Goal: Information Seeking & Learning: Check status

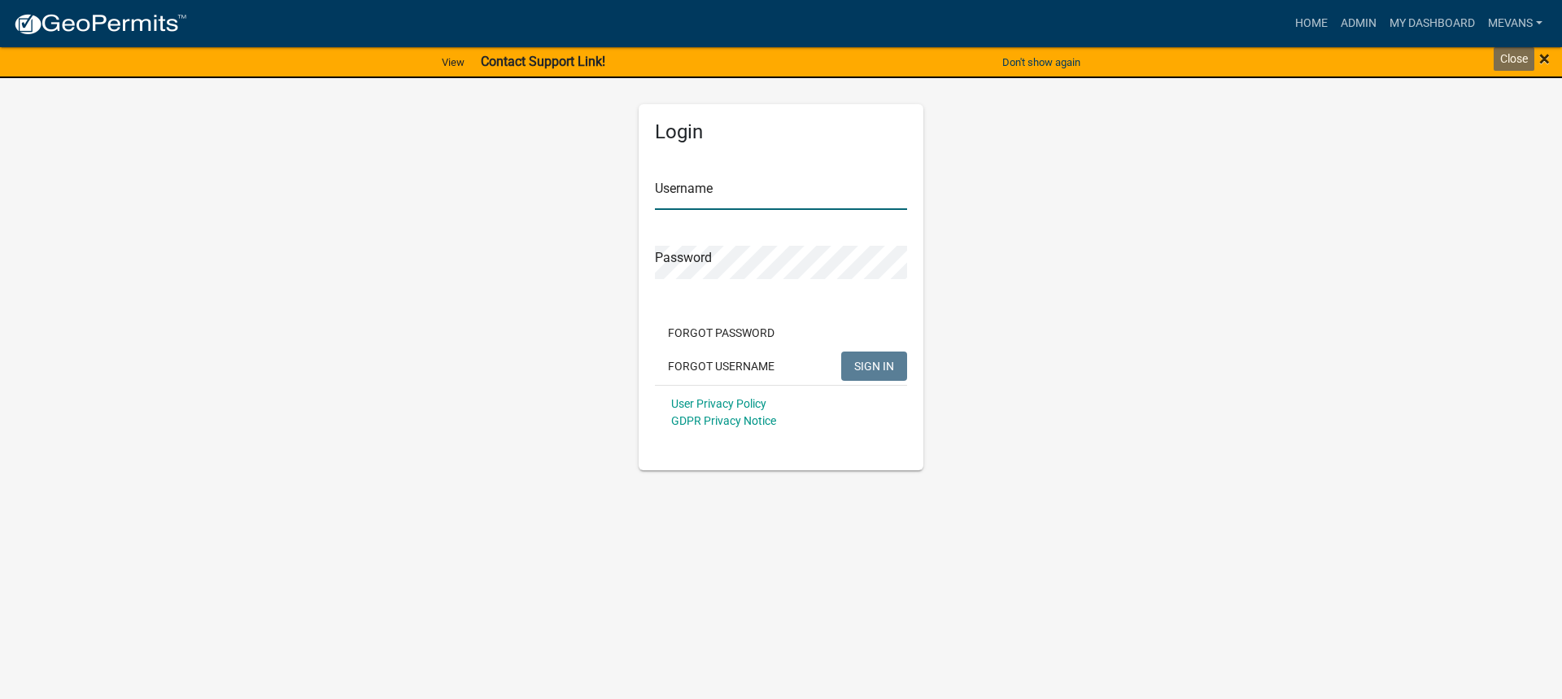
type input "Mevans"
click at [1548, 55] on span "×" at bounding box center [1545, 58] width 11 height 23
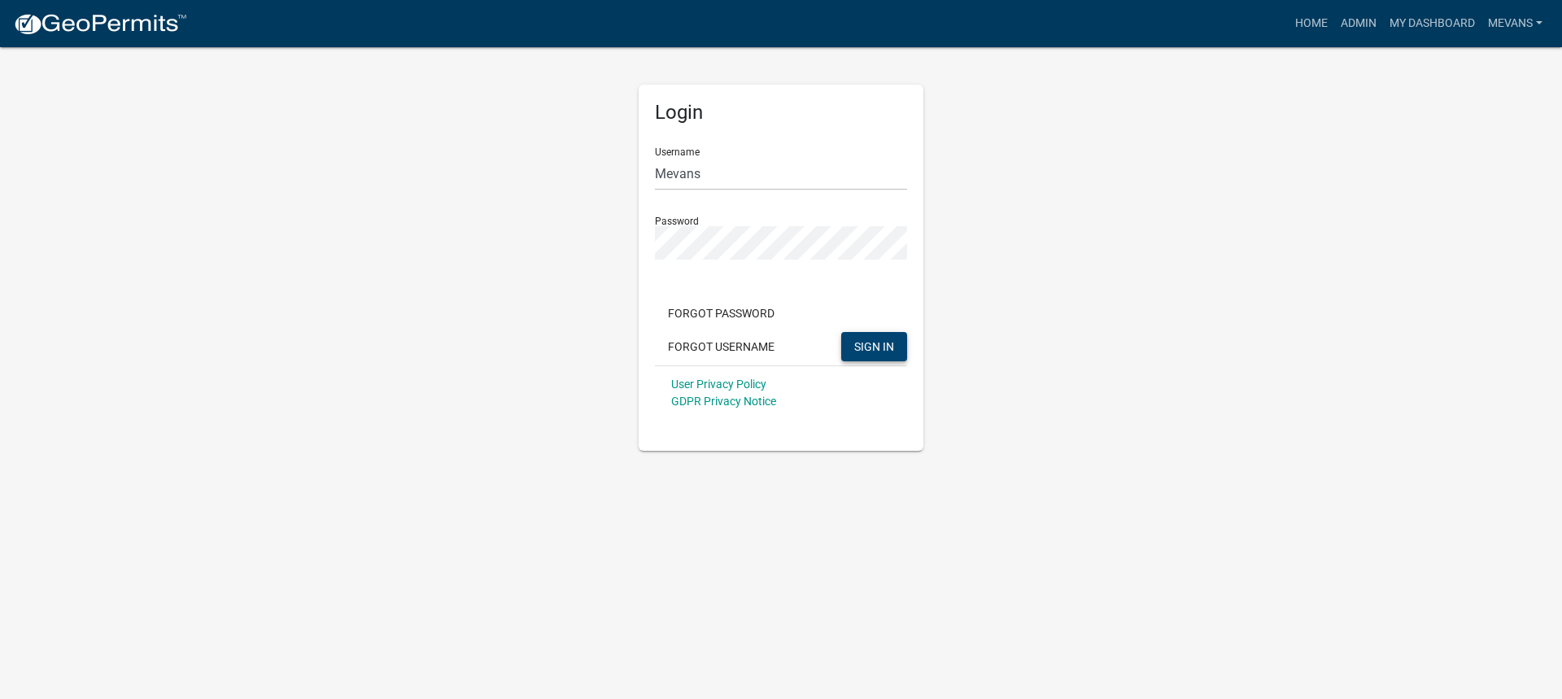
click at [865, 348] on span "SIGN IN" at bounding box center [874, 345] width 40 height 13
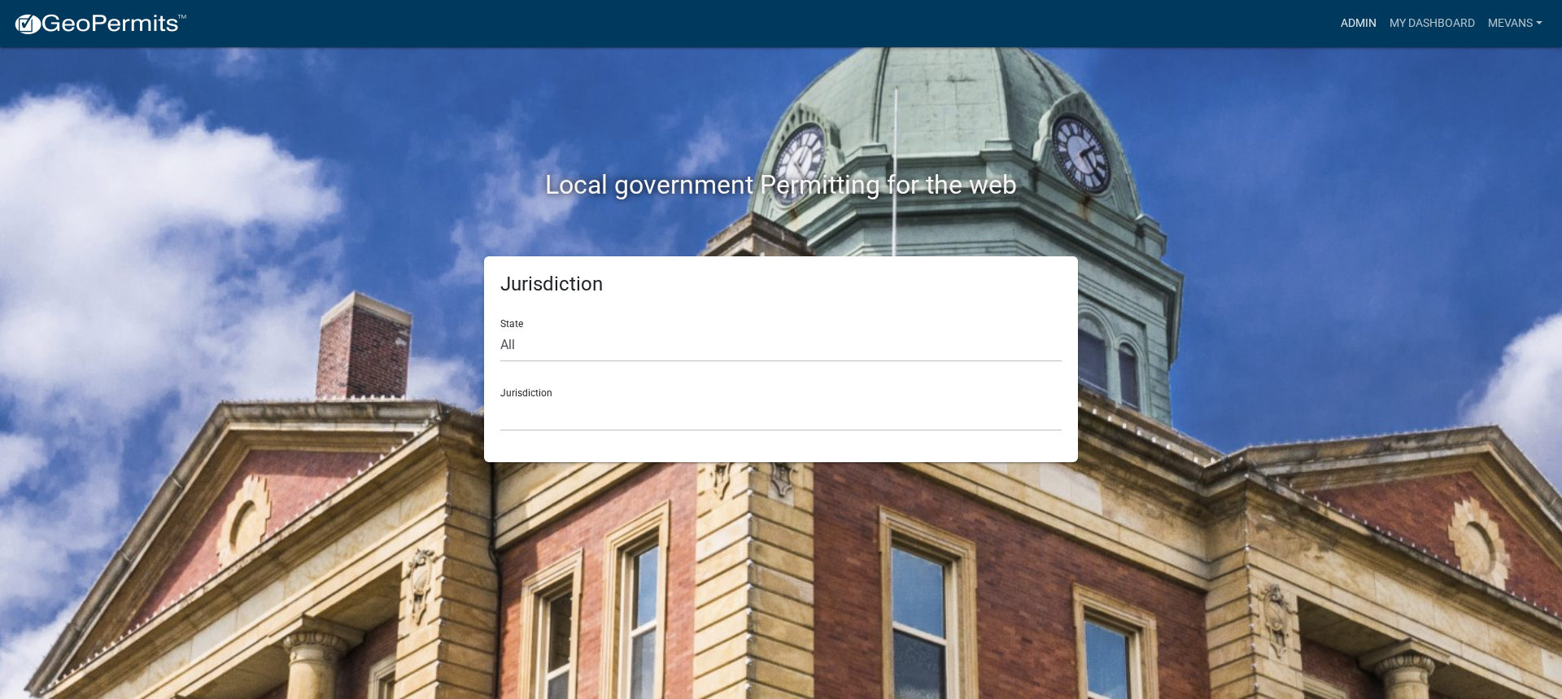
click at [1364, 18] on link "Admin" at bounding box center [1358, 23] width 49 height 31
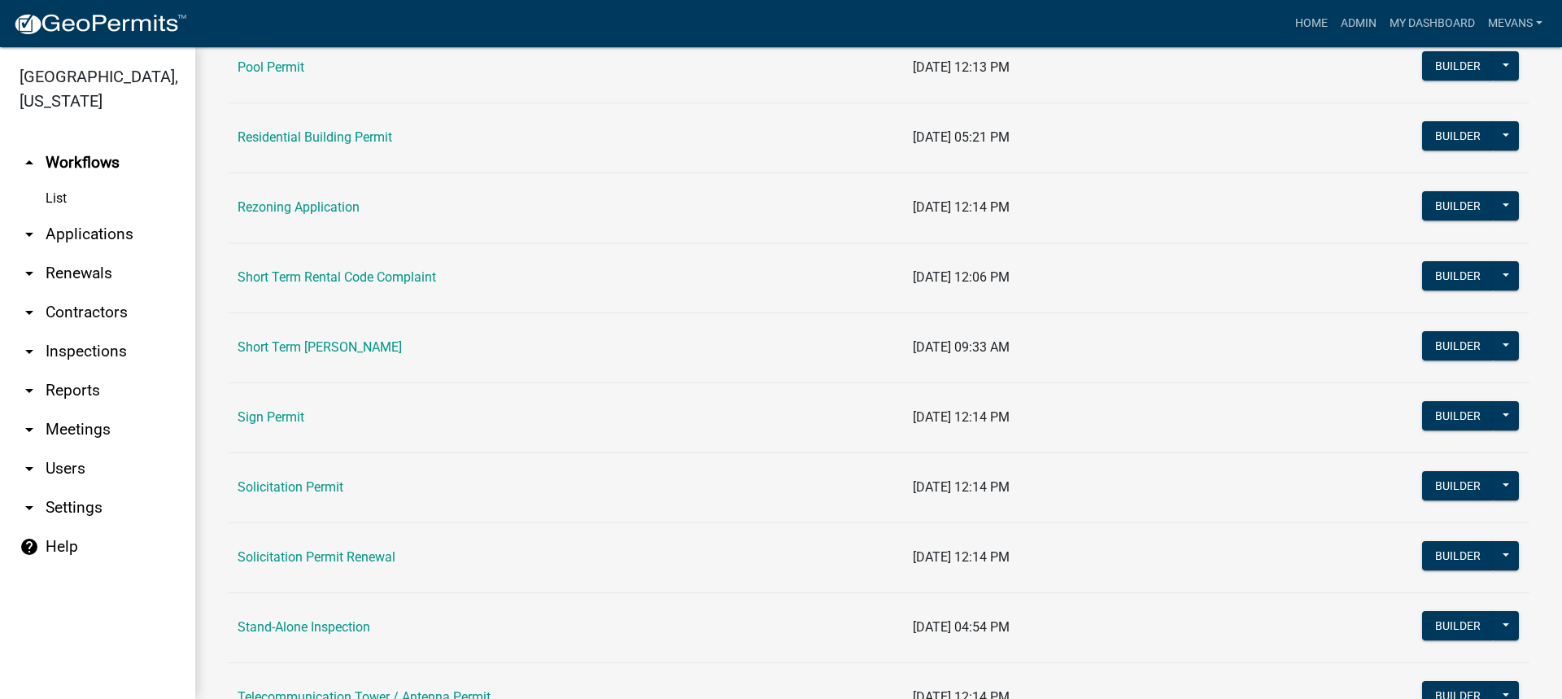
scroll to position [1953, 0]
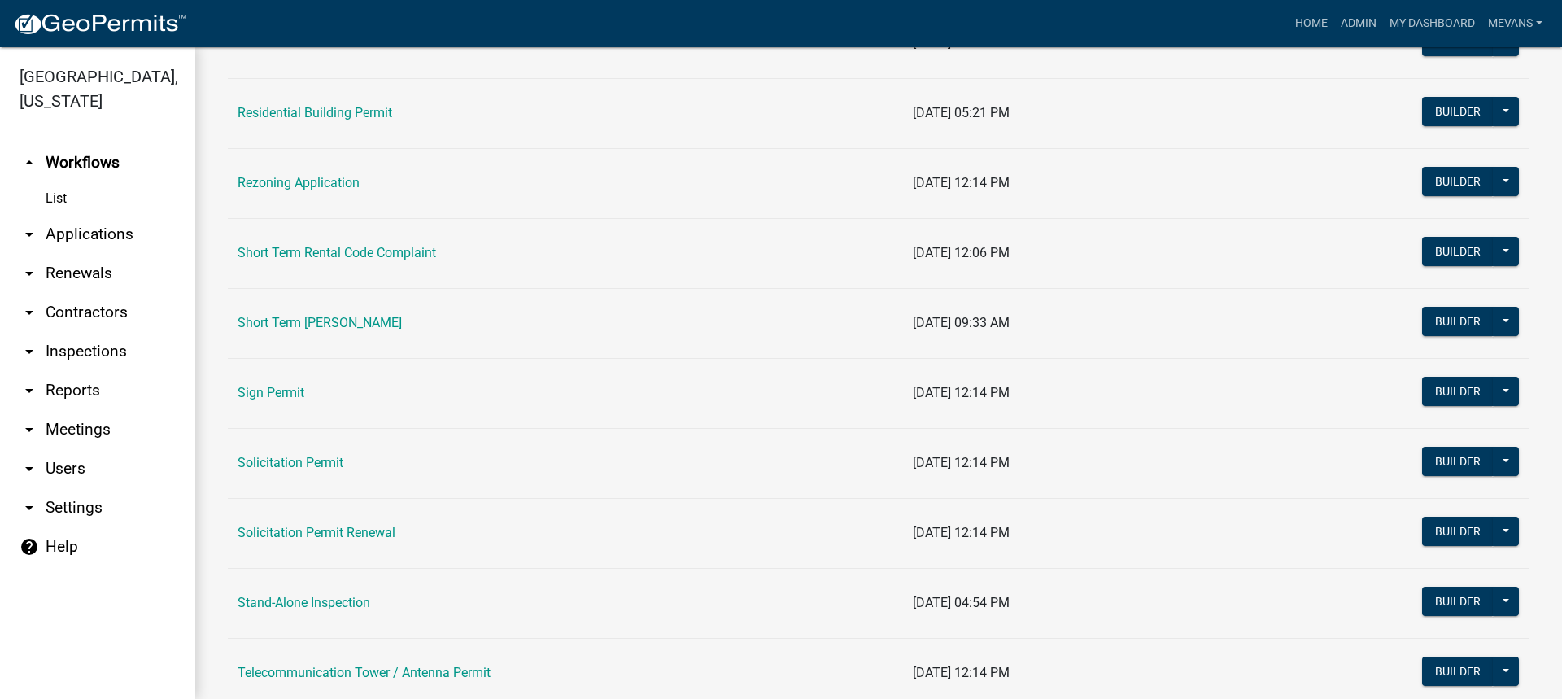
click at [380, 313] on td "Short Term [PERSON_NAME]" at bounding box center [565, 323] width 675 height 70
click at [374, 318] on link "Short Term [PERSON_NAME]" at bounding box center [320, 322] width 164 height 15
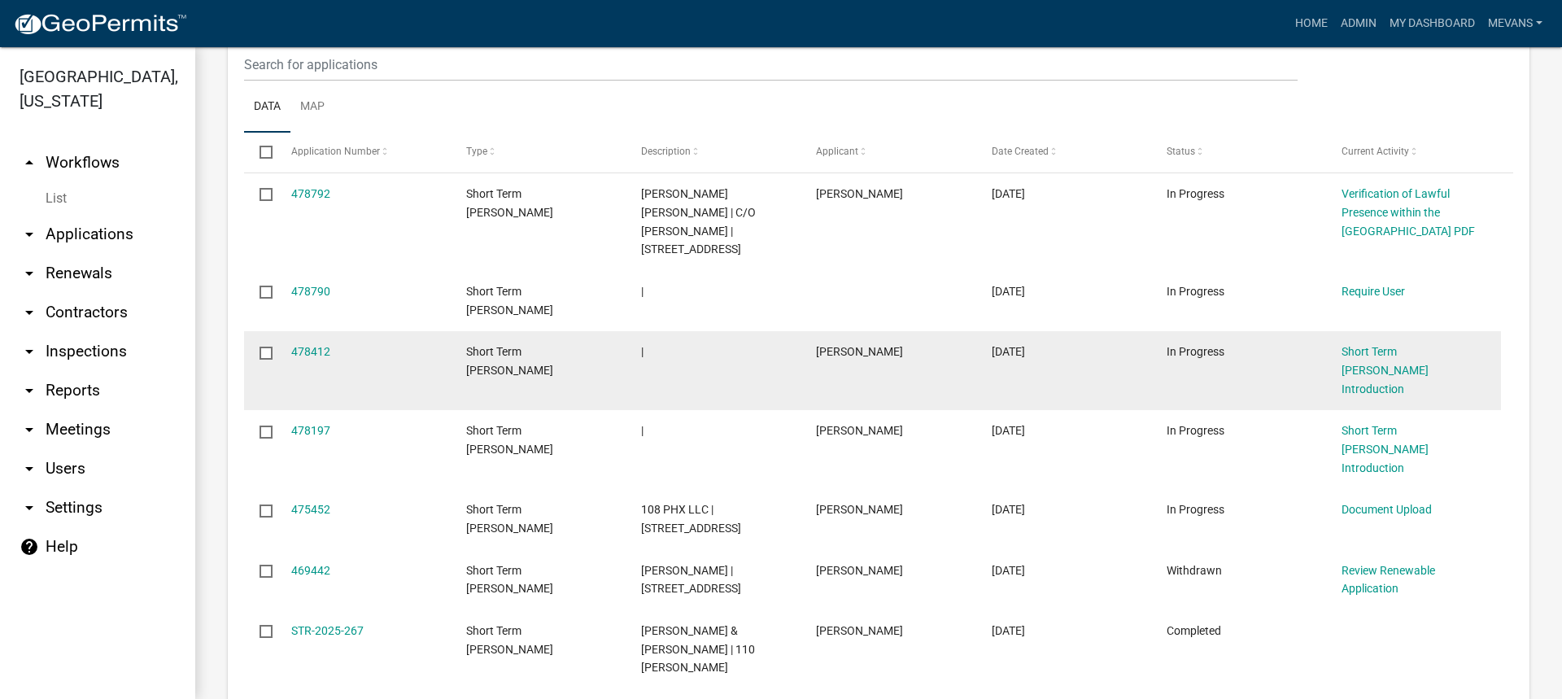
scroll to position [732, 0]
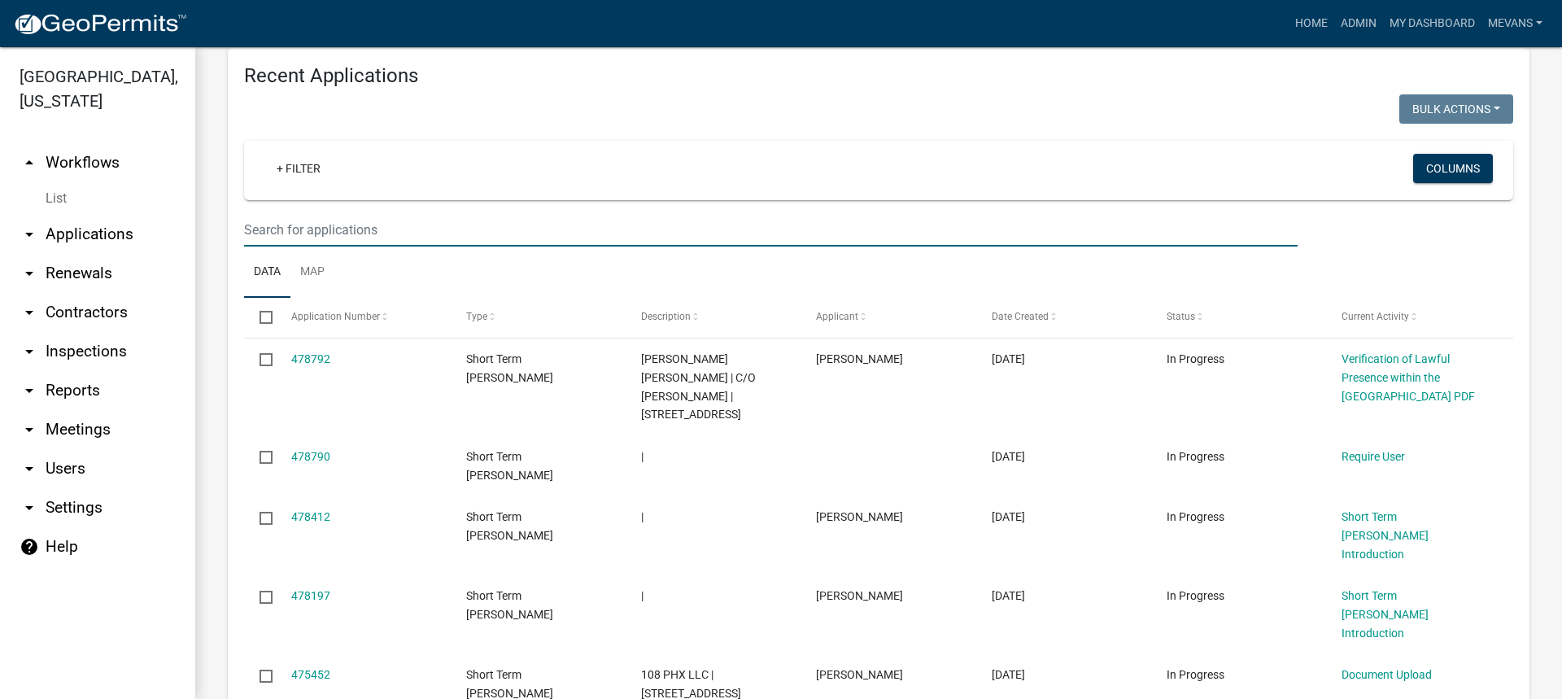
click at [288, 213] on input "text" at bounding box center [771, 229] width 1054 height 33
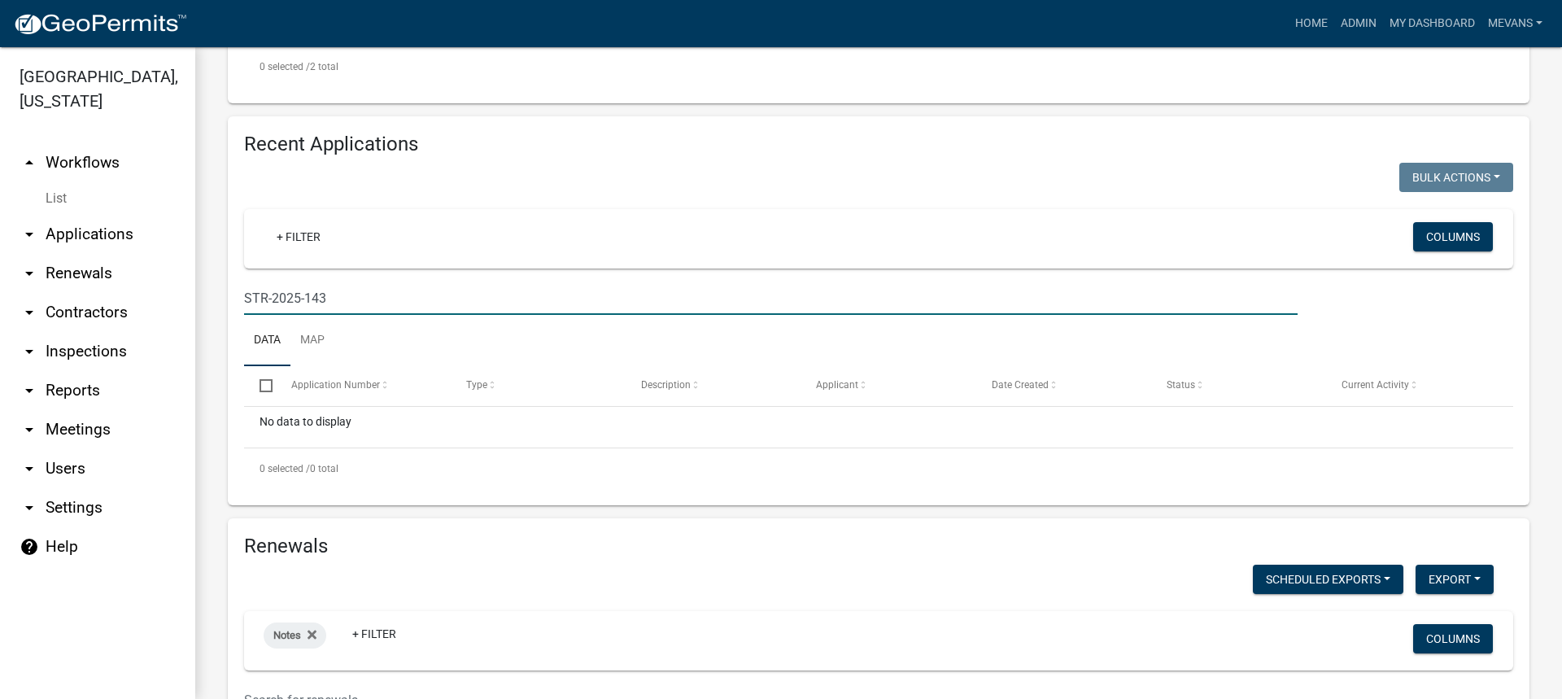
scroll to position [651, 0]
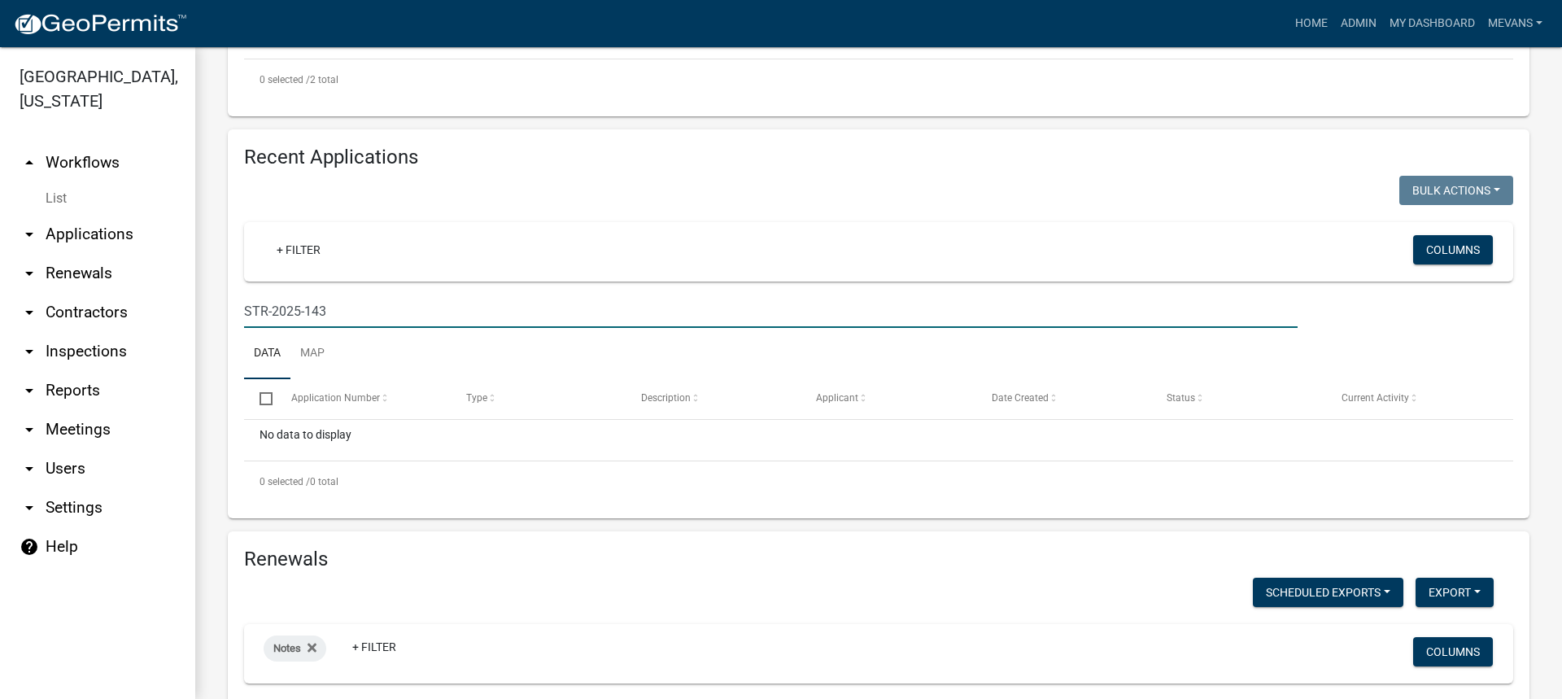
type input "STR-2025-143"
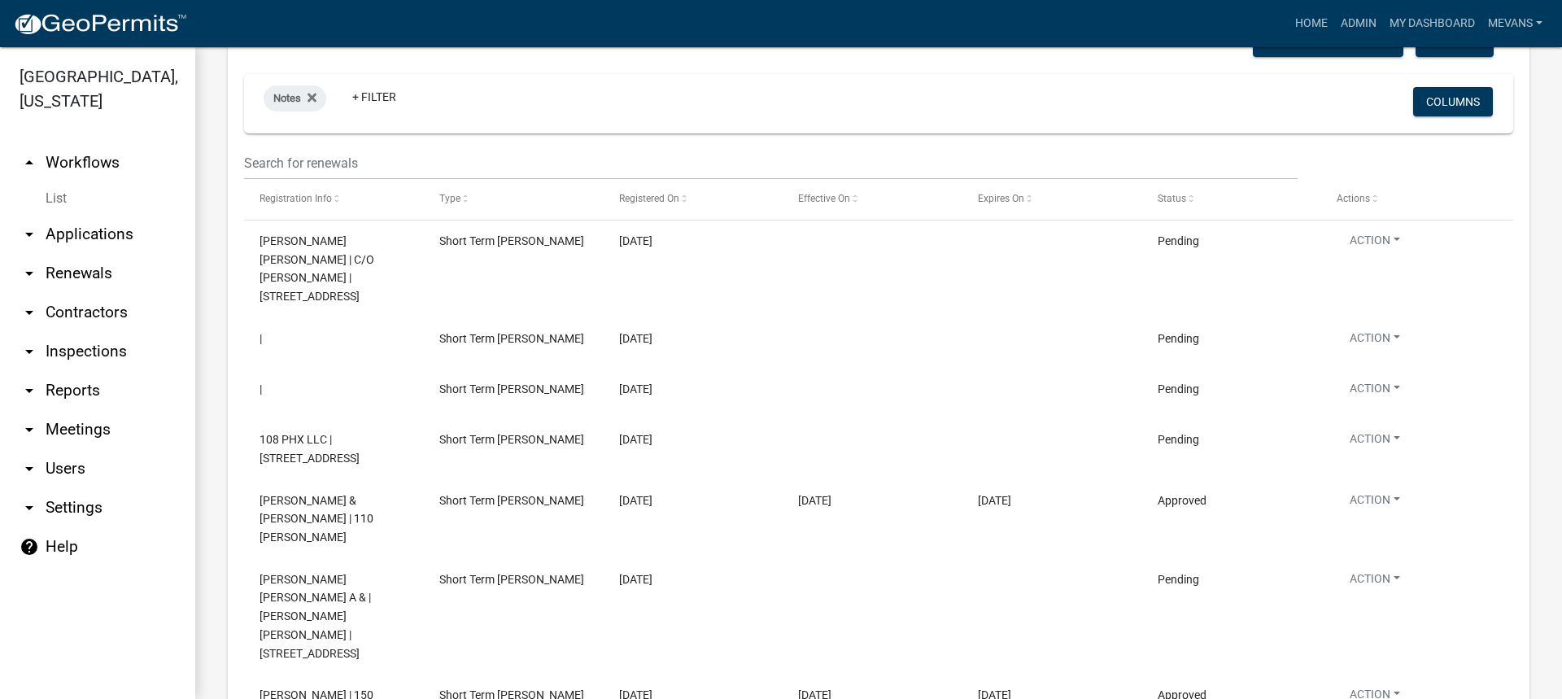
scroll to position [1050, 0]
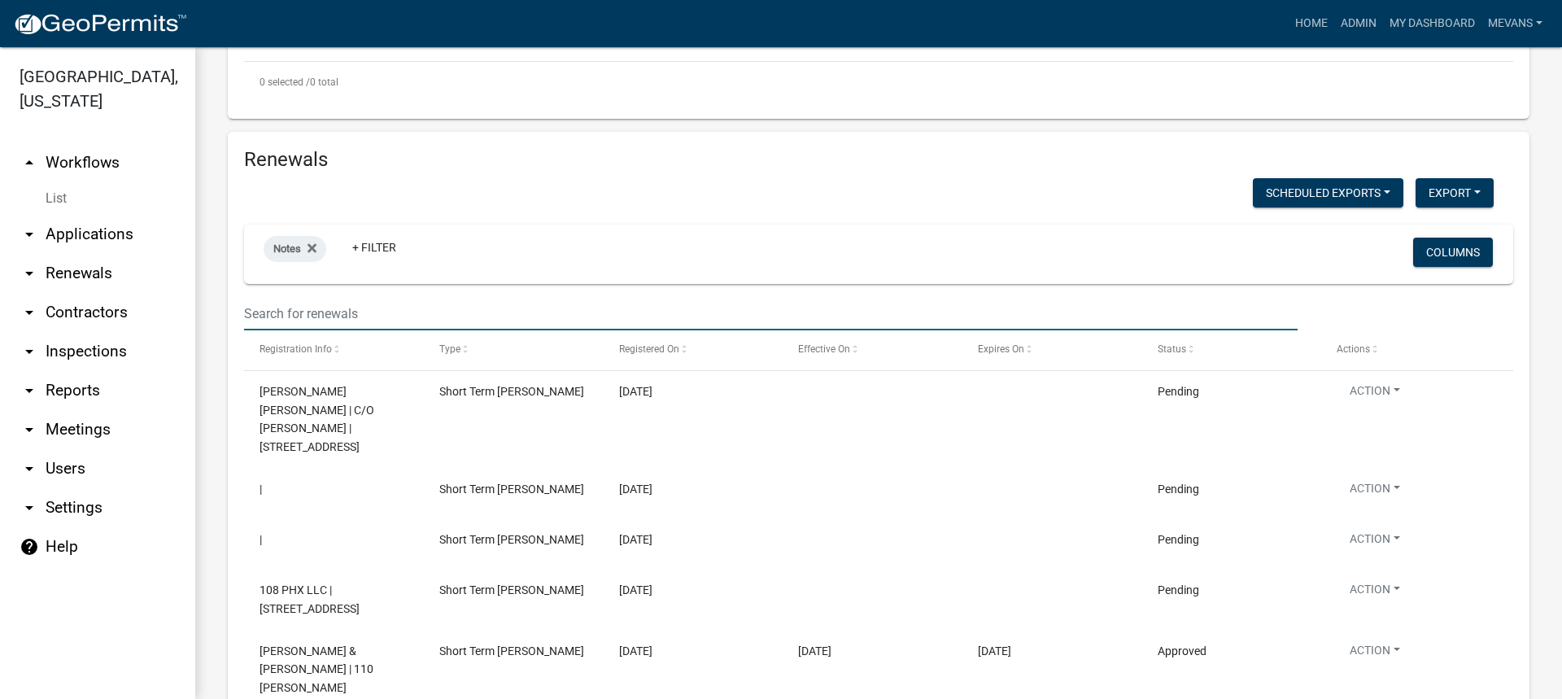
click at [351, 297] on input "text" at bounding box center [771, 313] width 1054 height 33
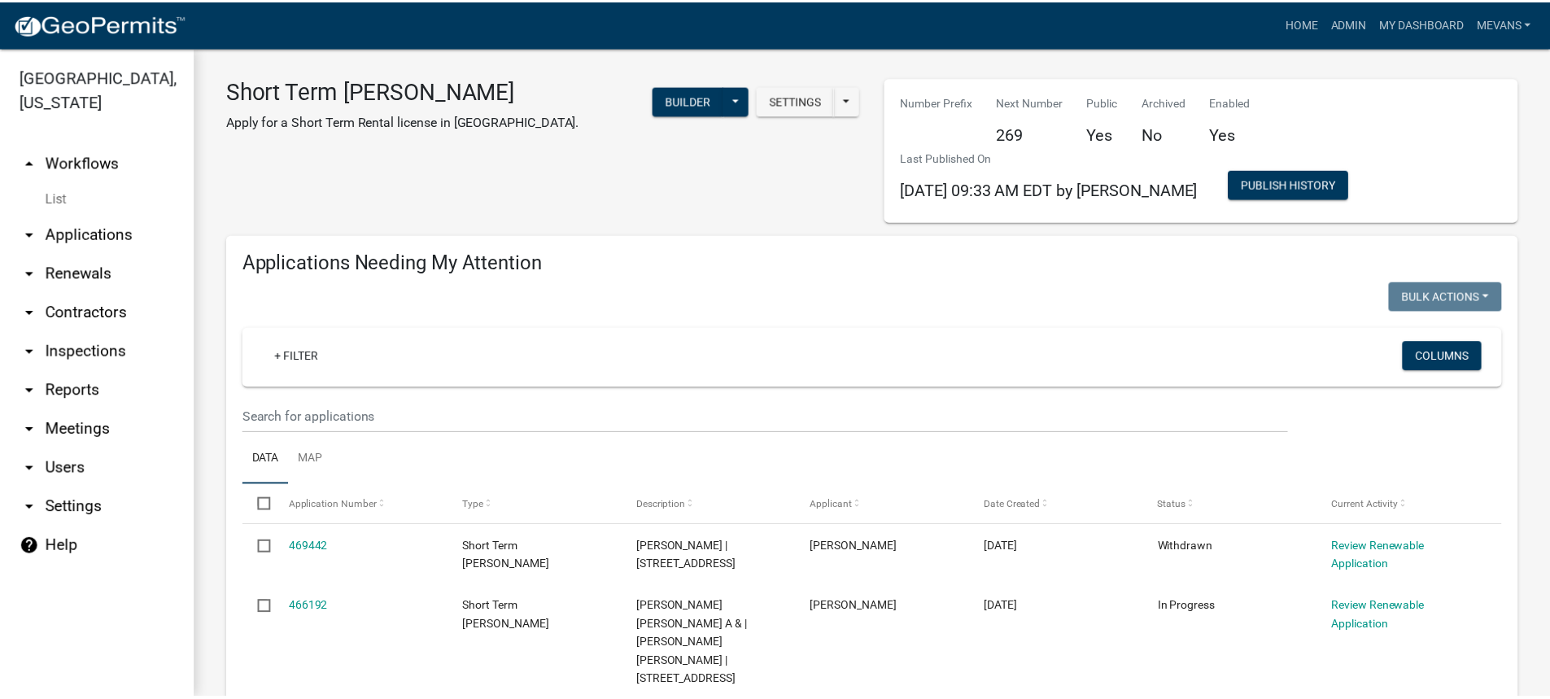
scroll to position [0, 0]
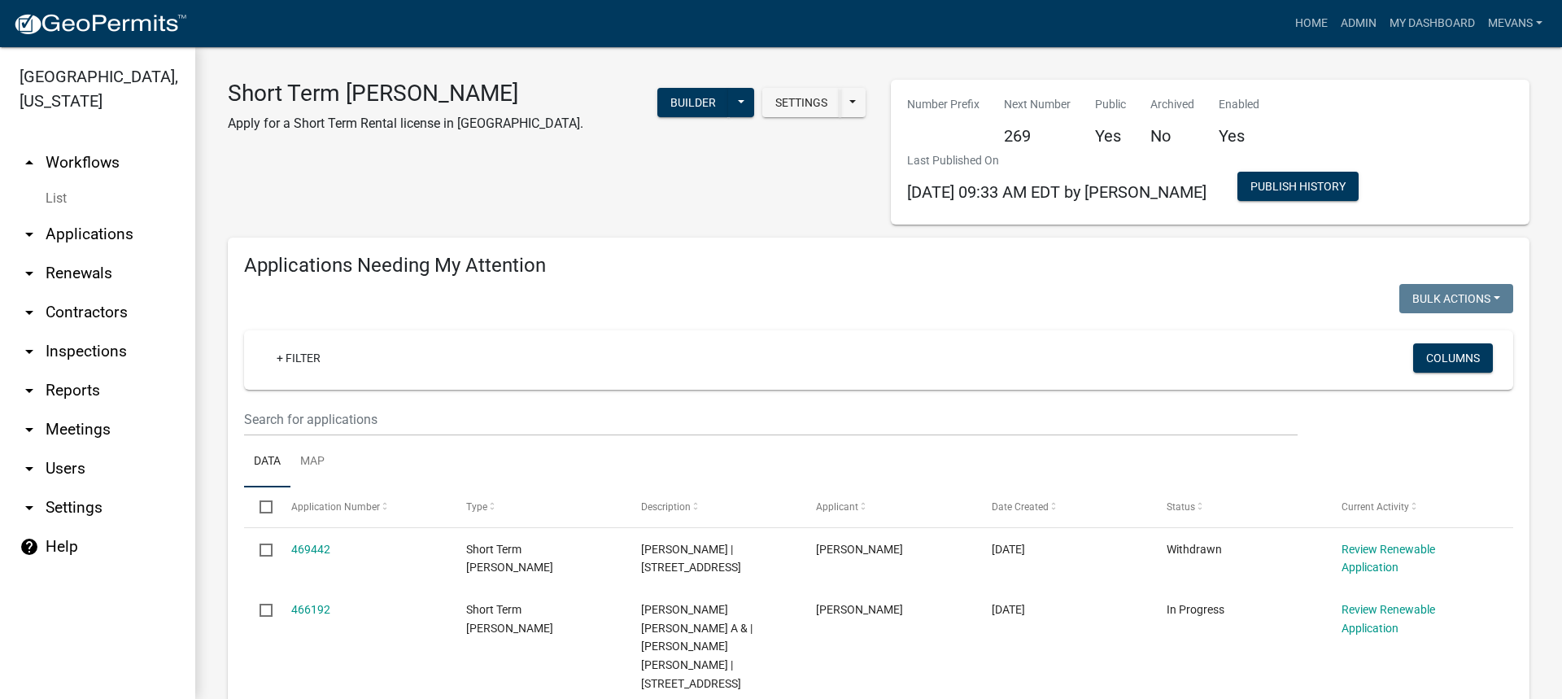
type input "STR-2025"
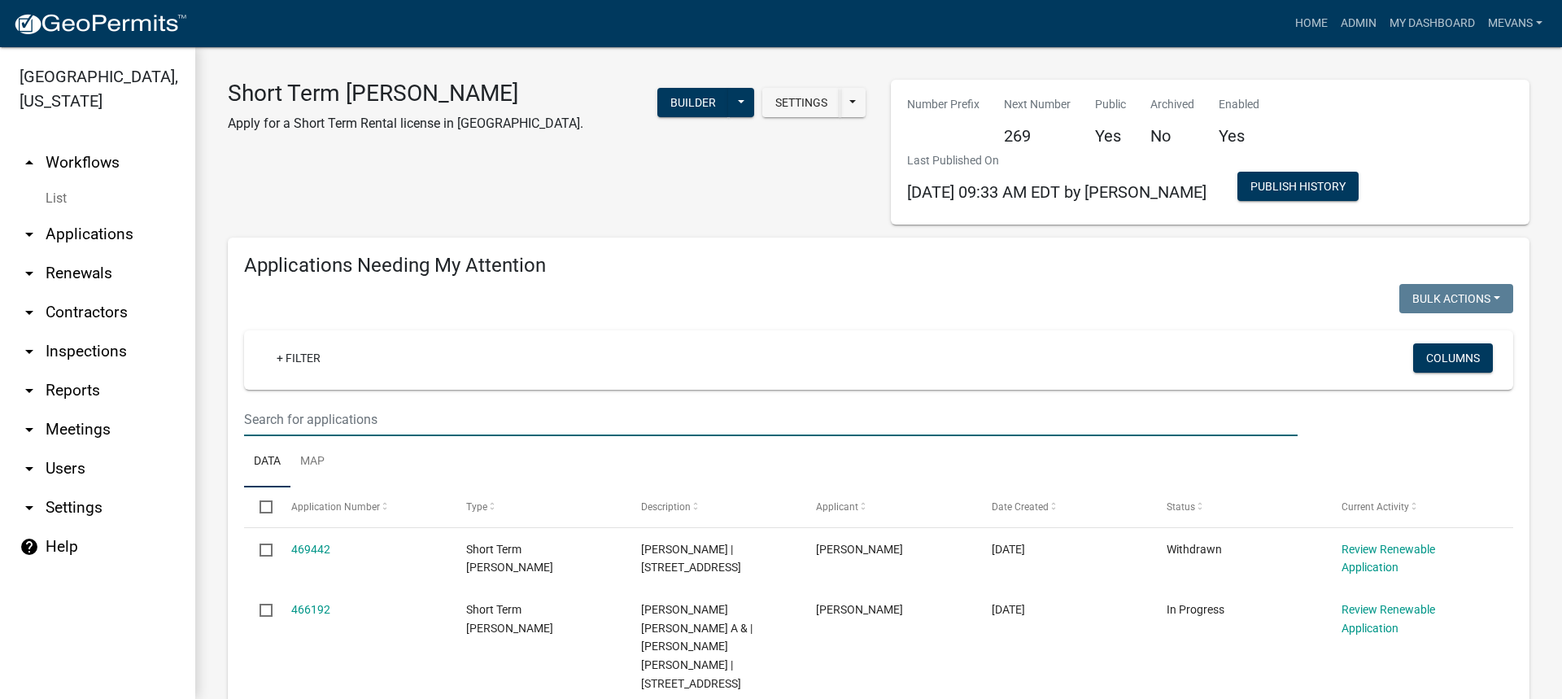
click at [327, 421] on input "text" at bounding box center [771, 419] width 1054 height 33
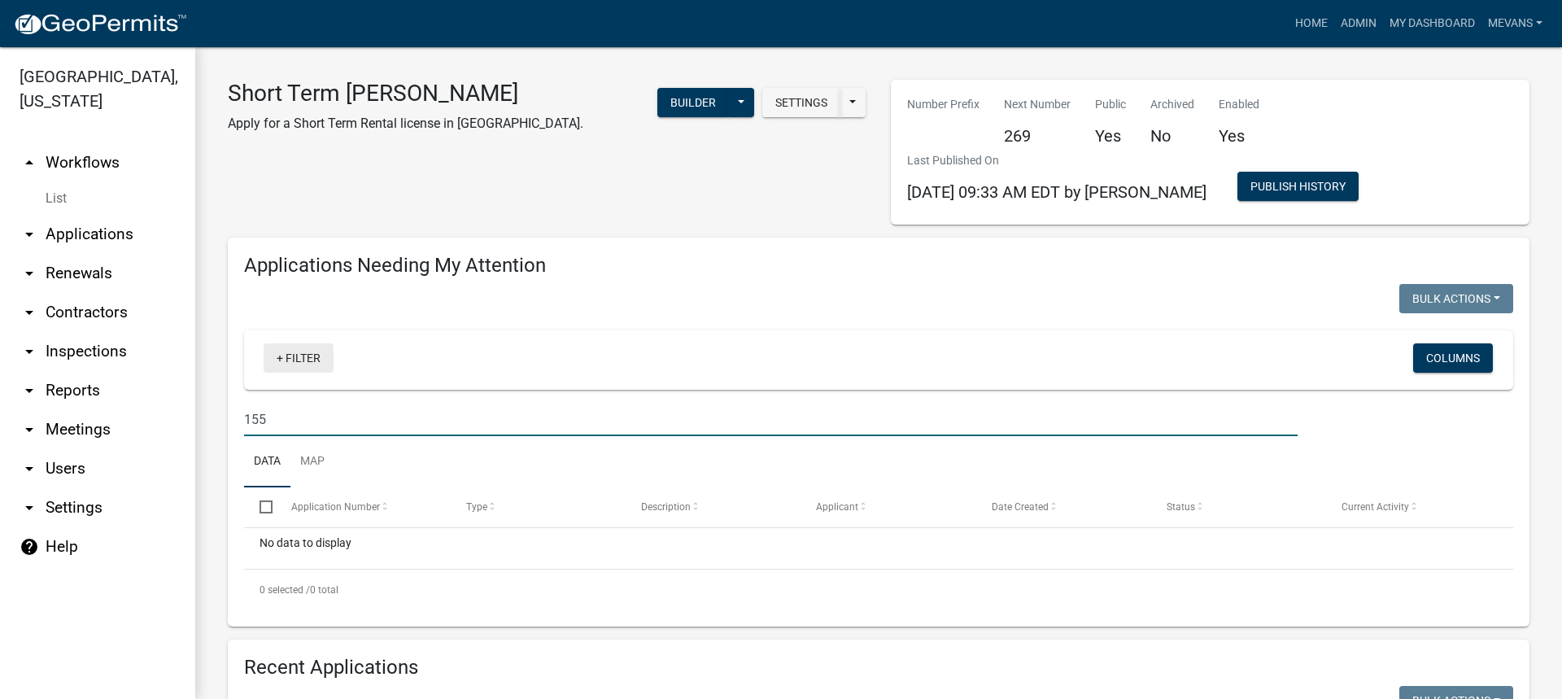
click at [289, 354] on link "+ Filter" at bounding box center [299, 357] width 70 height 29
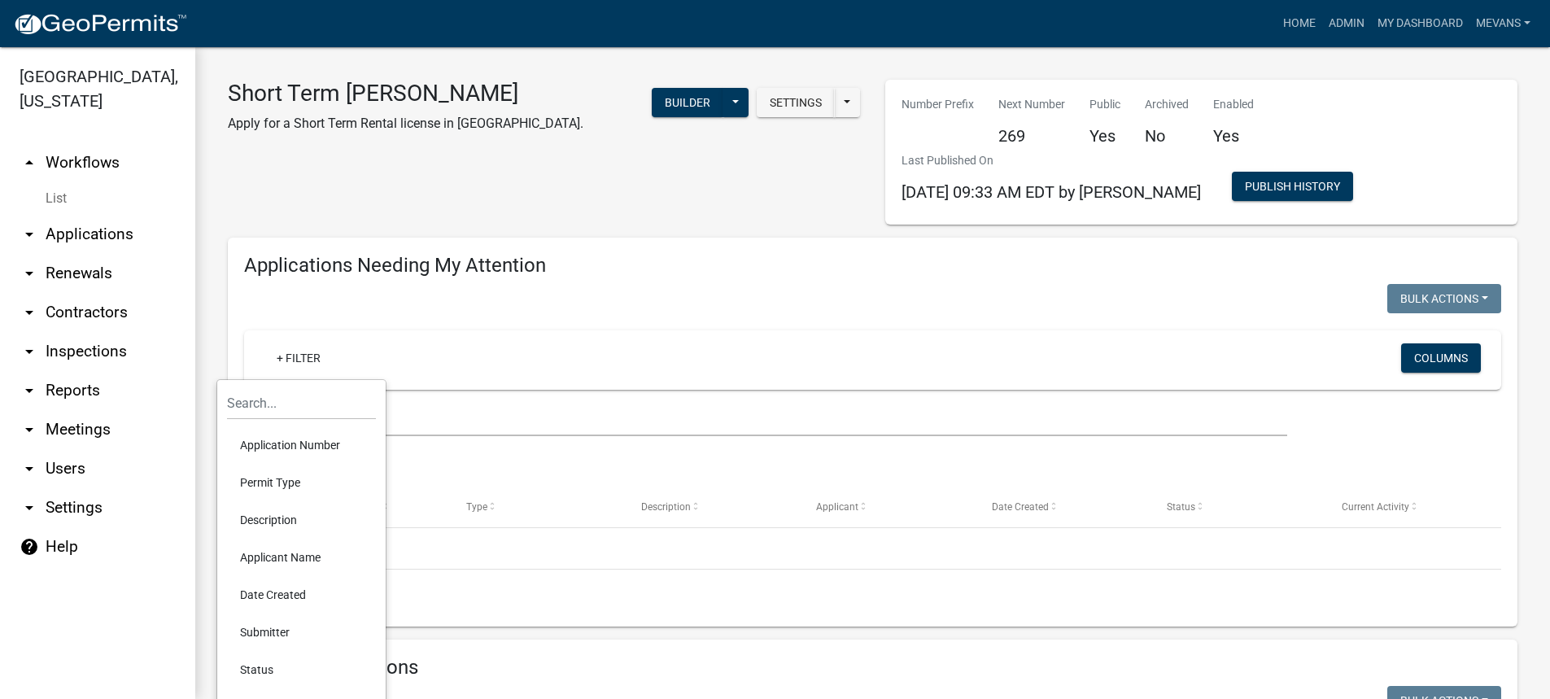
drag, startPoint x: 705, startPoint y: 296, endPoint x: 684, endPoint y: 295, distance: 22.0
click at [705, 295] on div at bounding box center [552, 300] width 641 height 33
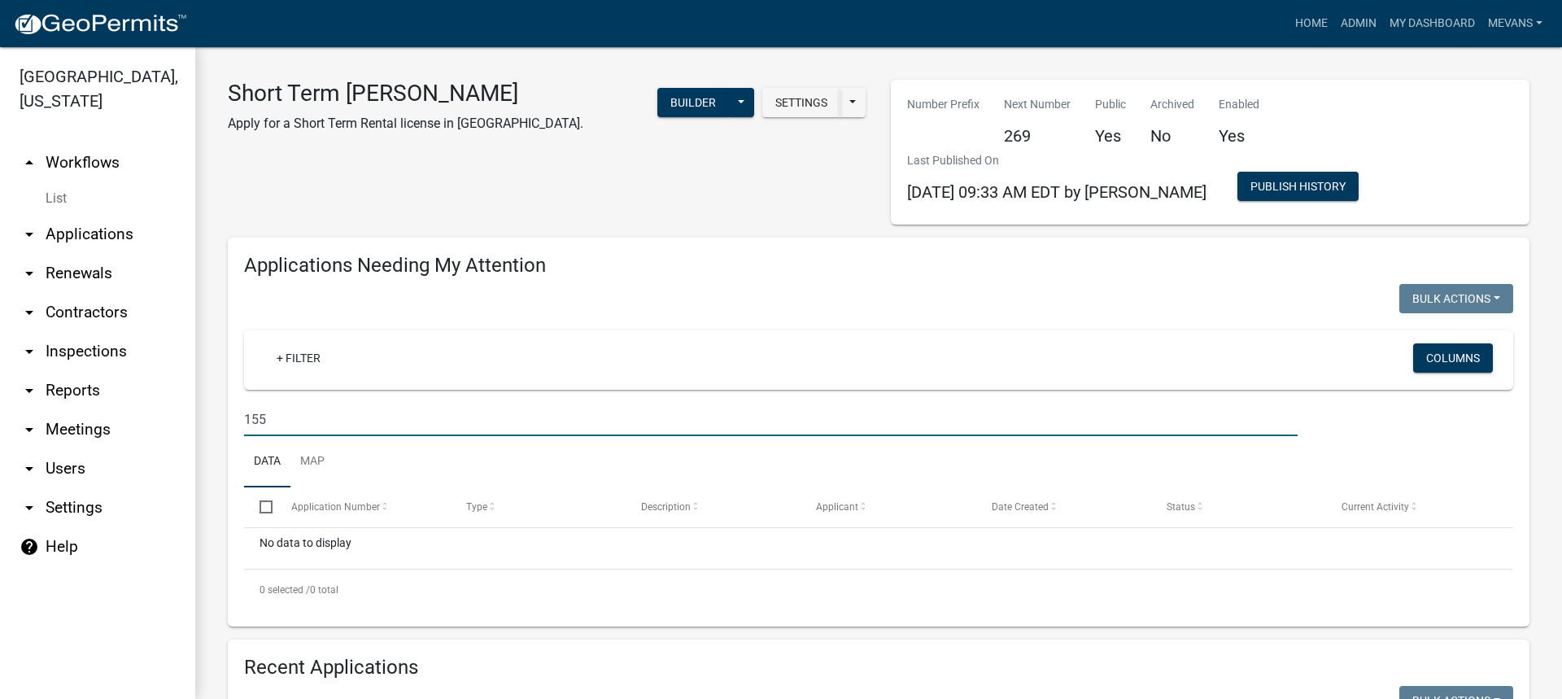
drag, startPoint x: 155, startPoint y: 400, endPoint x: 52, endPoint y: 390, distance: 103.8
click at [52, 390] on div "[GEOGRAPHIC_DATA], [US_STATE] arrow_drop_up Workflows List arrow_drop_down Appl…" at bounding box center [781, 373] width 1562 height 652
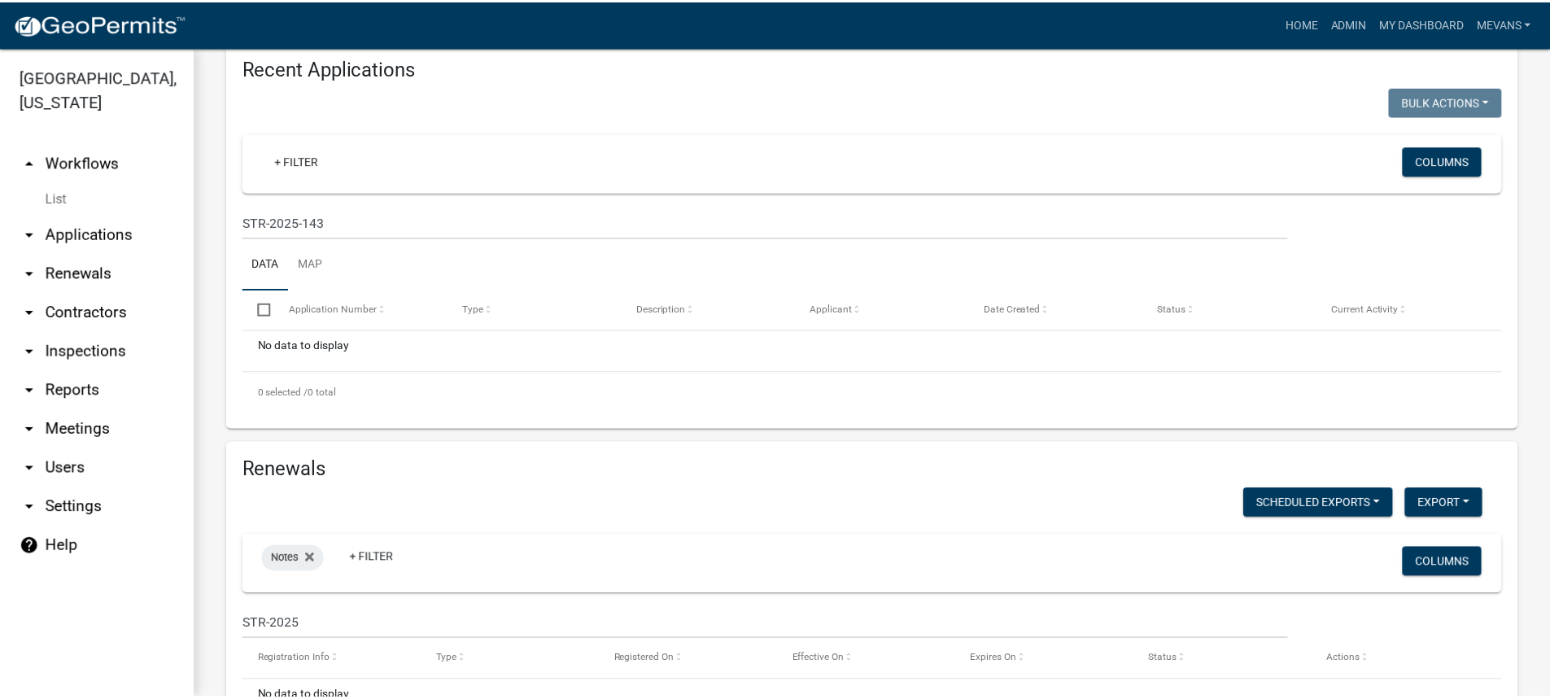
scroll to position [712, 0]
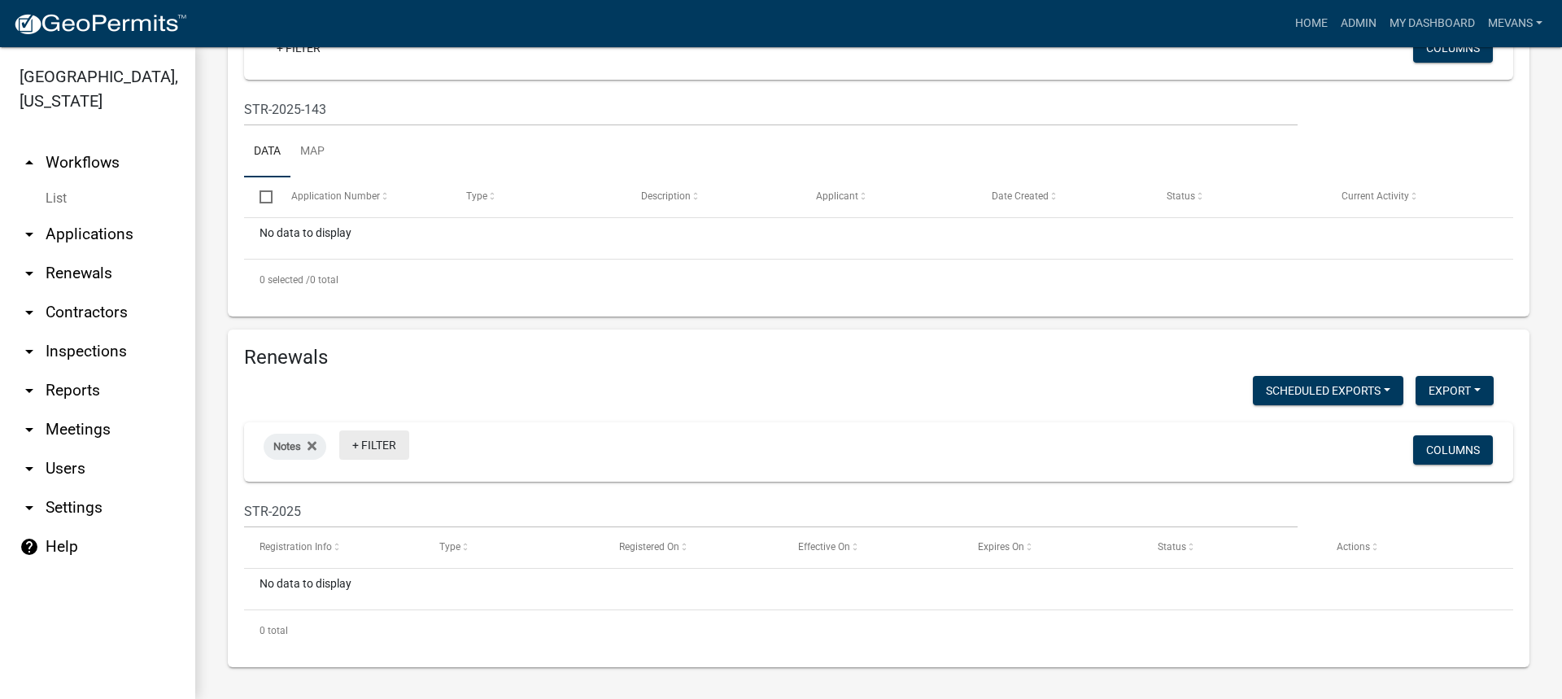
type input "STR-2025-155"
click at [383, 449] on link "+ Filter" at bounding box center [374, 444] width 70 height 29
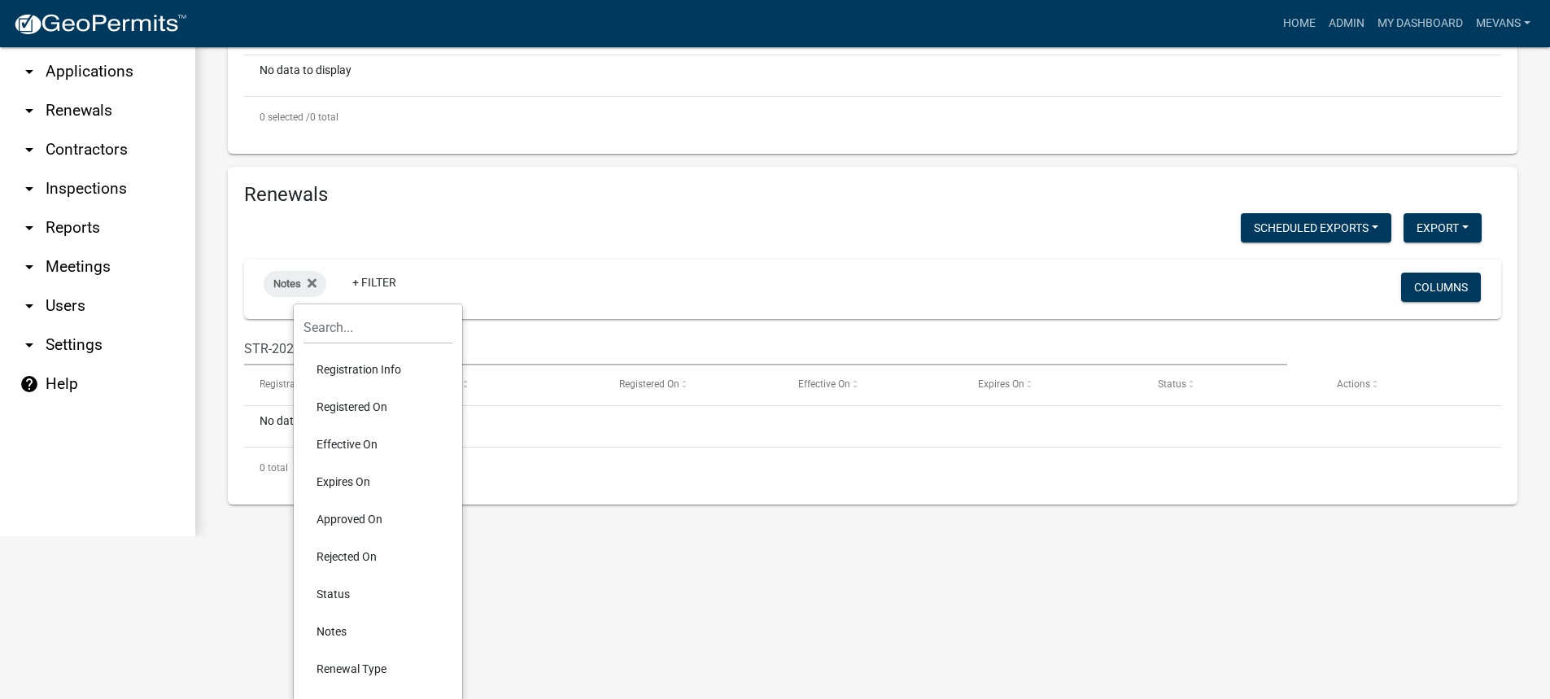
scroll to position [165, 0]
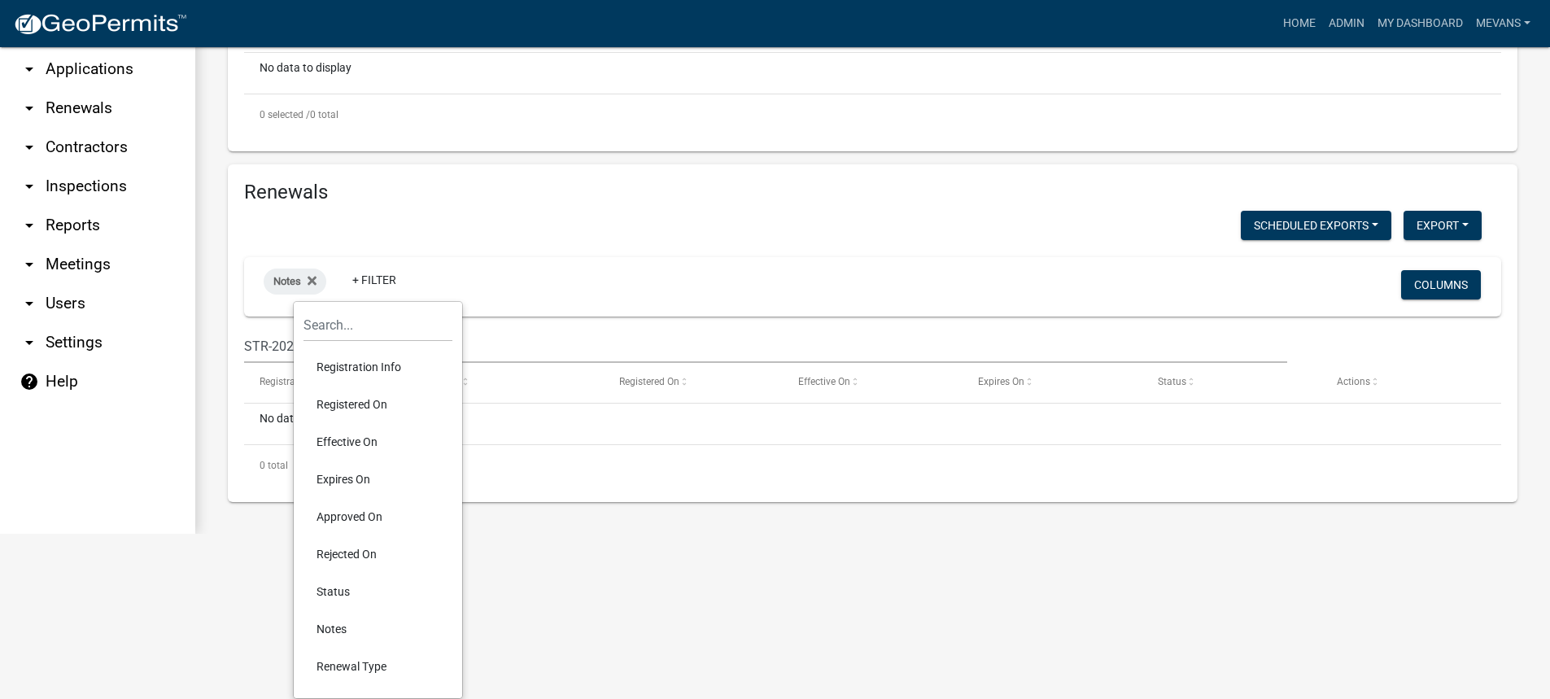
click at [610, 534] on html "Internet Explorer does NOT work with GeoPermits. Get a new browser for more sec…" at bounding box center [775, 184] width 1550 height 699
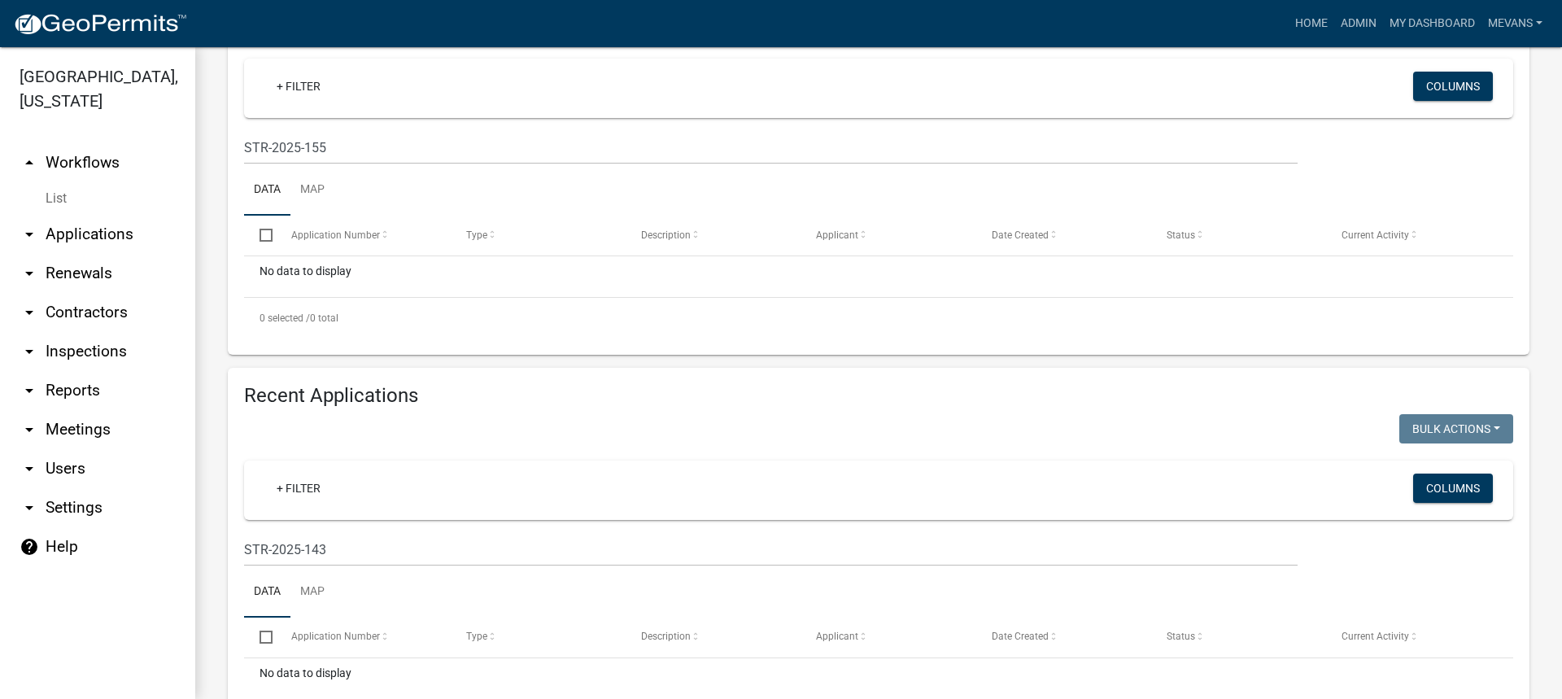
scroll to position [651, 0]
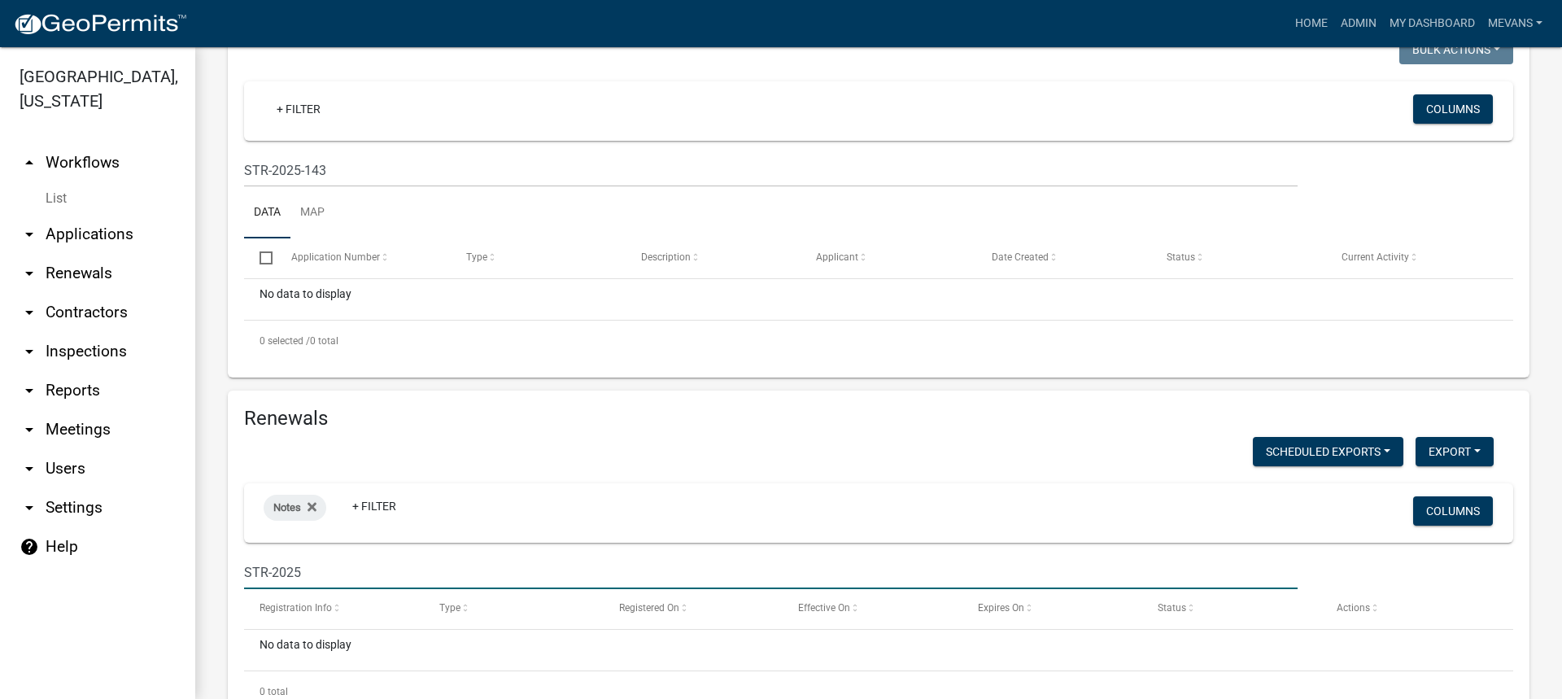
drag, startPoint x: 316, startPoint y: 566, endPoint x: 75, endPoint y: 587, distance: 241.8
click at [76, 587] on div "[GEOGRAPHIC_DATA], [US_STATE] arrow_drop_up Workflows List arrow_drop_down Appl…" at bounding box center [781, 373] width 1562 height 652
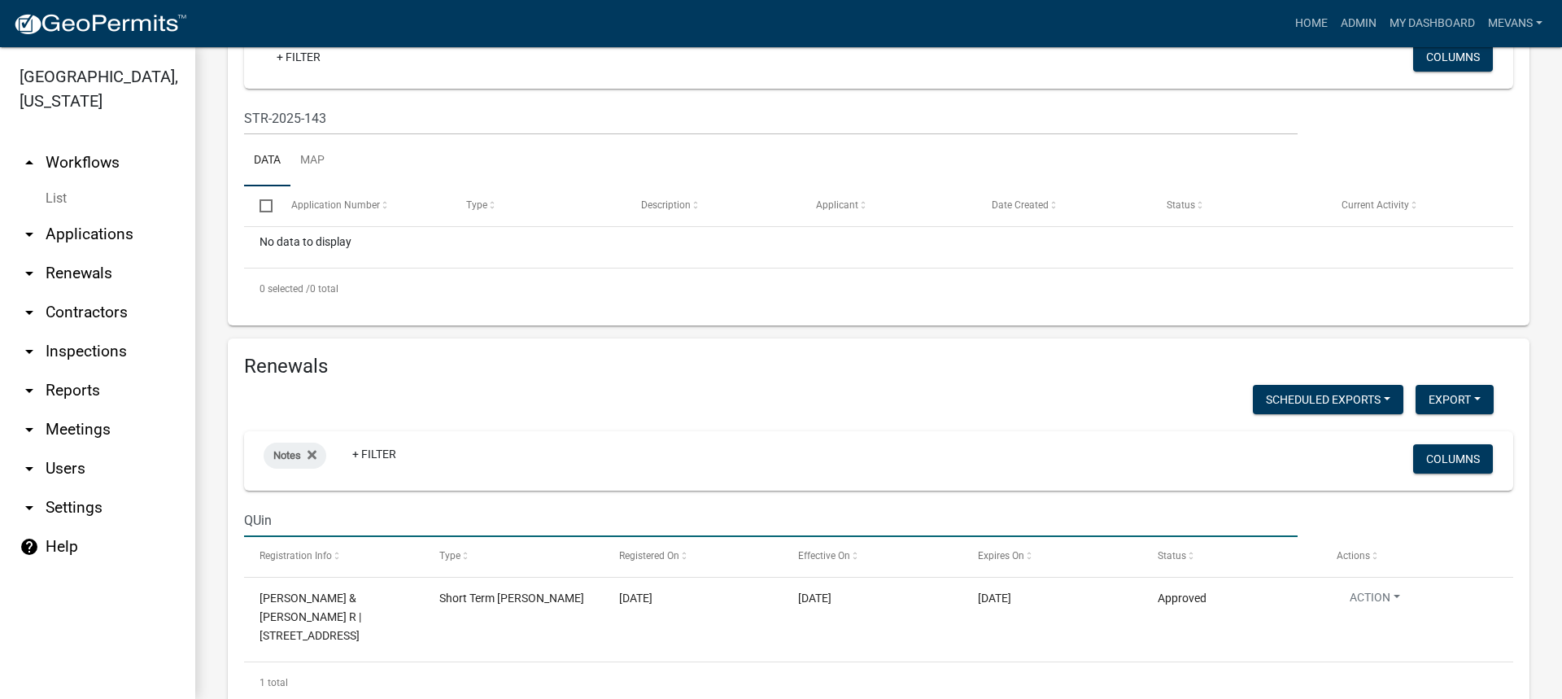
scroll to position [755, 0]
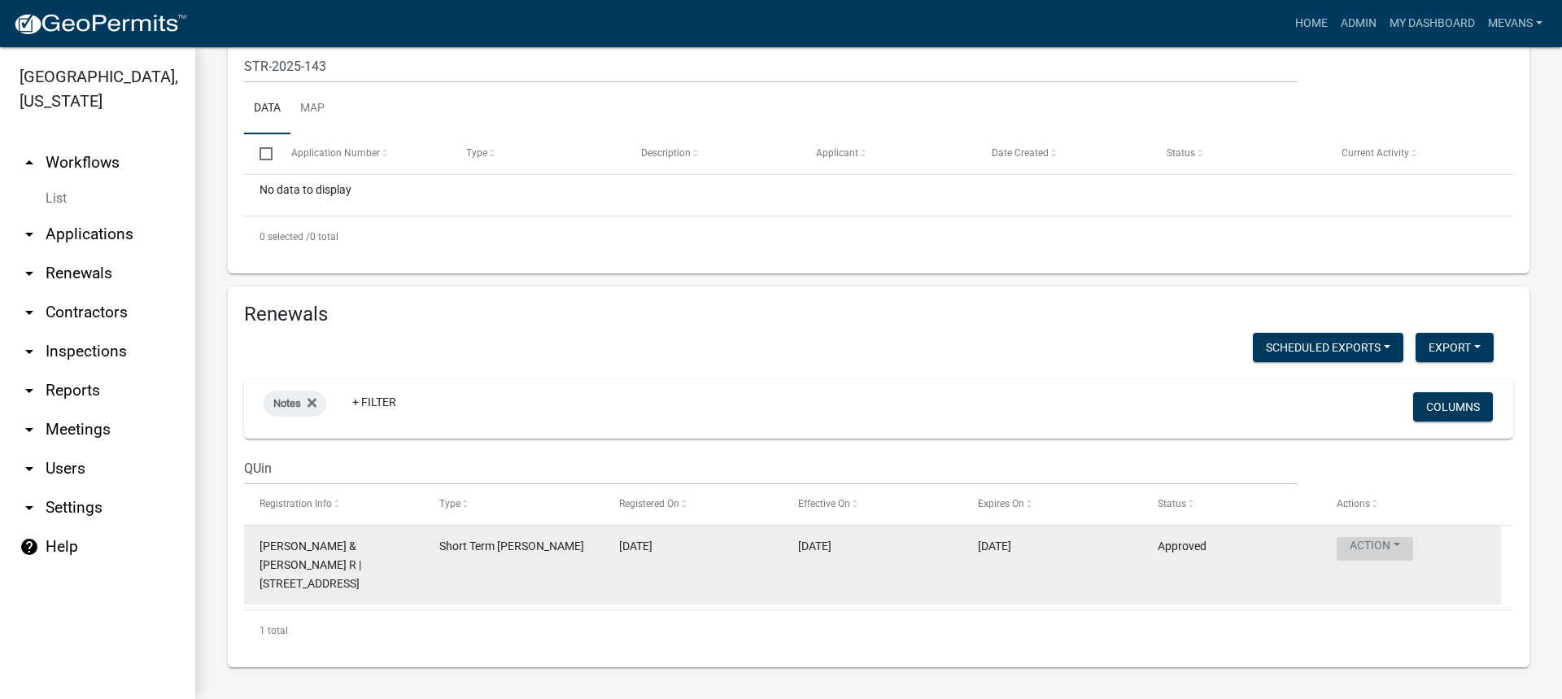
click at [1386, 542] on button "Action" at bounding box center [1375, 549] width 76 height 24
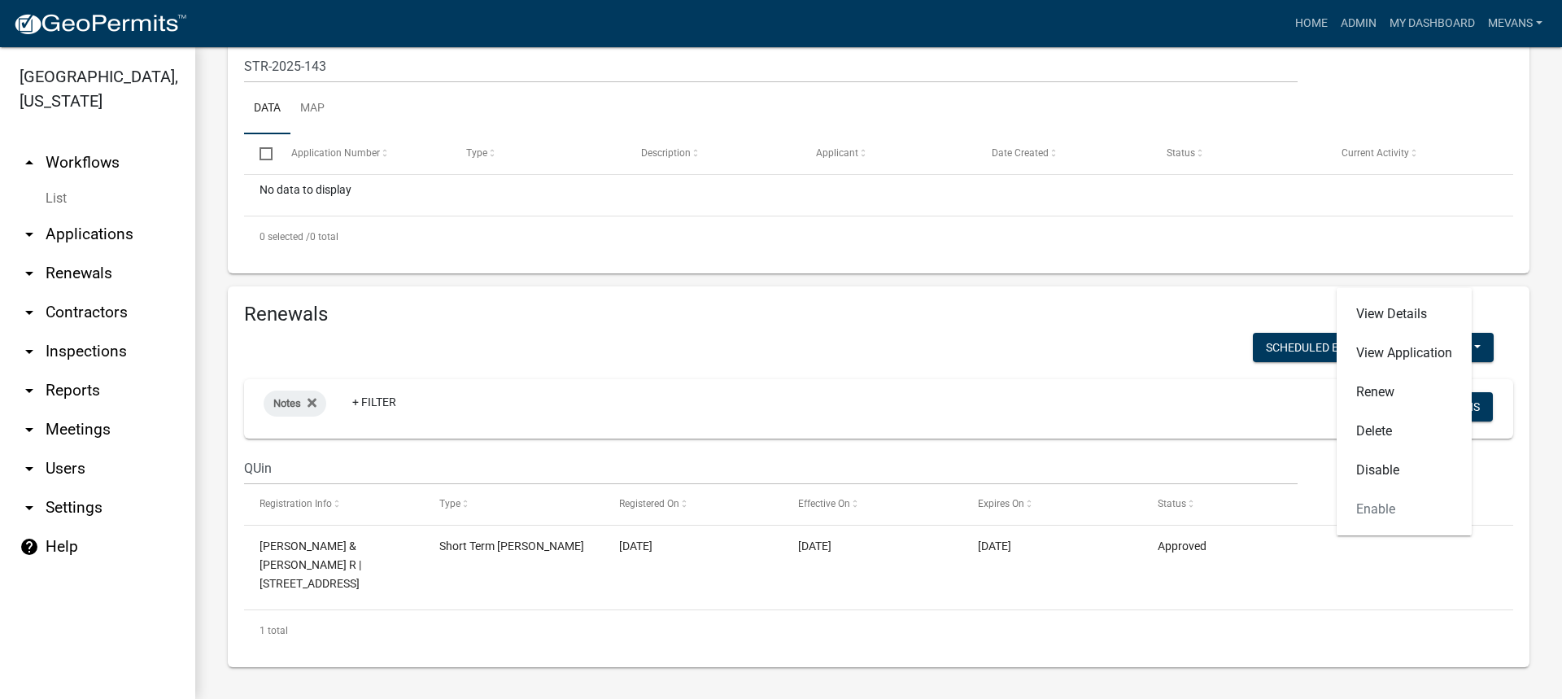
click at [640, 396] on div "Notes + Filter" at bounding box center [669, 408] width 836 height 42
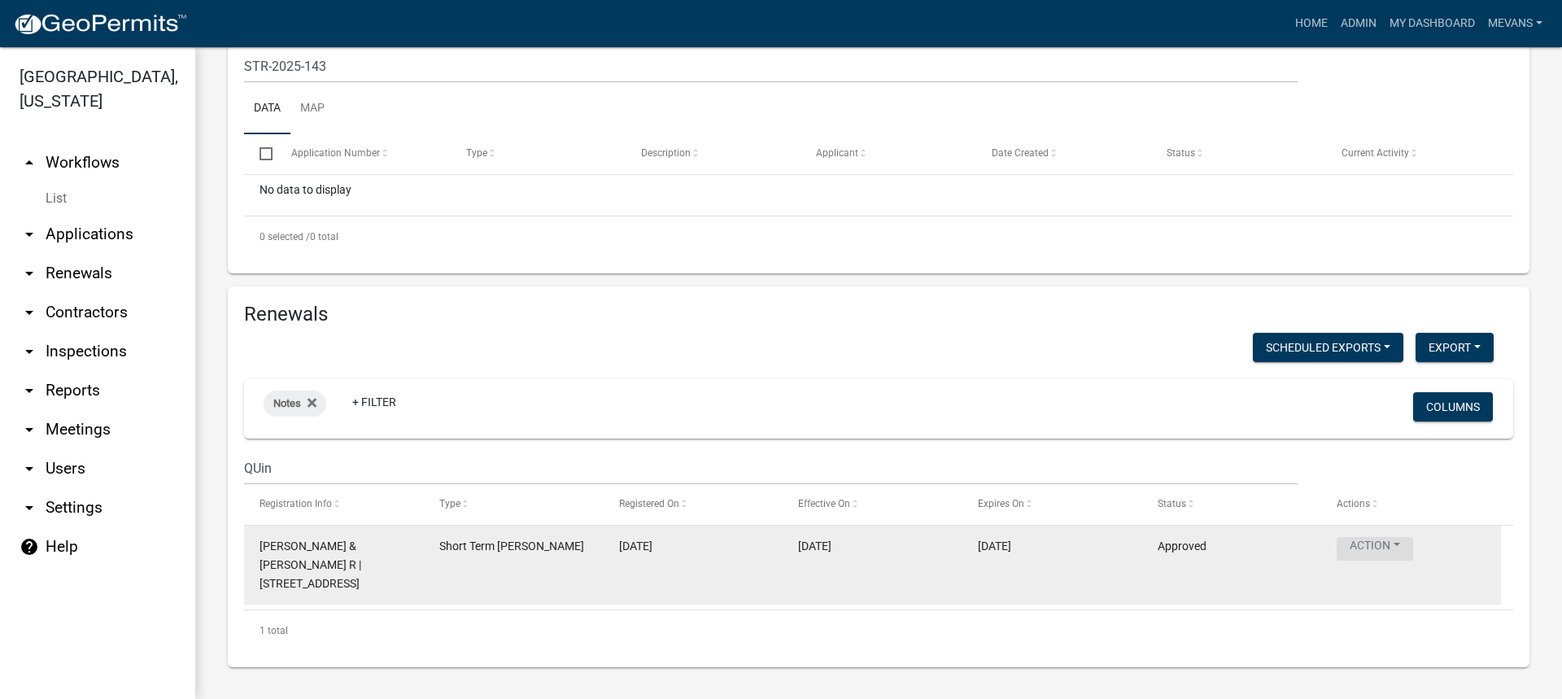
click at [1356, 544] on button "Action" at bounding box center [1375, 549] width 76 height 24
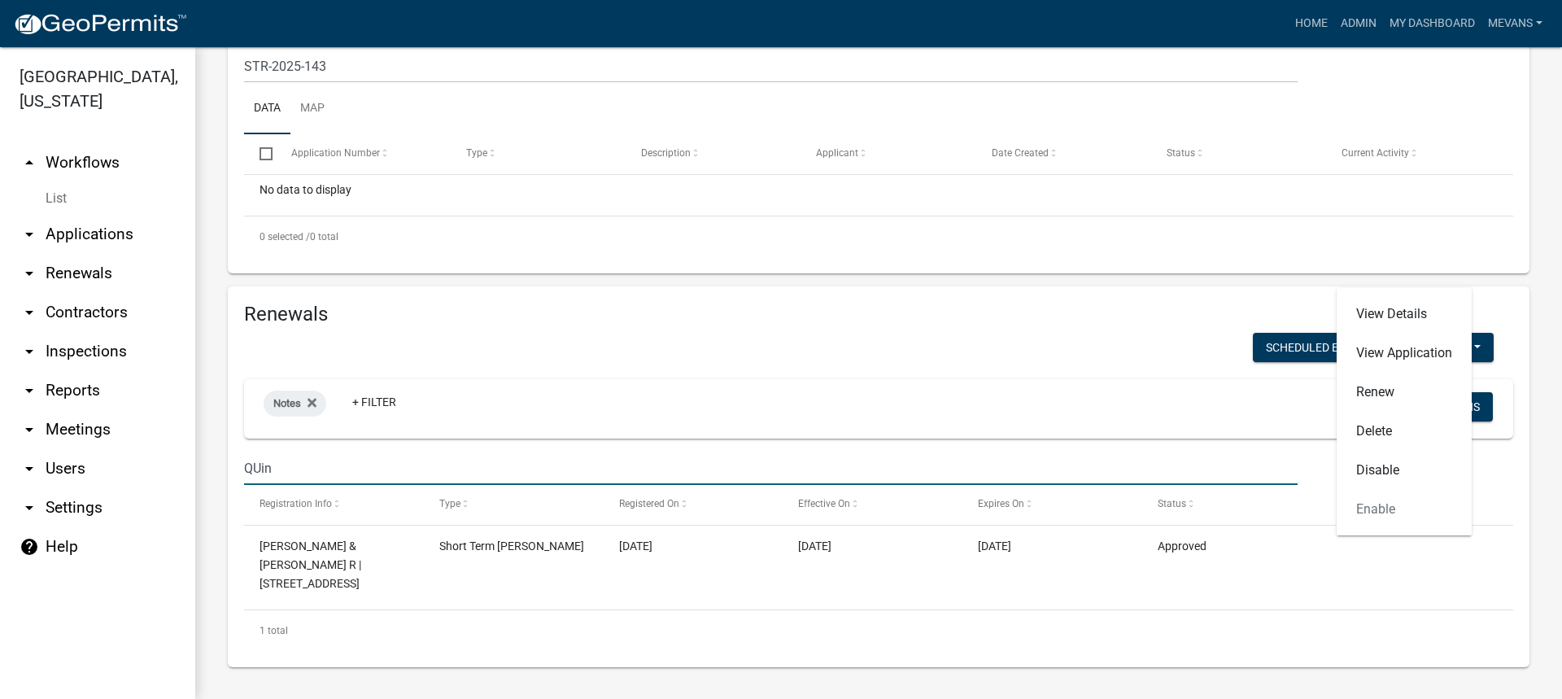
drag, startPoint x: 290, startPoint y: 460, endPoint x: -11, endPoint y: 461, distance: 301.1
click at [0, 461] on html "Internet Explorer does NOT work with GeoPermits. Get a new browser for more sec…" at bounding box center [781, 349] width 1562 height 699
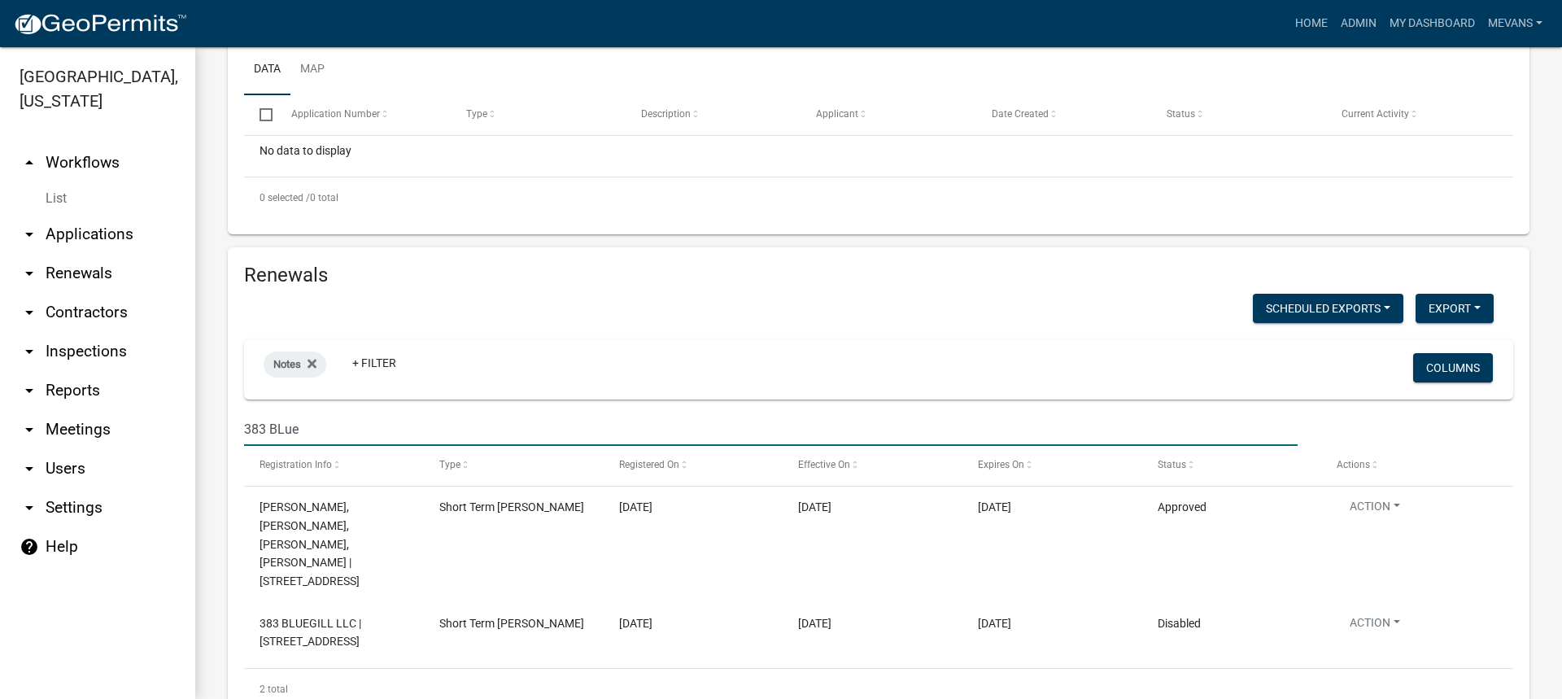
scroll to position [816, 0]
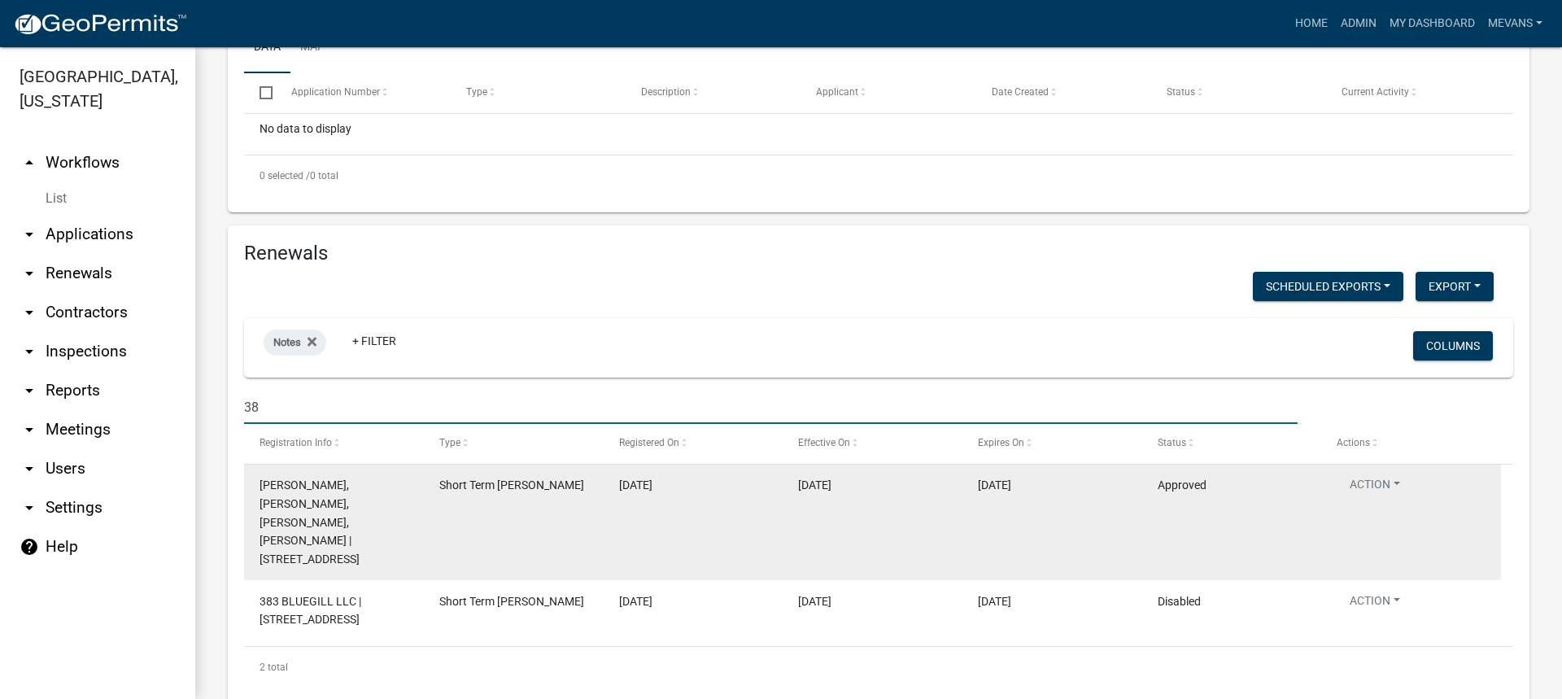
type input "3"
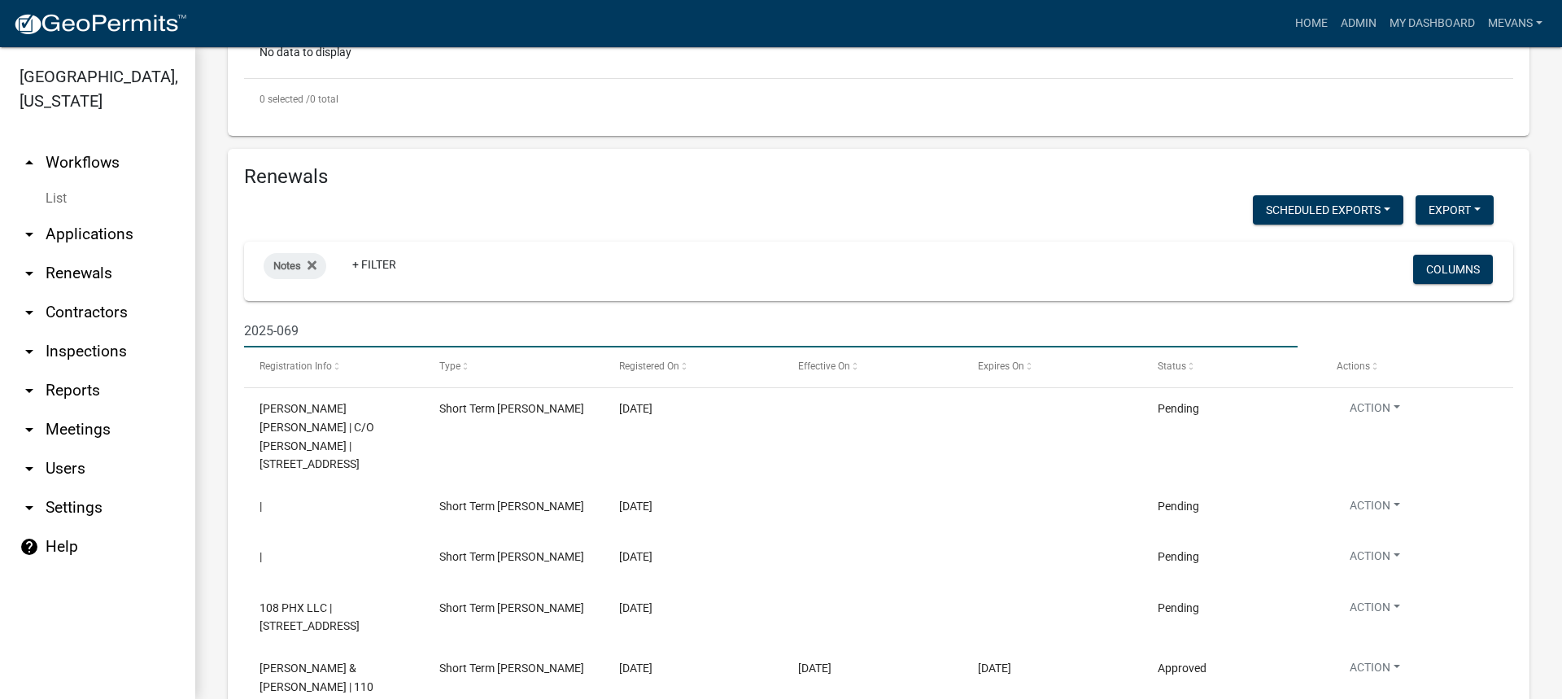
scroll to position [979, 0]
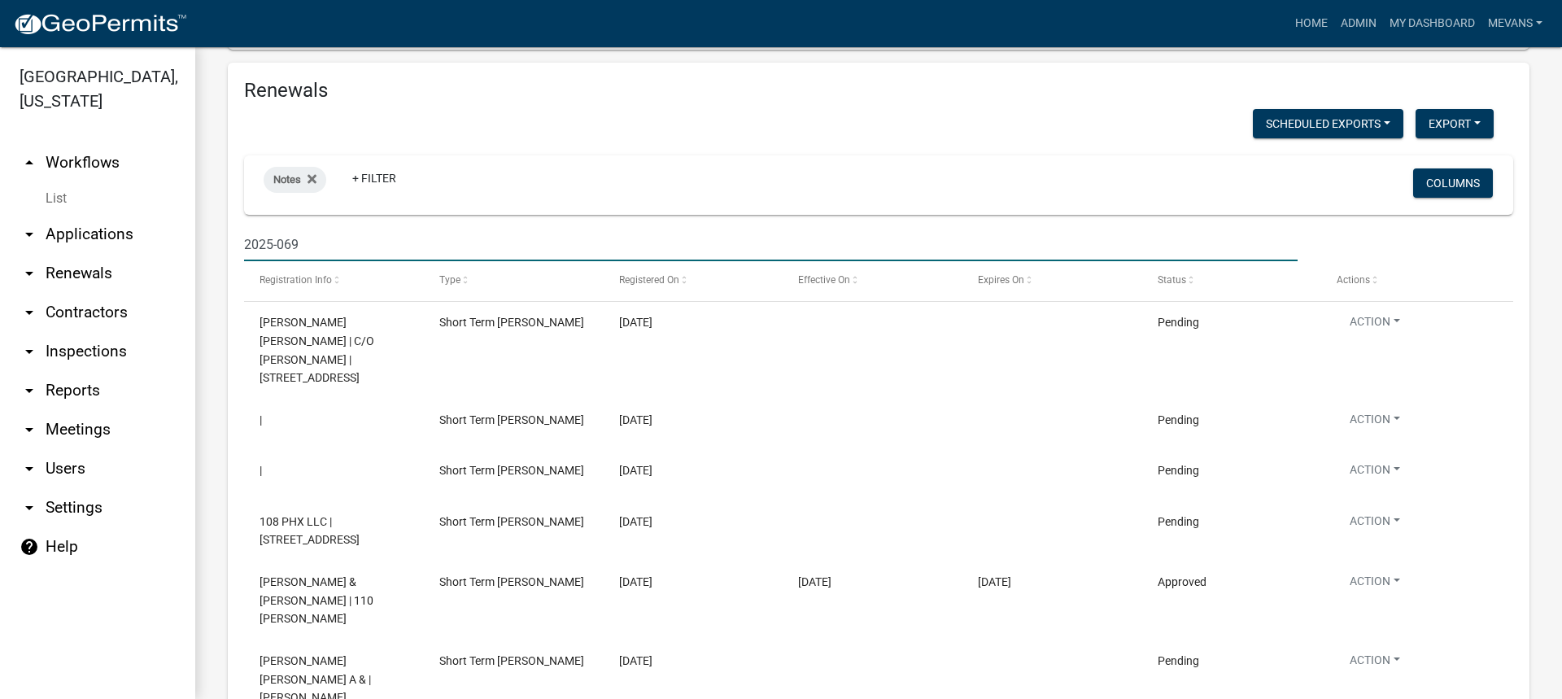
drag, startPoint x: 366, startPoint y: 235, endPoint x: 127, endPoint y: 240, distance: 239.3
click at [127, 240] on div "[GEOGRAPHIC_DATA], [US_STATE] arrow_drop_up Workflows List arrow_drop_down Appl…" at bounding box center [781, 373] width 1562 height 652
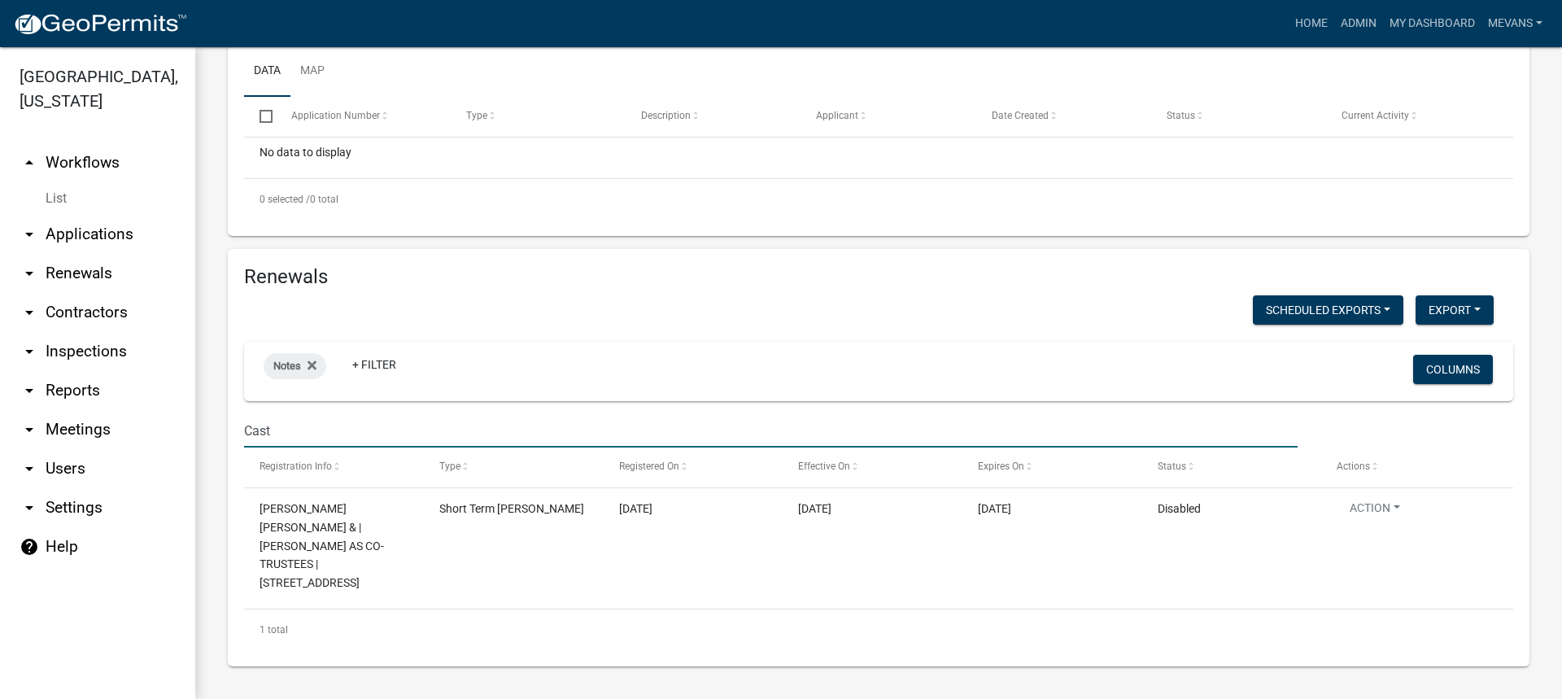
scroll to position [774, 0]
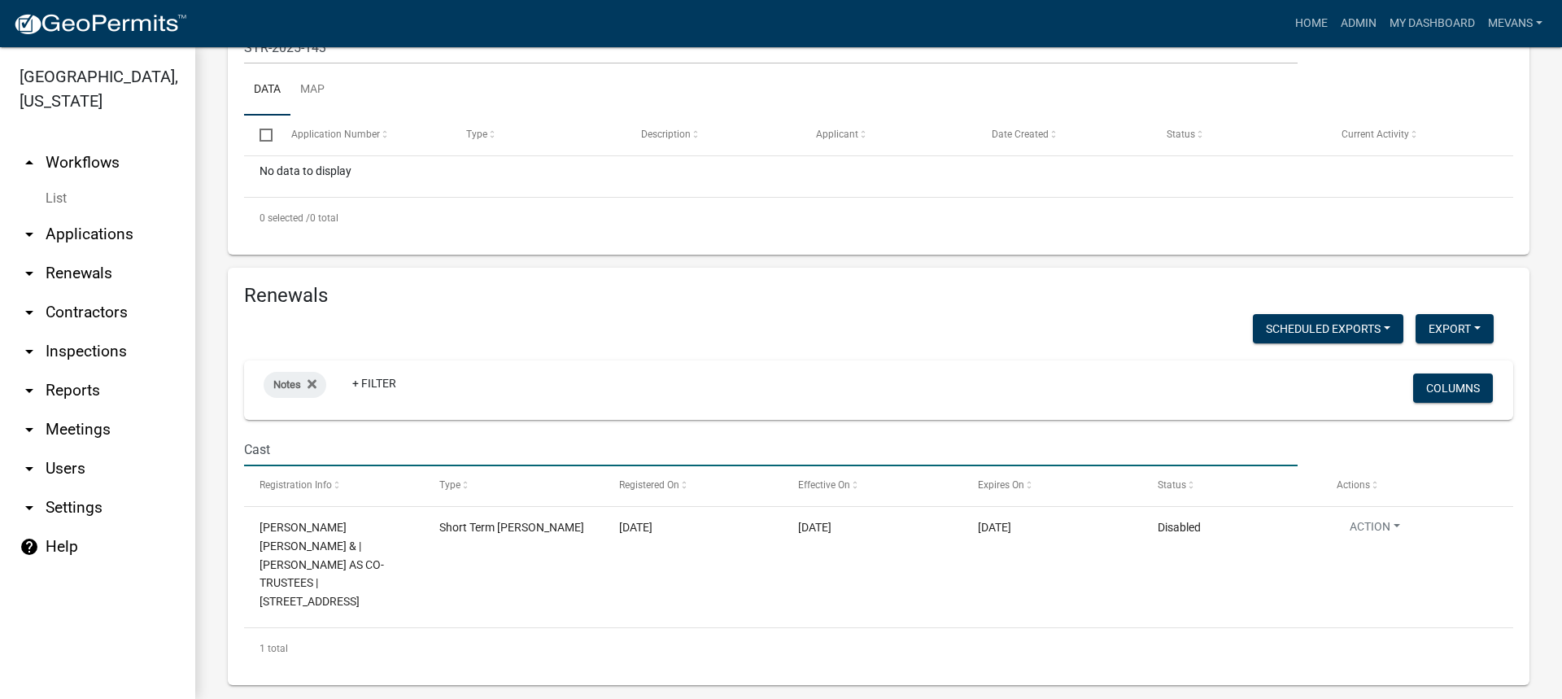
drag, startPoint x: 269, startPoint y: 451, endPoint x: 170, endPoint y: 443, distance: 99.6
click at [173, 444] on div "[GEOGRAPHIC_DATA], [US_STATE] arrow_drop_up Workflows List arrow_drop_down Appl…" at bounding box center [781, 373] width 1562 height 652
type input "0"
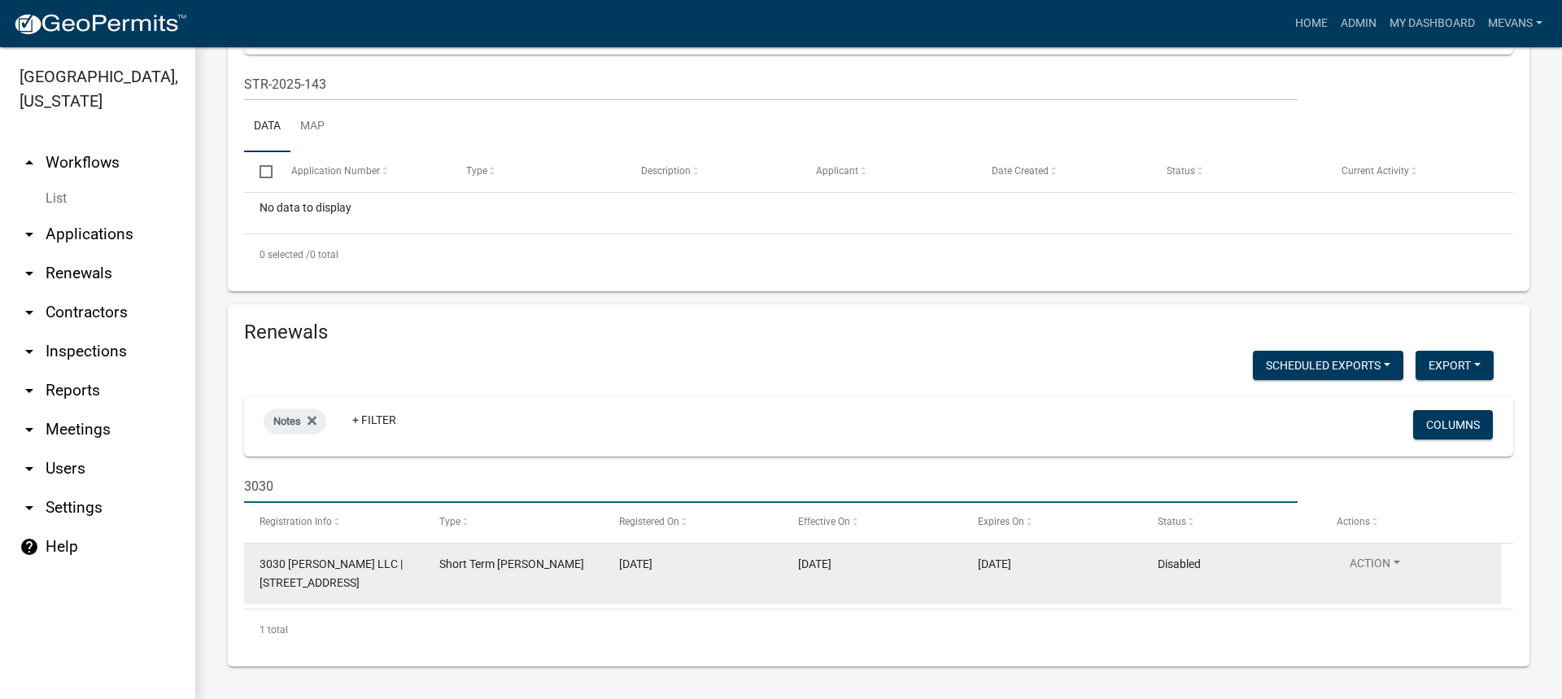
scroll to position [979, 0]
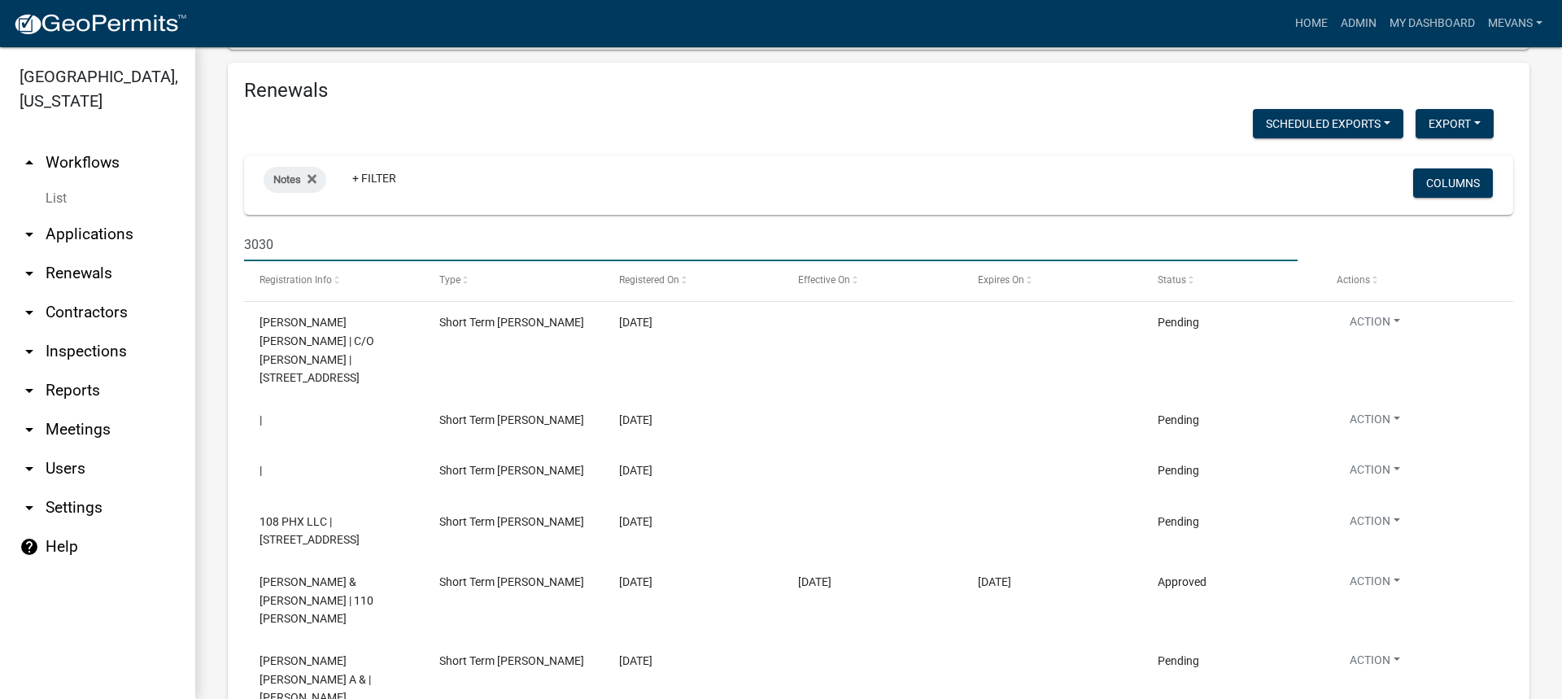
drag, startPoint x: 307, startPoint y: 249, endPoint x: 17, endPoint y: 238, distance: 289.9
click at [33, 233] on div "[GEOGRAPHIC_DATA], [US_STATE] arrow_drop_up Workflows List arrow_drop_down Appl…" at bounding box center [781, 373] width 1562 height 652
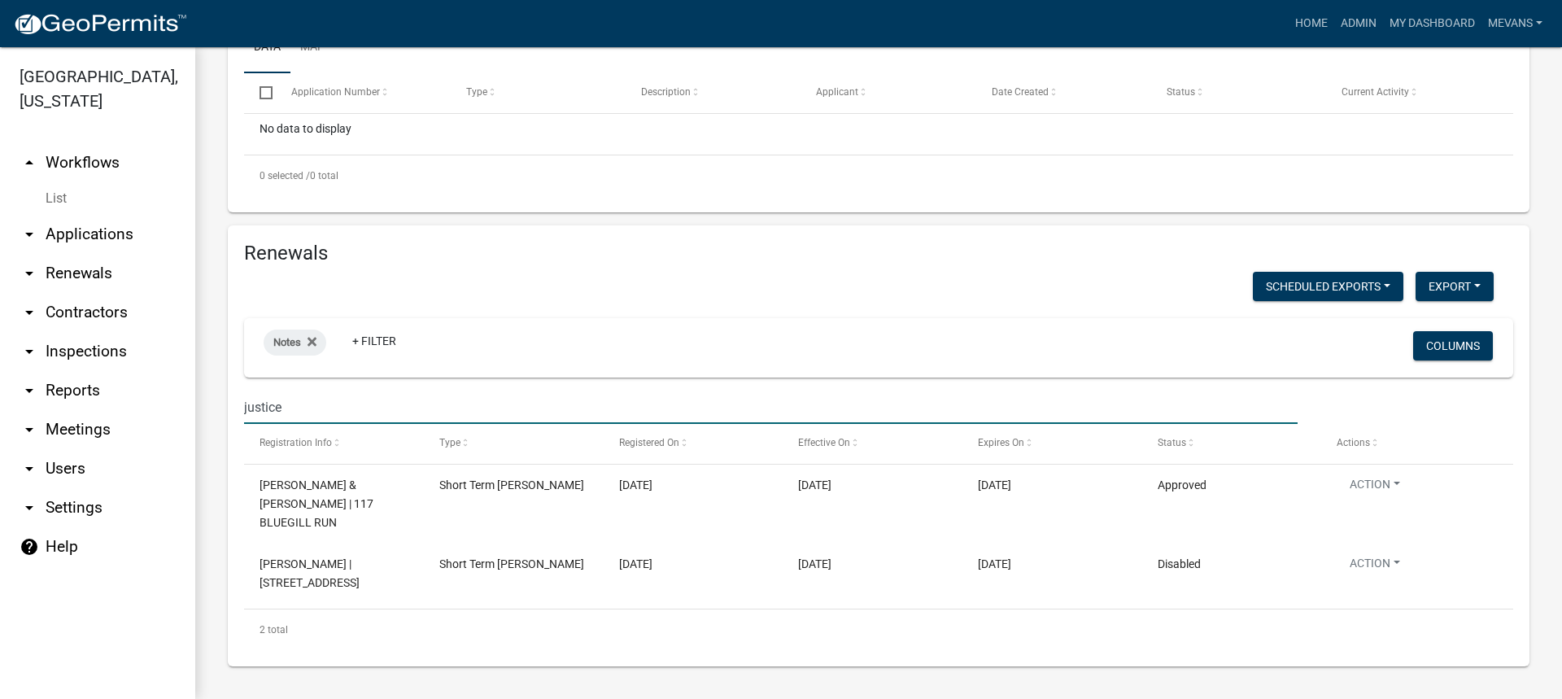
scroll to position [816, 0]
drag, startPoint x: 227, startPoint y: 411, endPoint x: 152, endPoint y: 413, distance: 74.9
click at [160, 413] on div "[GEOGRAPHIC_DATA], [US_STATE] arrow_drop_up Workflows List arrow_drop_down Appl…" at bounding box center [781, 373] width 1562 height 652
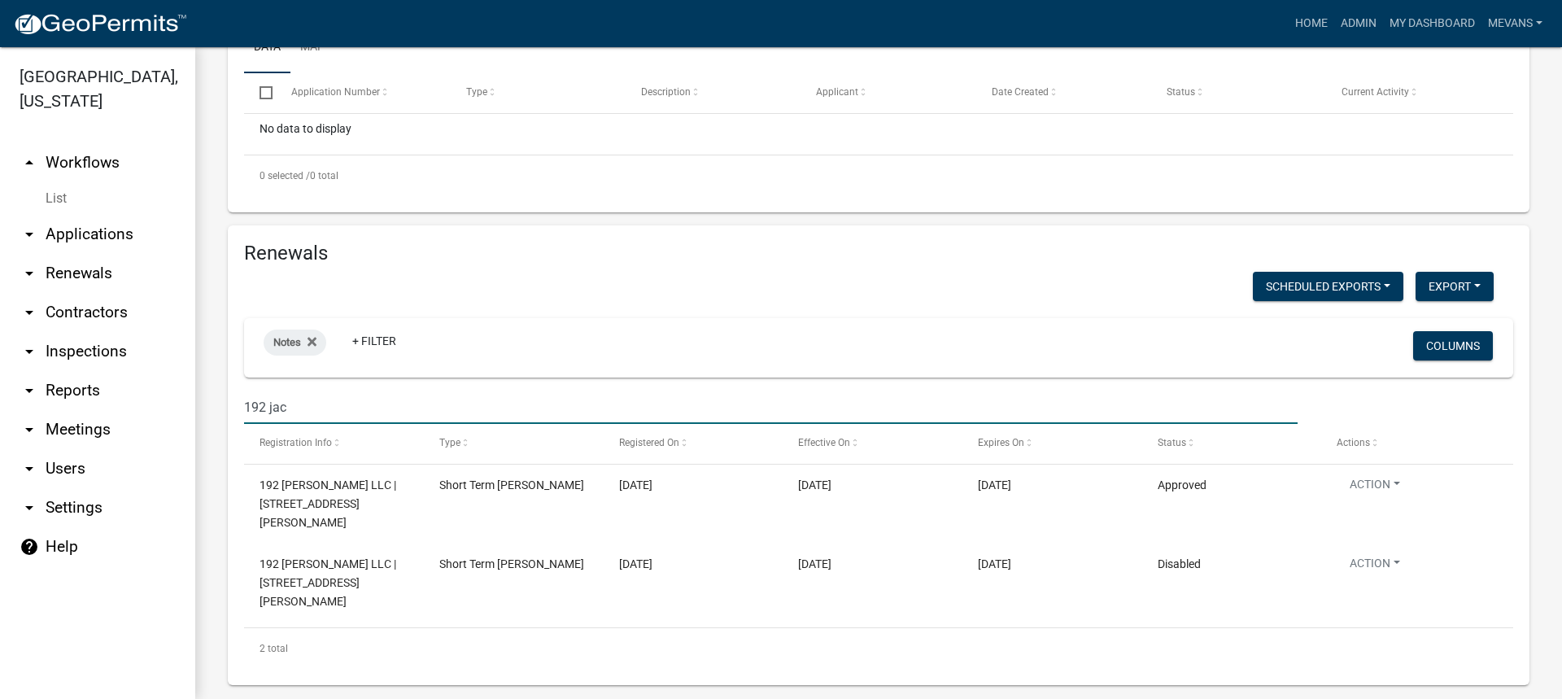
scroll to position [797, 0]
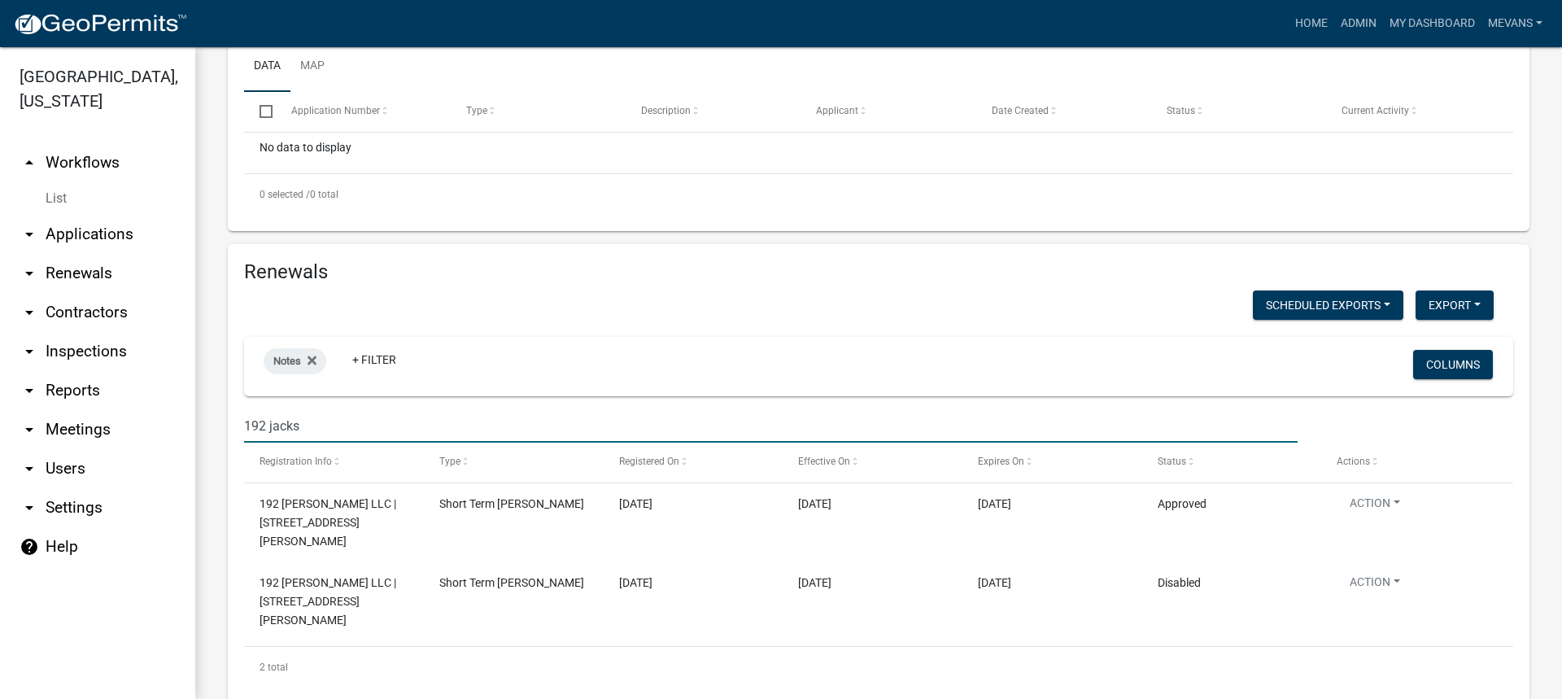
drag, startPoint x: 302, startPoint y: 429, endPoint x: 49, endPoint y: 417, distance: 253.3
click at [49, 417] on div "[GEOGRAPHIC_DATA], [US_STATE] arrow_drop_up Workflows List arrow_drop_down Appl…" at bounding box center [781, 373] width 1562 height 652
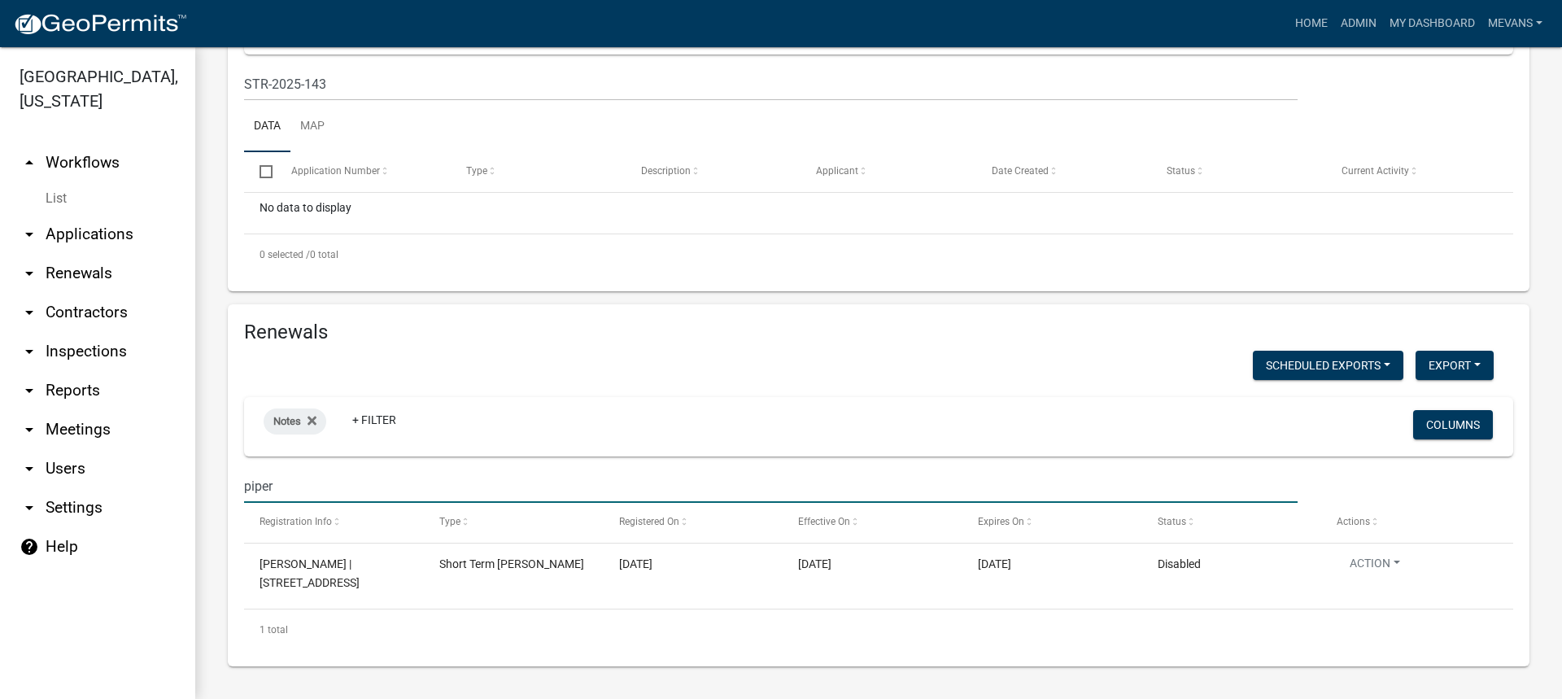
scroll to position [737, 0]
drag, startPoint x: 308, startPoint y: 483, endPoint x: 67, endPoint y: 496, distance: 242.1
click at [67, 496] on div "[GEOGRAPHIC_DATA], [US_STATE] arrow_drop_up Workflows List arrow_drop_down Appl…" at bounding box center [781, 373] width 1562 height 652
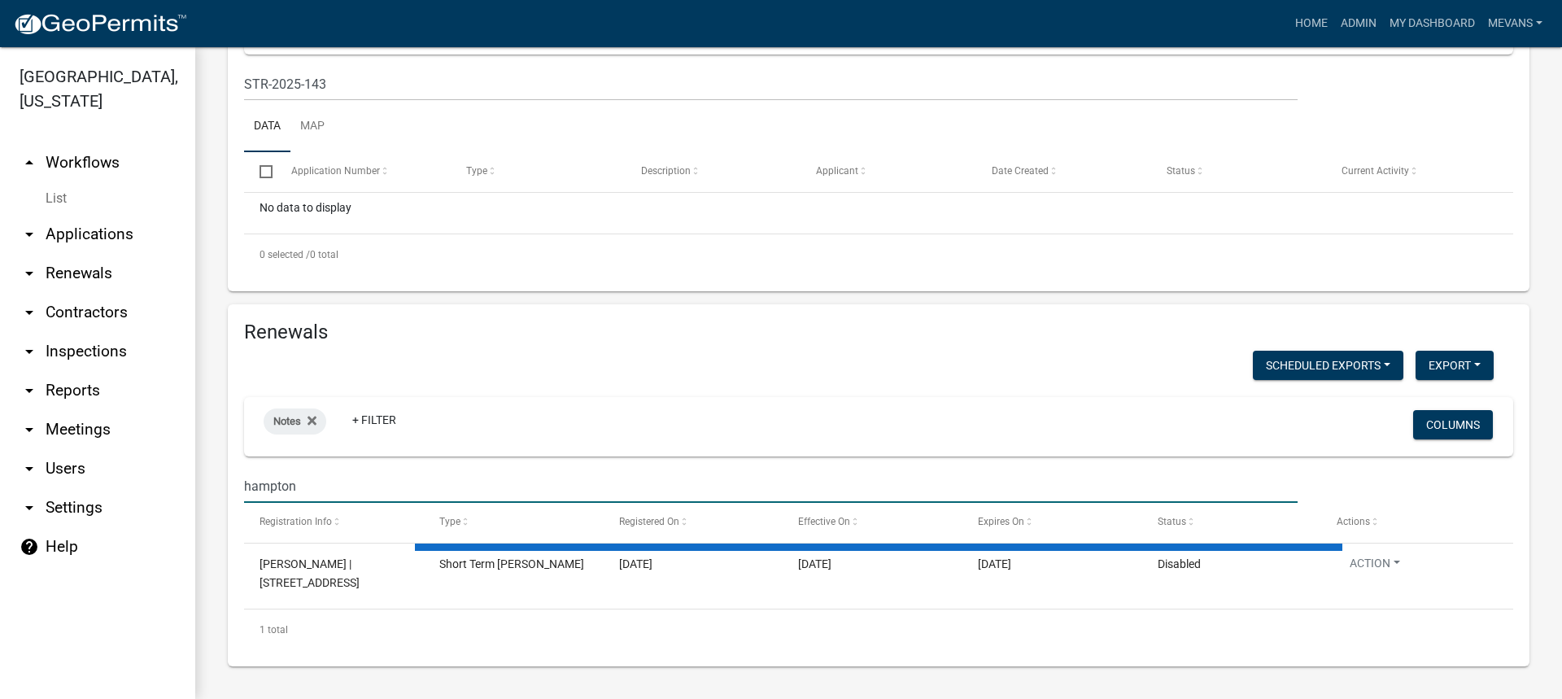
scroll to position [876, 0]
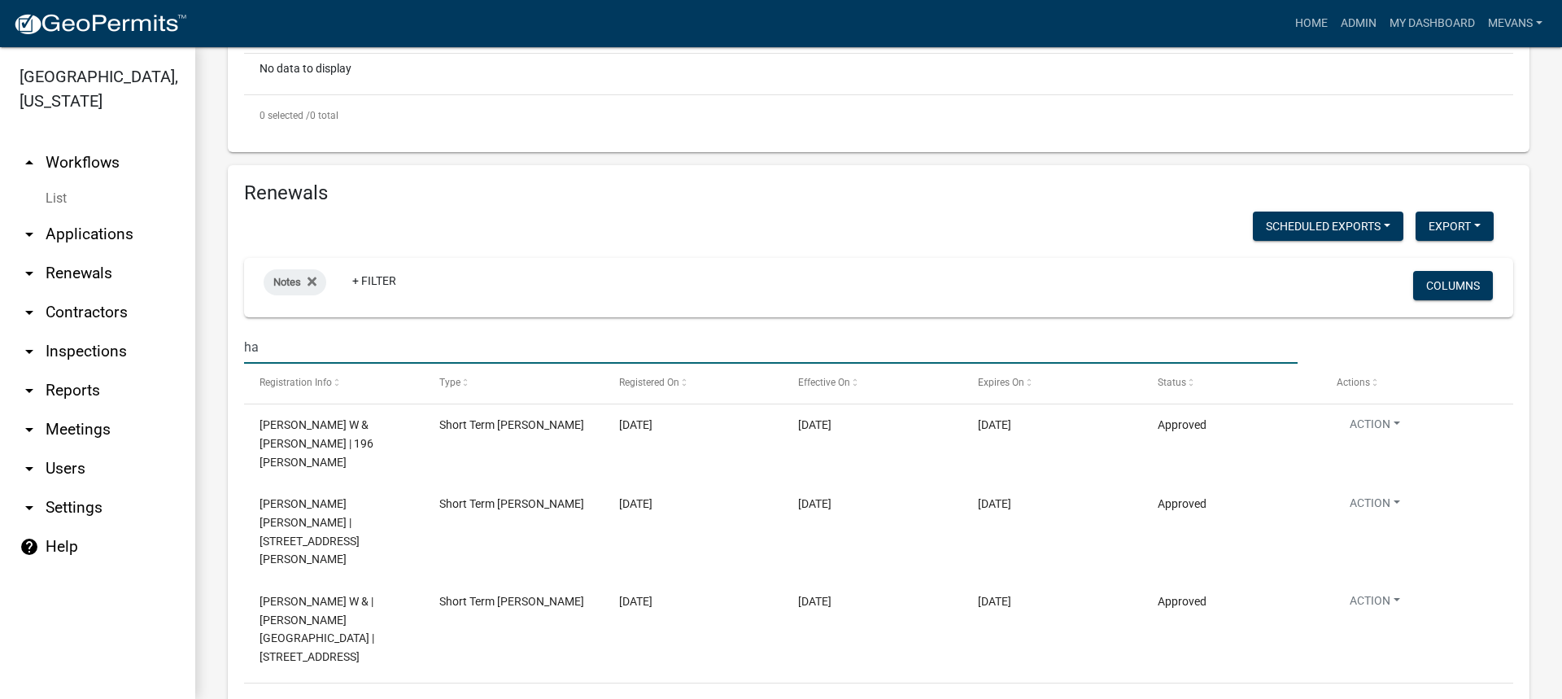
type input "h"
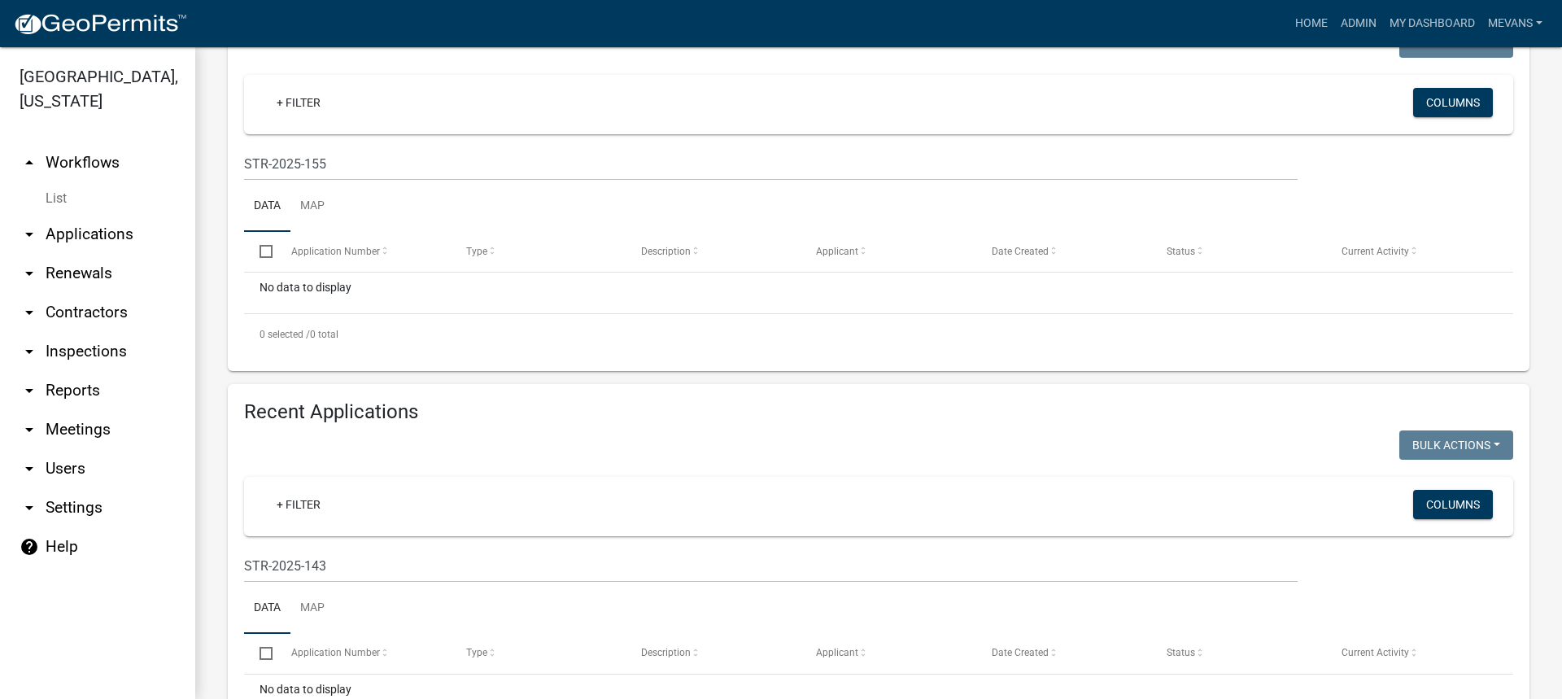
scroll to position [0, 0]
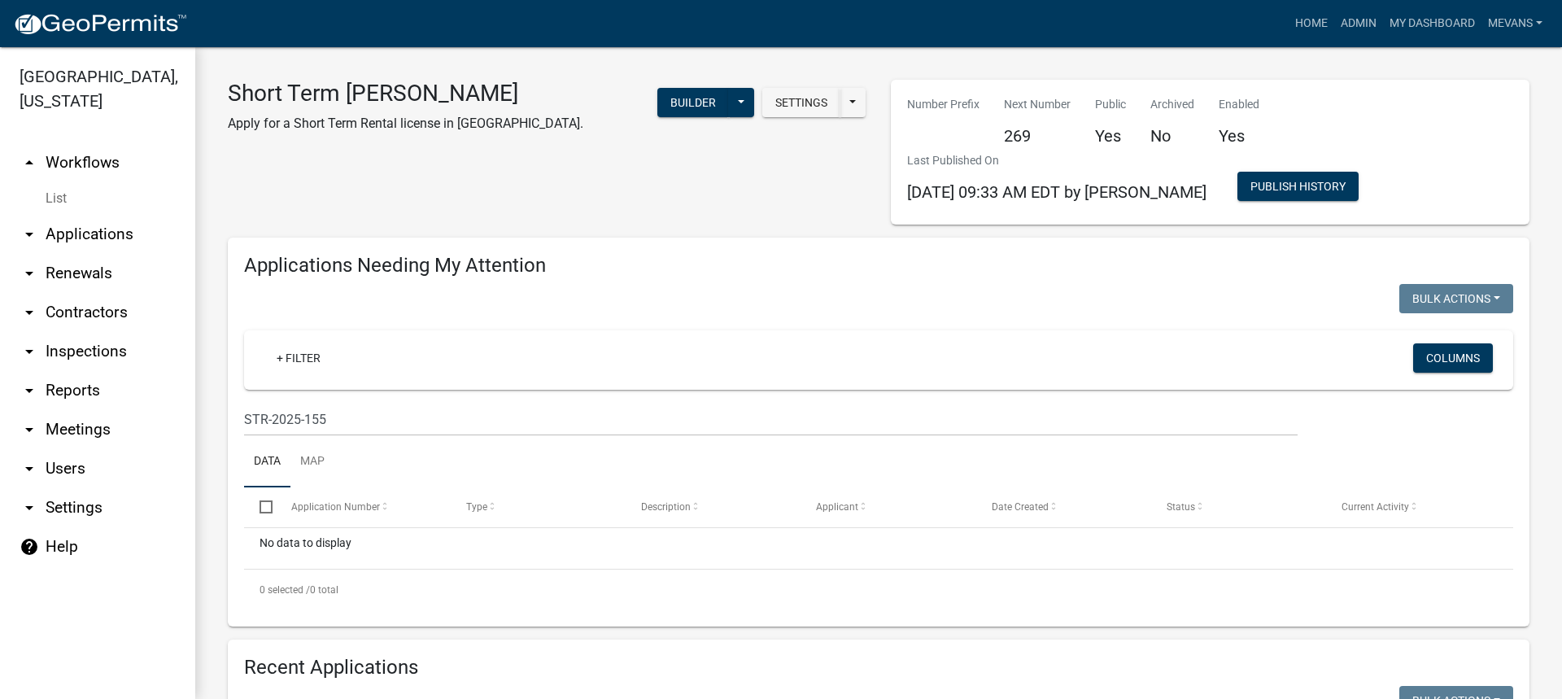
type input "150 po"
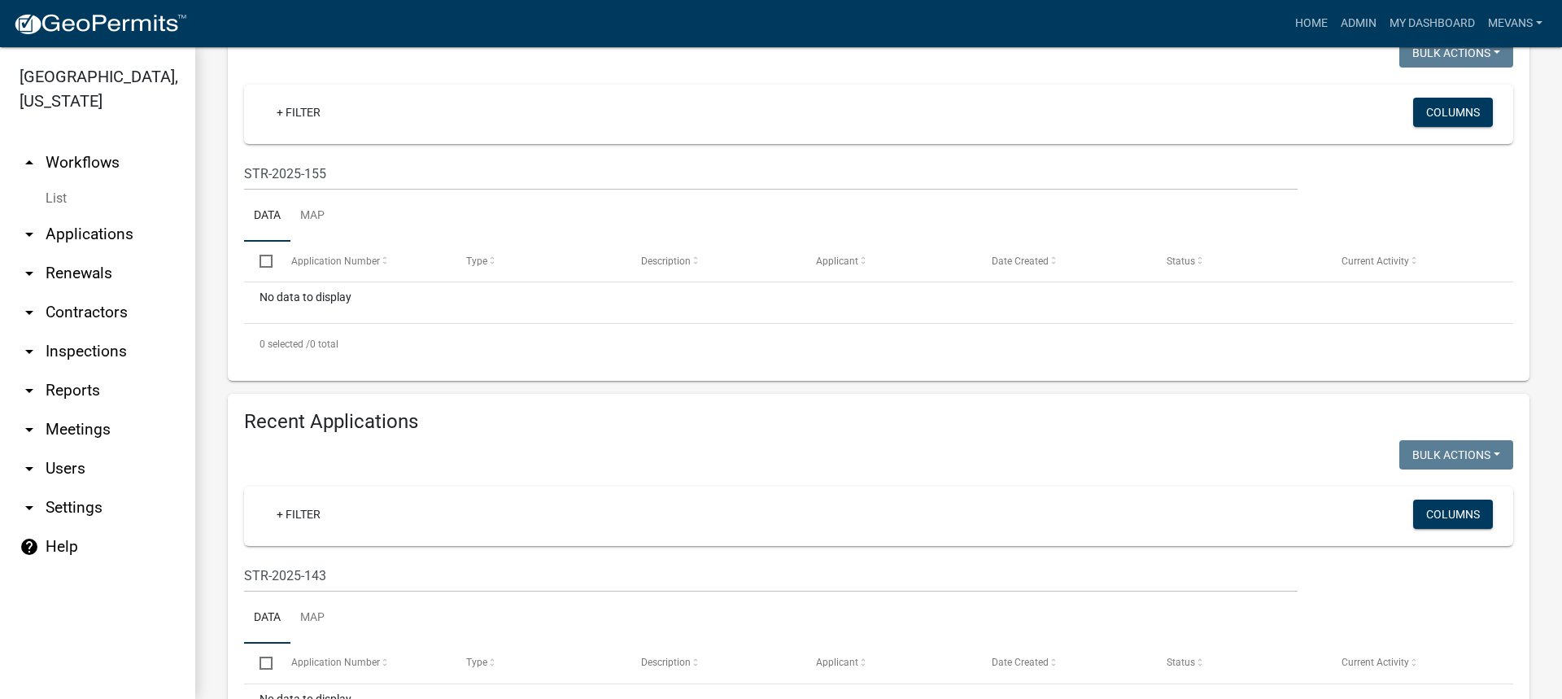
scroll to position [488, 0]
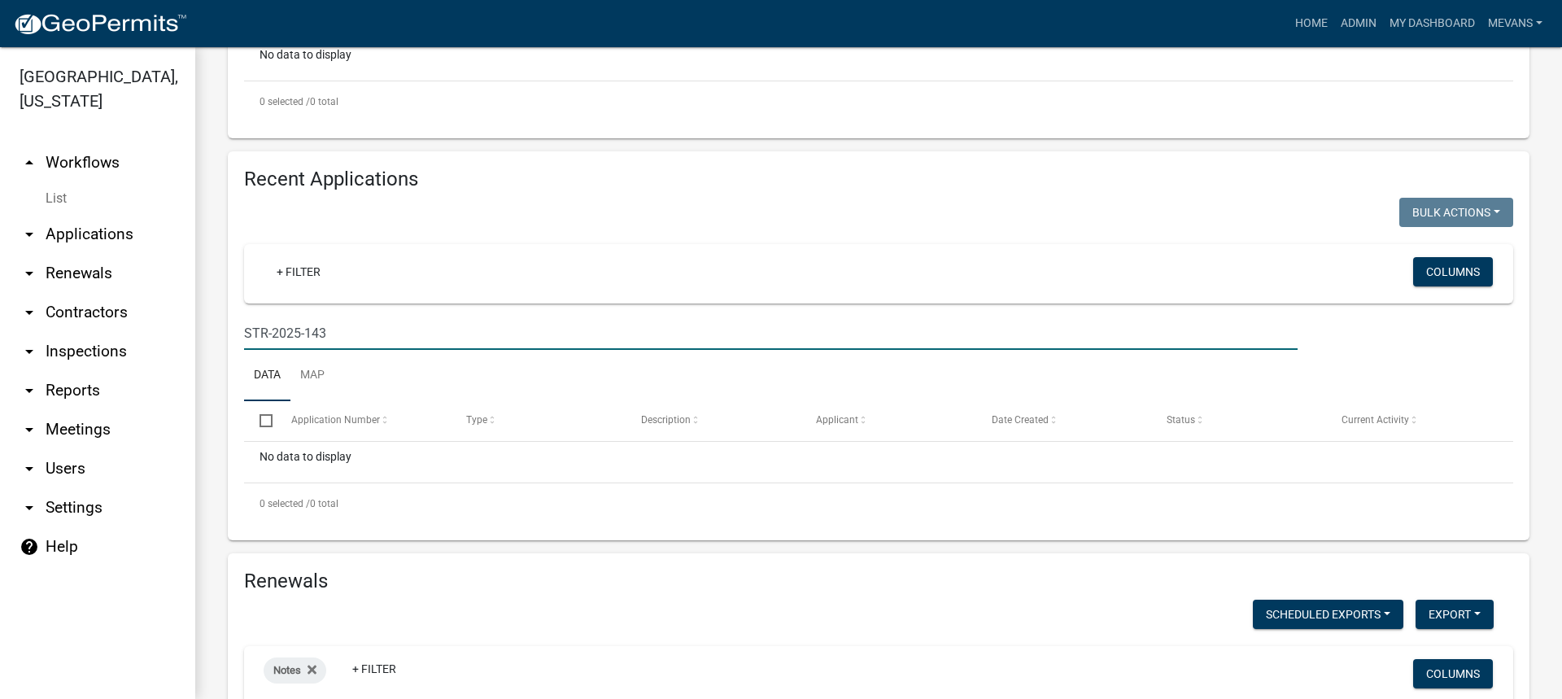
drag, startPoint x: 324, startPoint y: 326, endPoint x: 70, endPoint y: 311, distance: 254.3
click at [70, 311] on div "[GEOGRAPHIC_DATA], [US_STATE] arrow_drop_up Workflows List arrow_drop_down Appl…" at bounding box center [781, 373] width 1562 height 652
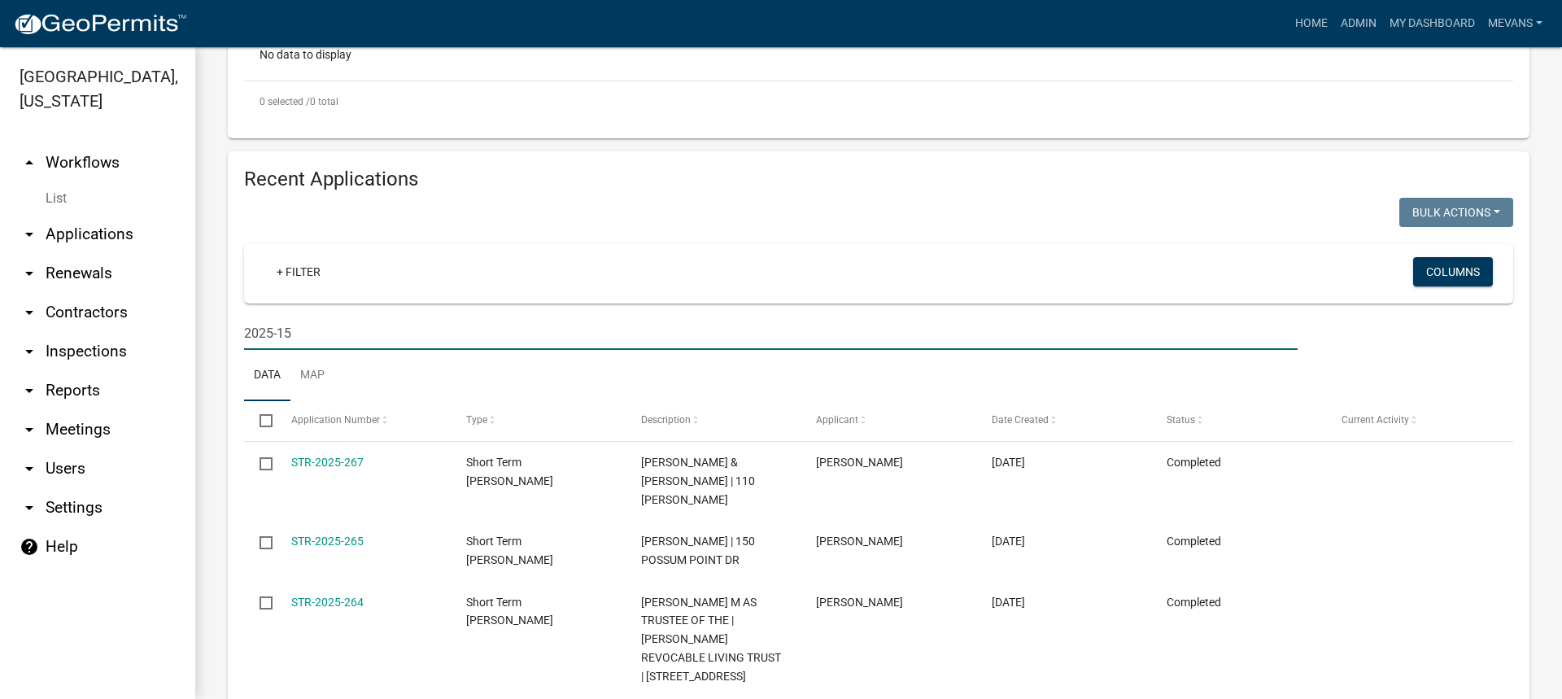
type input "2025-155"
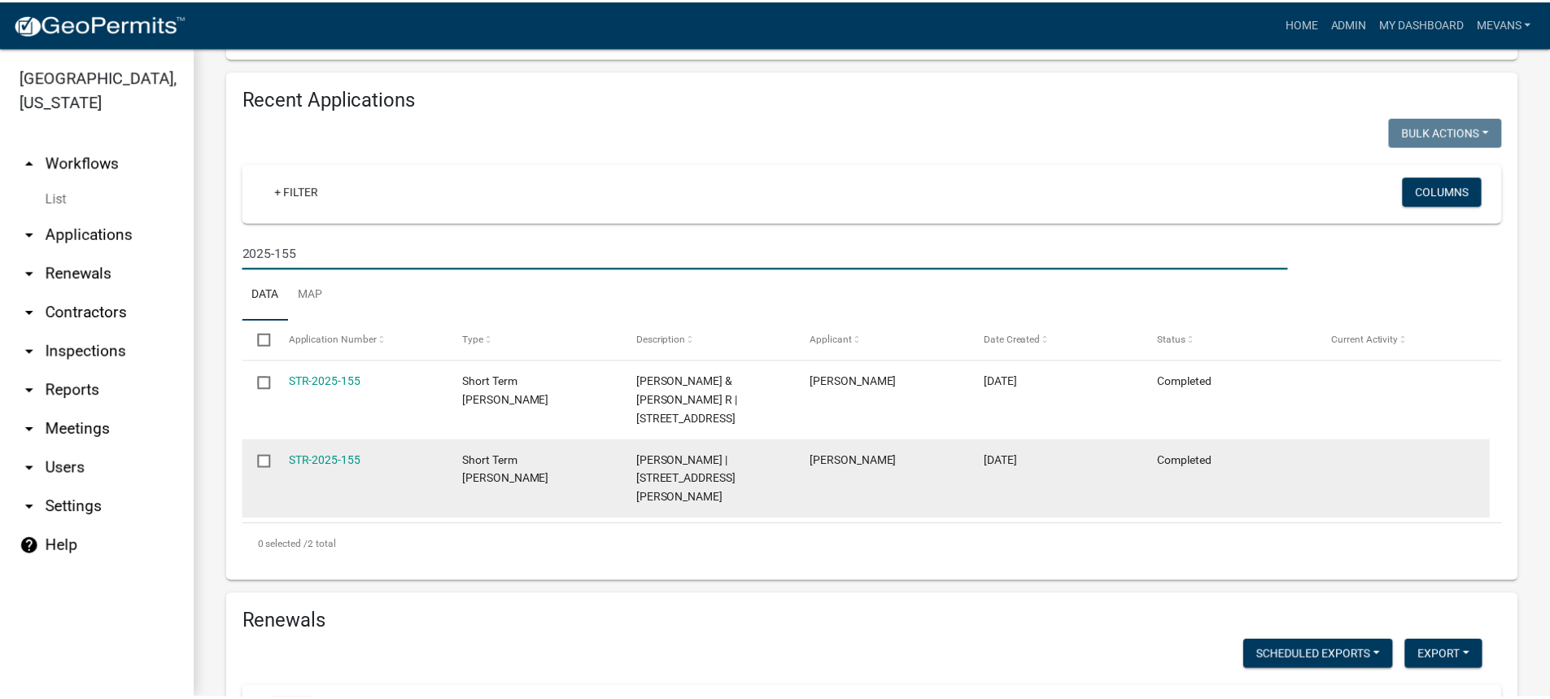
scroll to position [570, 0]
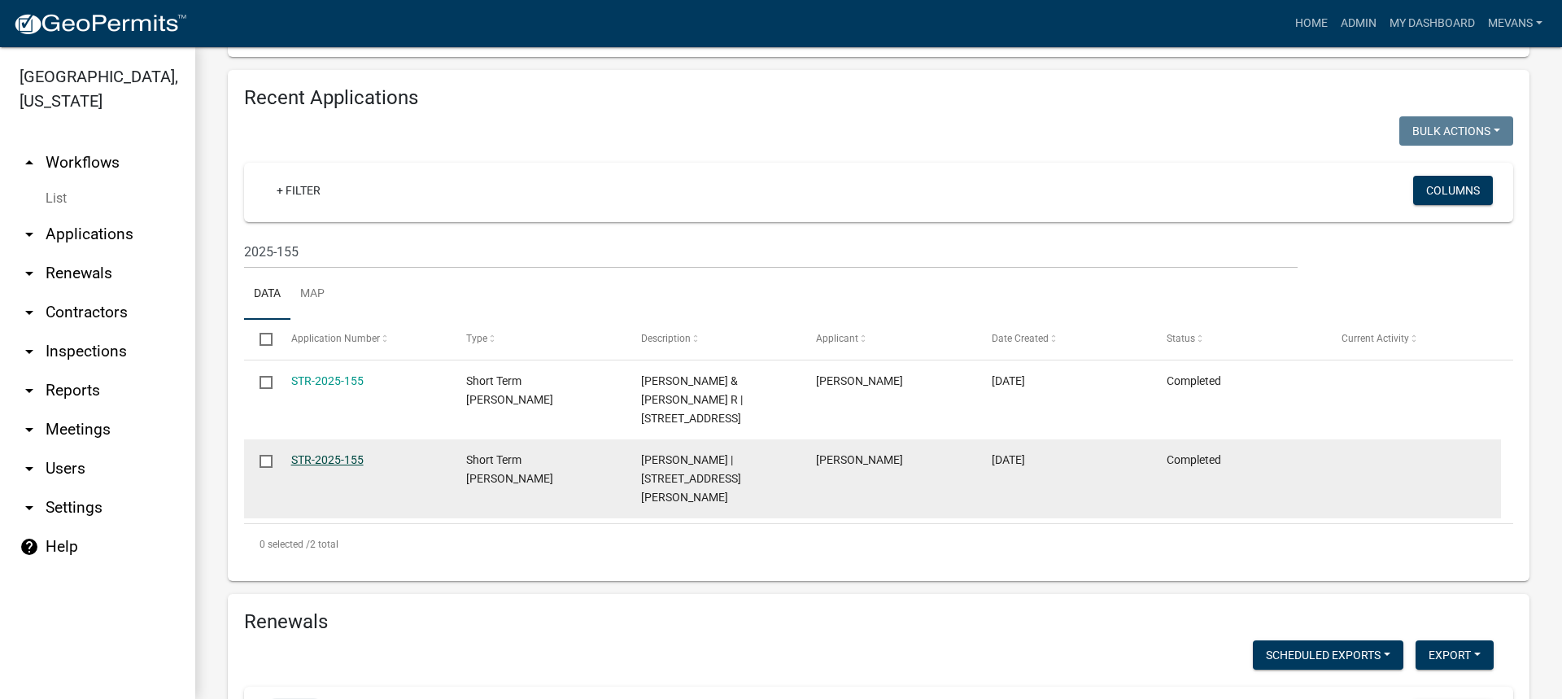
click at [323, 458] on link "STR-2025-155" at bounding box center [327, 459] width 72 height 13
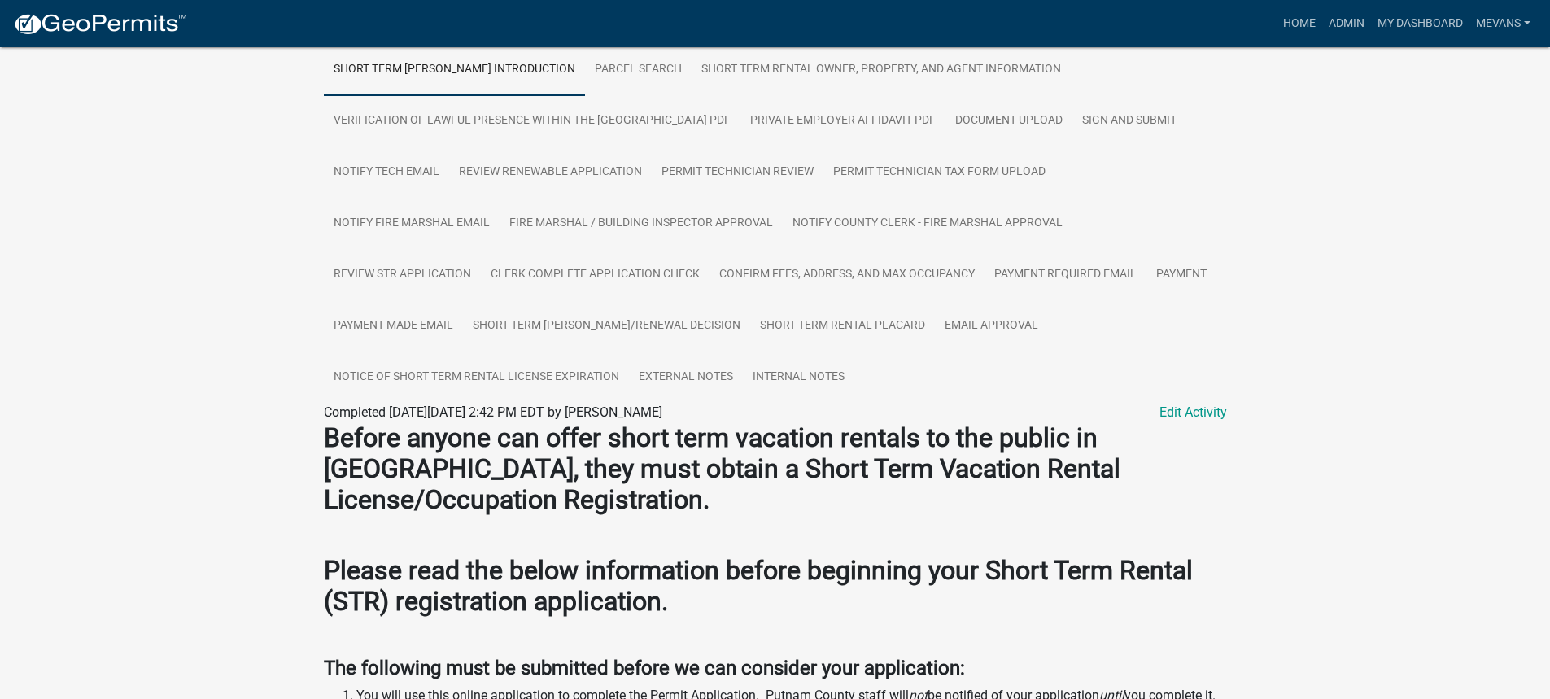
scroll to position [325, 0]
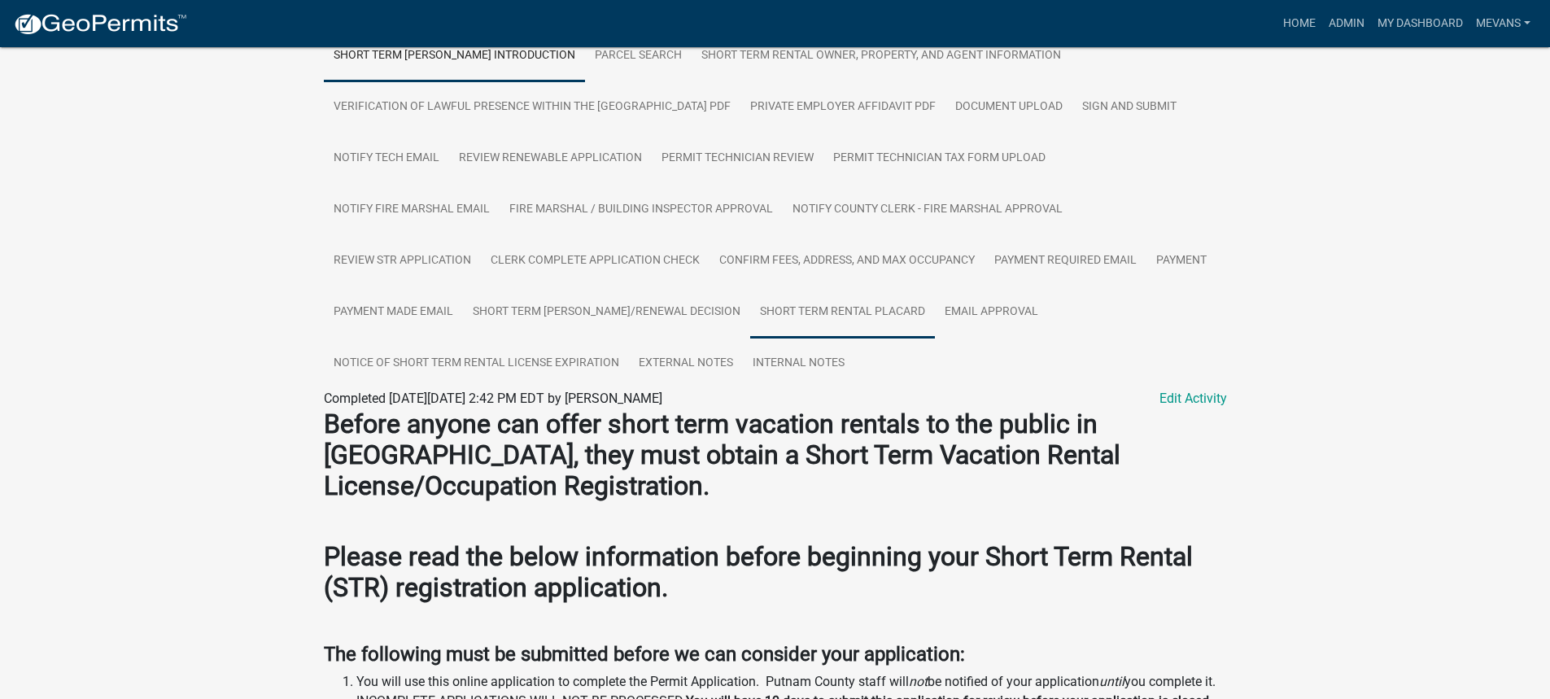
click at [883, 311] on link "Short Term Rental Placard" at bounding box center [842, 312] width 185 height 52
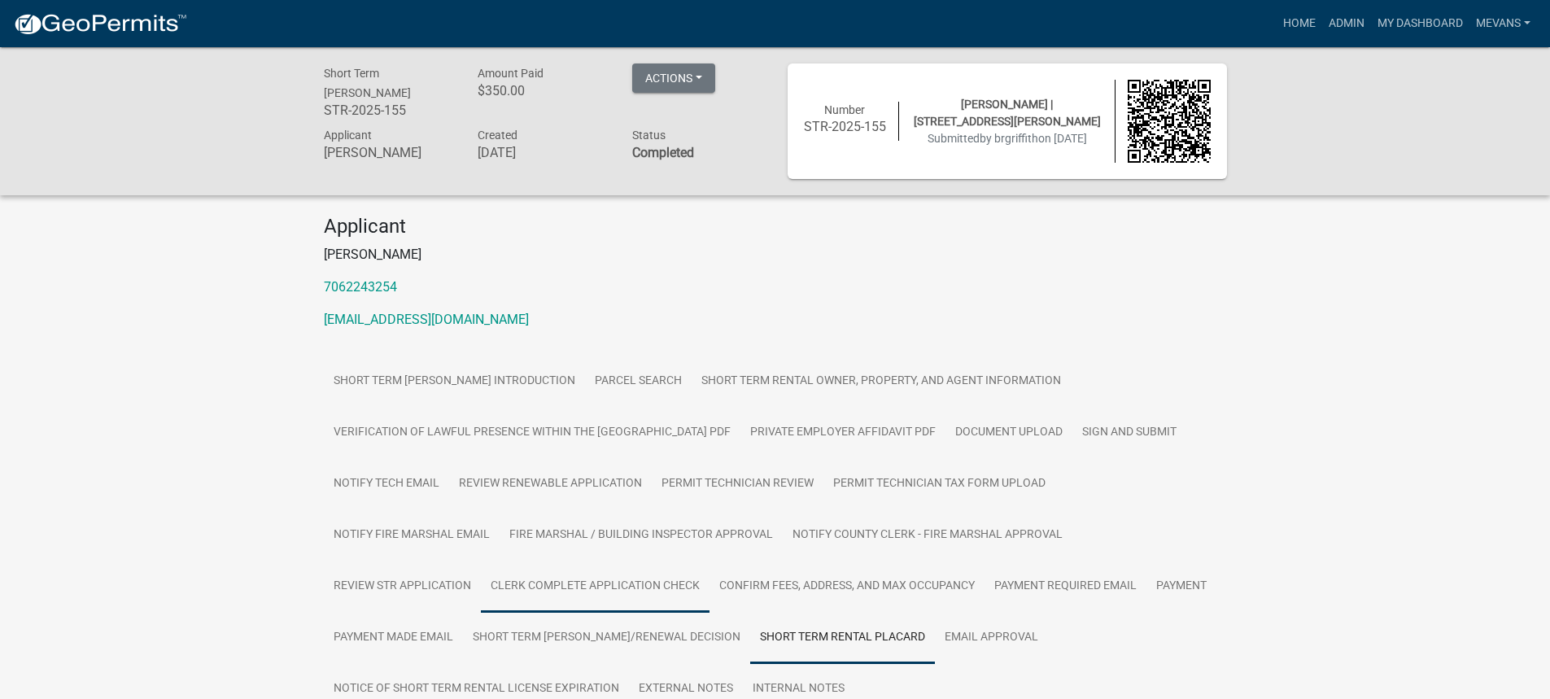
scroll to position [123, 0]
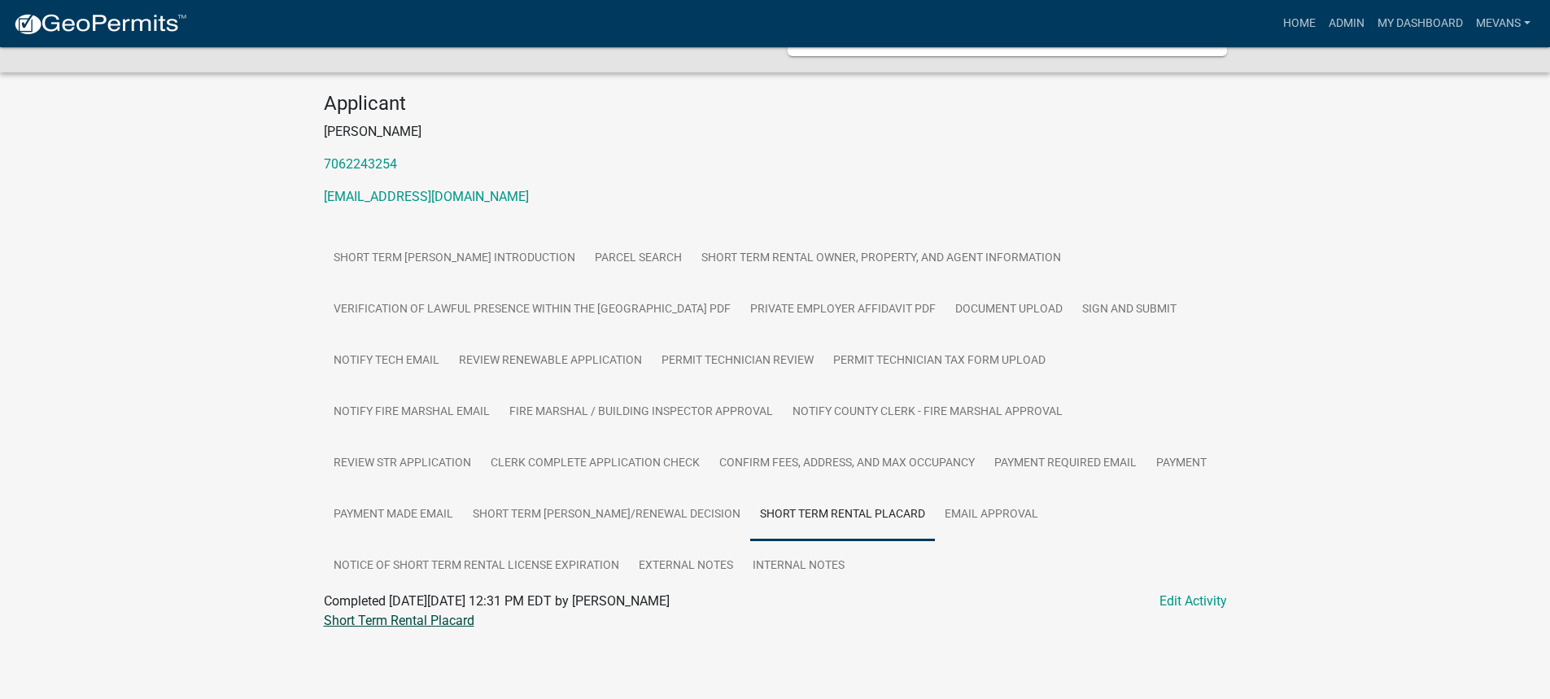
click at [358, 618] on link "Short Term Rental Placard" at bounding box center [399, 620] width 151 height 15
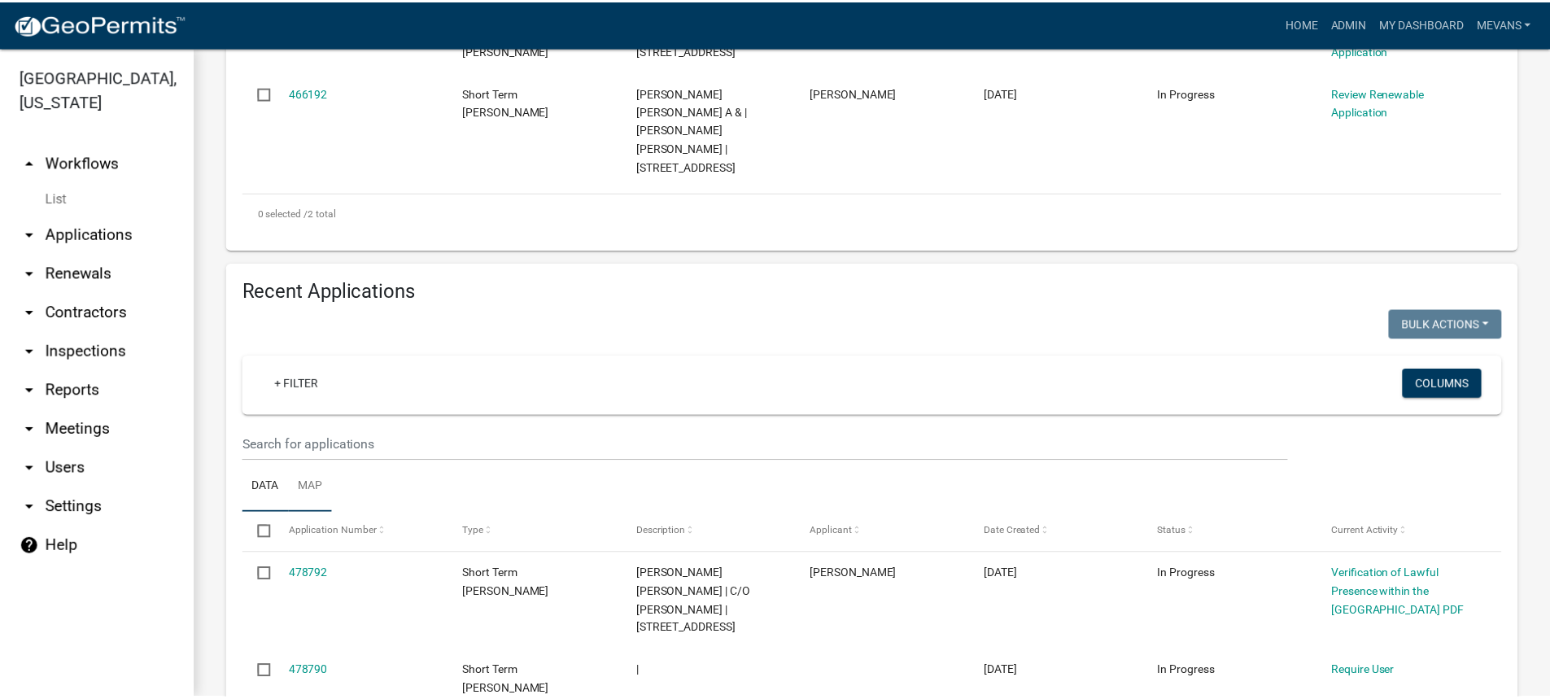
scroll to position [488, 0]
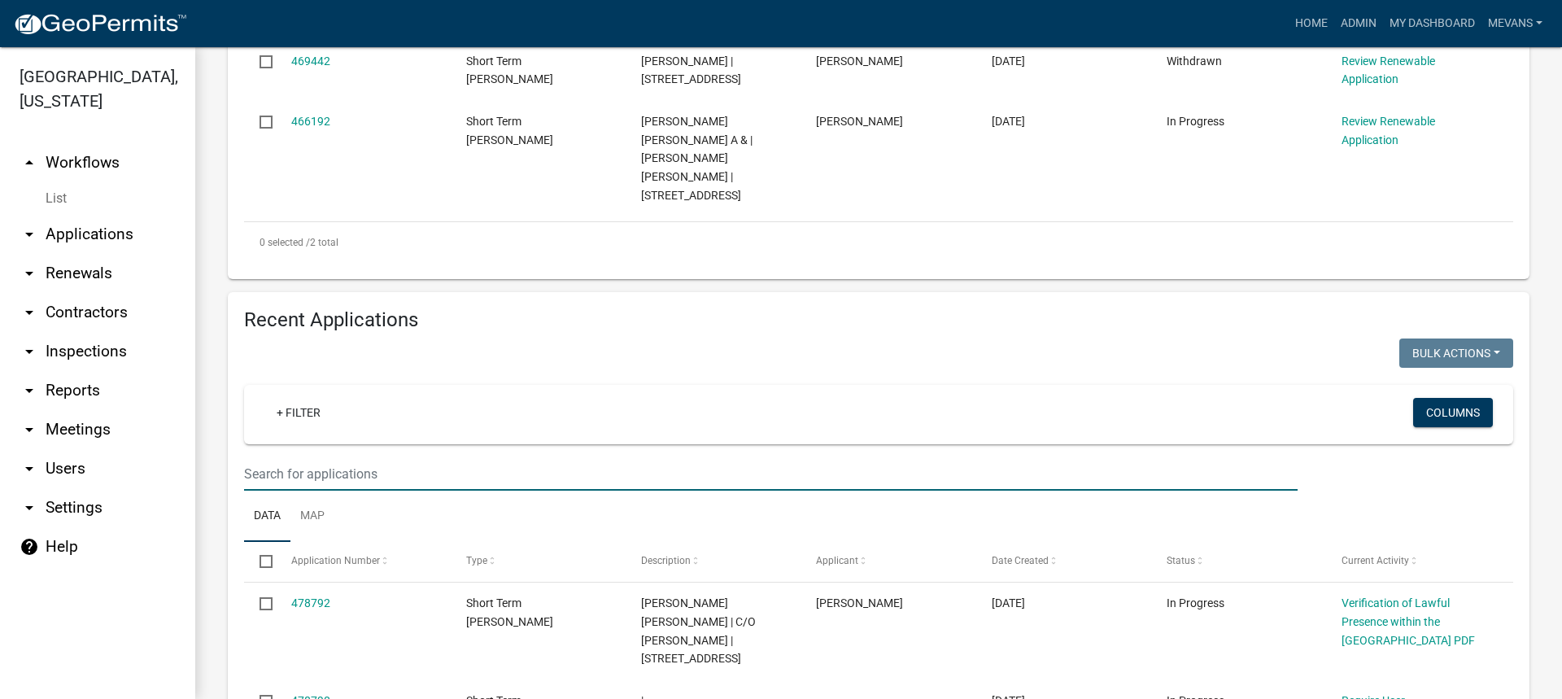
click at [299, 457] on input "text" at bounding box center [771, 473] width 1054 height 33
type input "0"
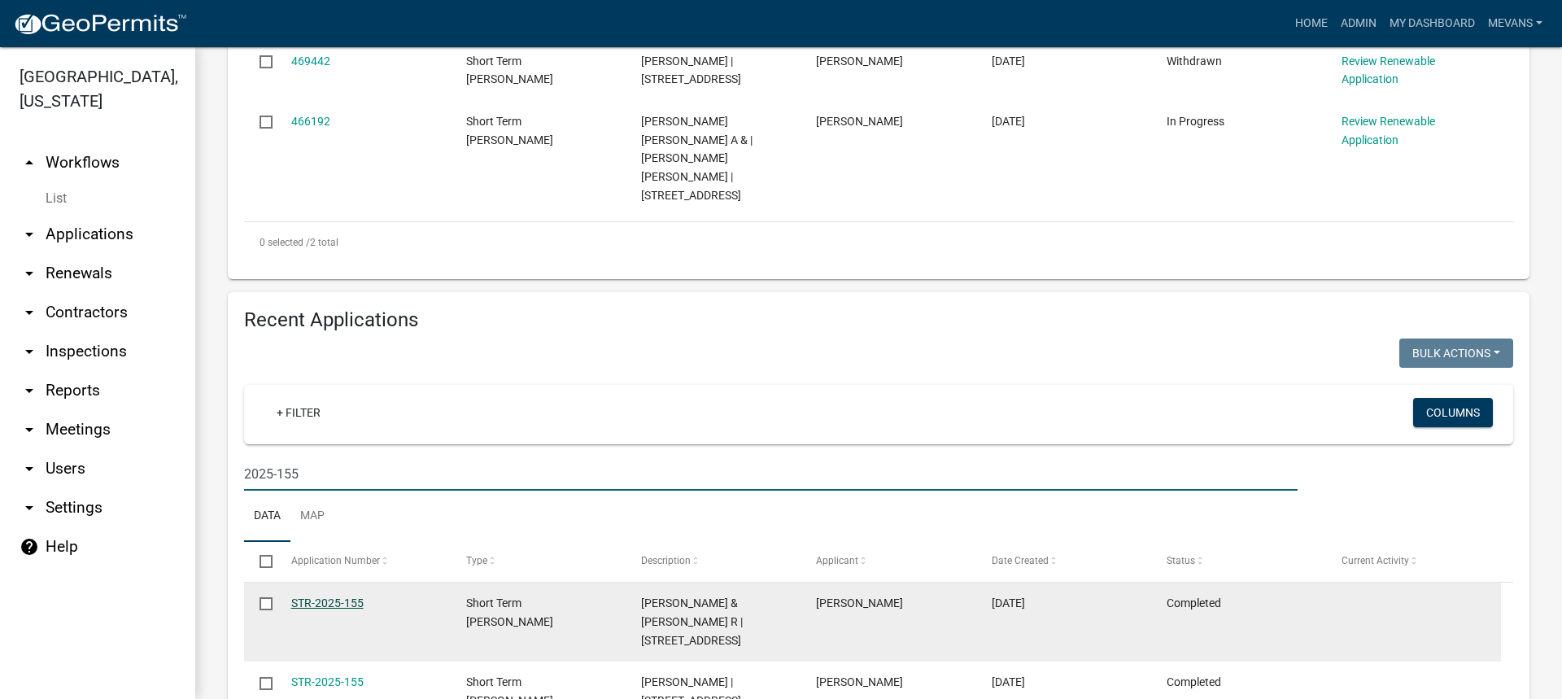
type input "2025-155"
click at [360, 596] on link "STR-2025-155" at bounding box center [327, 602] width 72 height 13
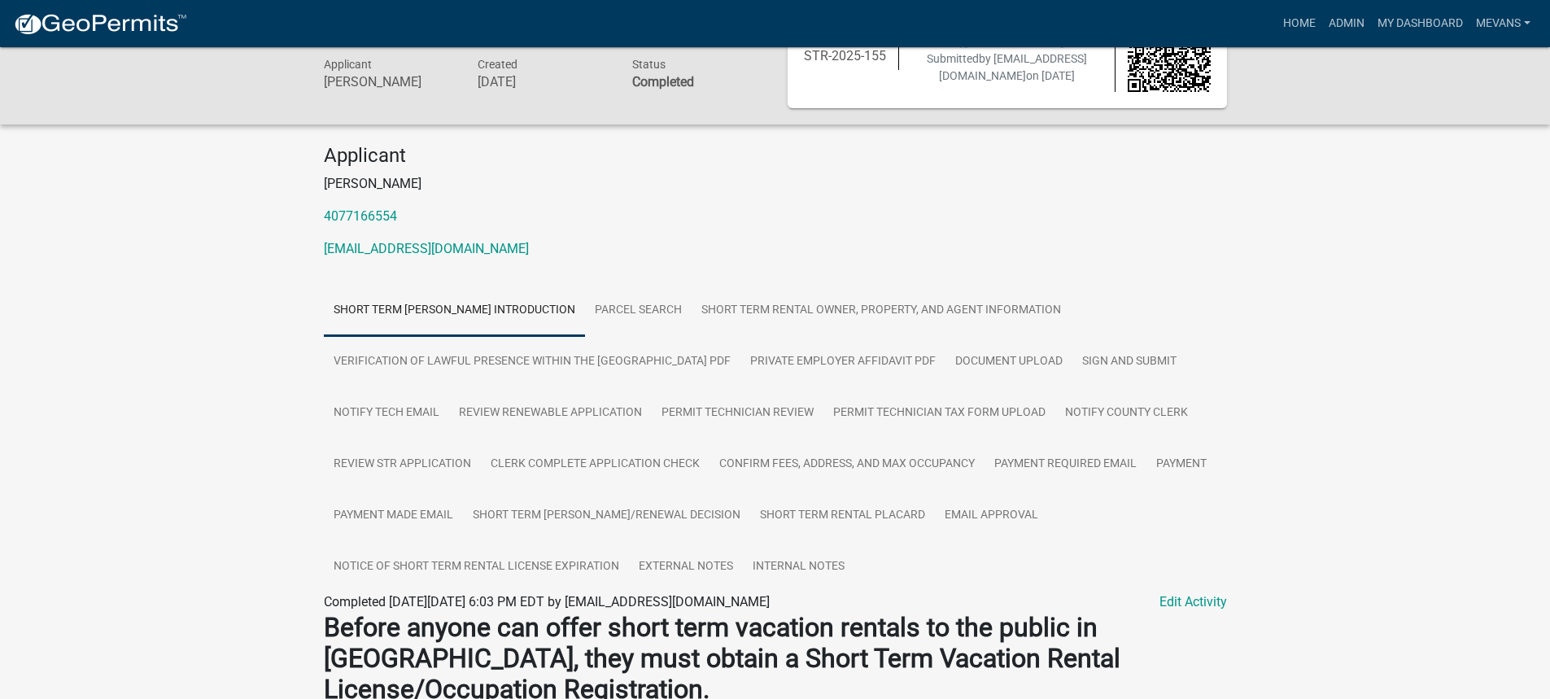
scroll to position [163, 0]
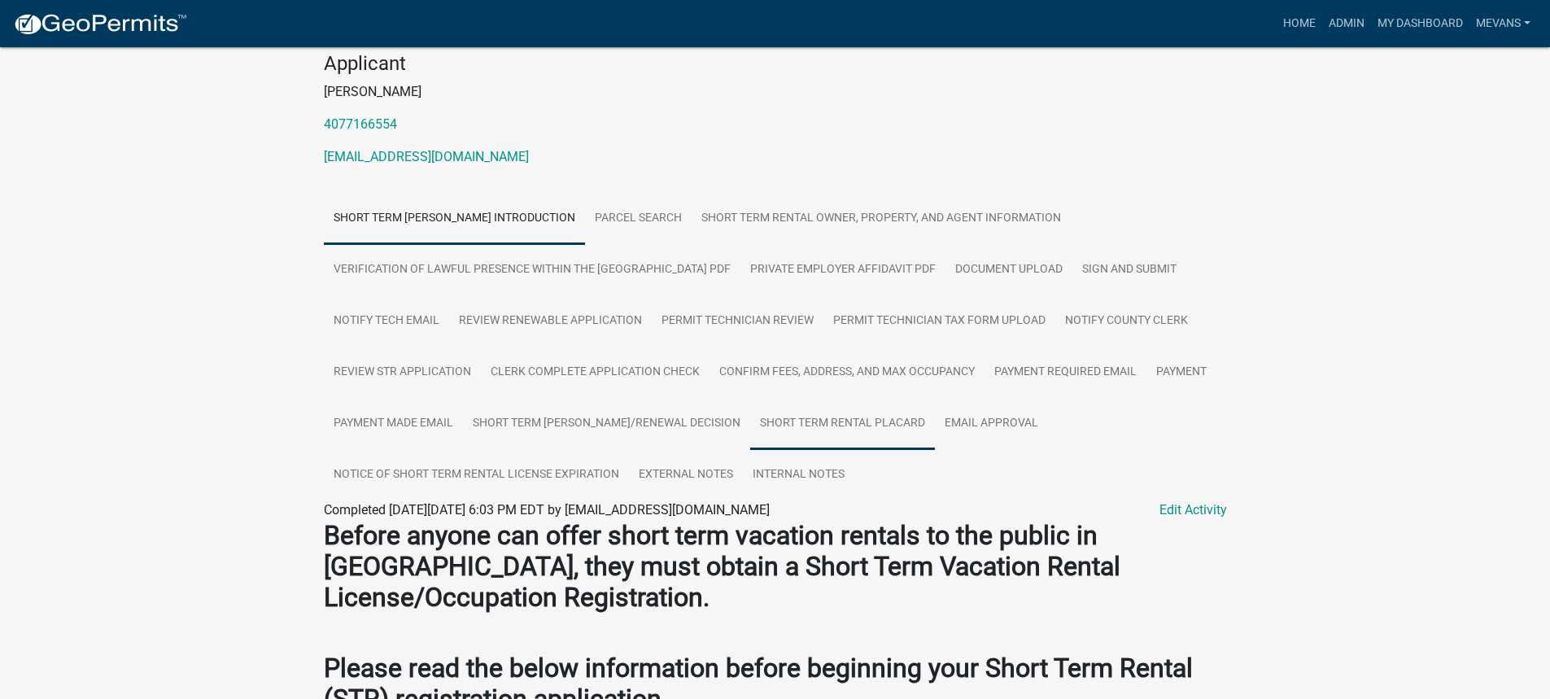
click at [838, 426] on link "Short Term Rental Placard" at bounding box center [842, 424] width 185 height 52
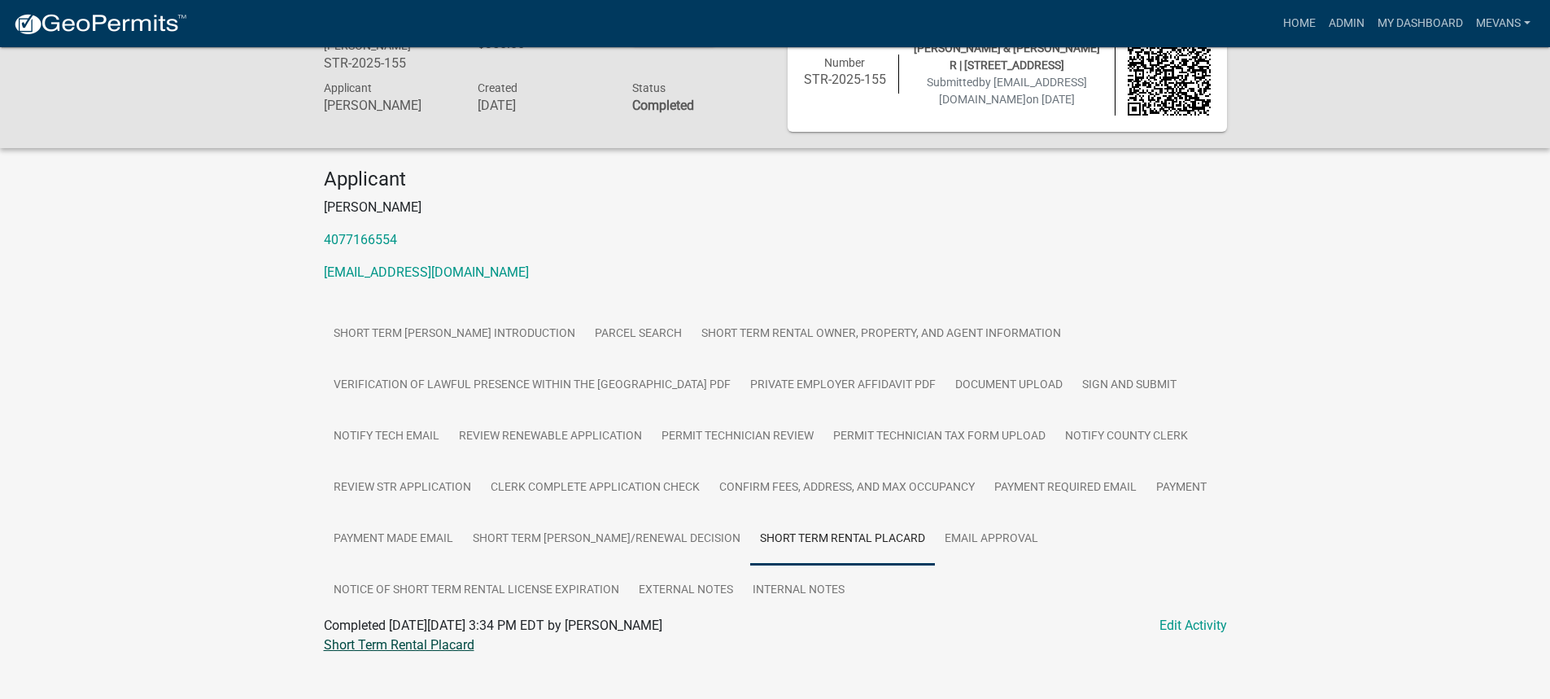
scroll to position [74, 0]
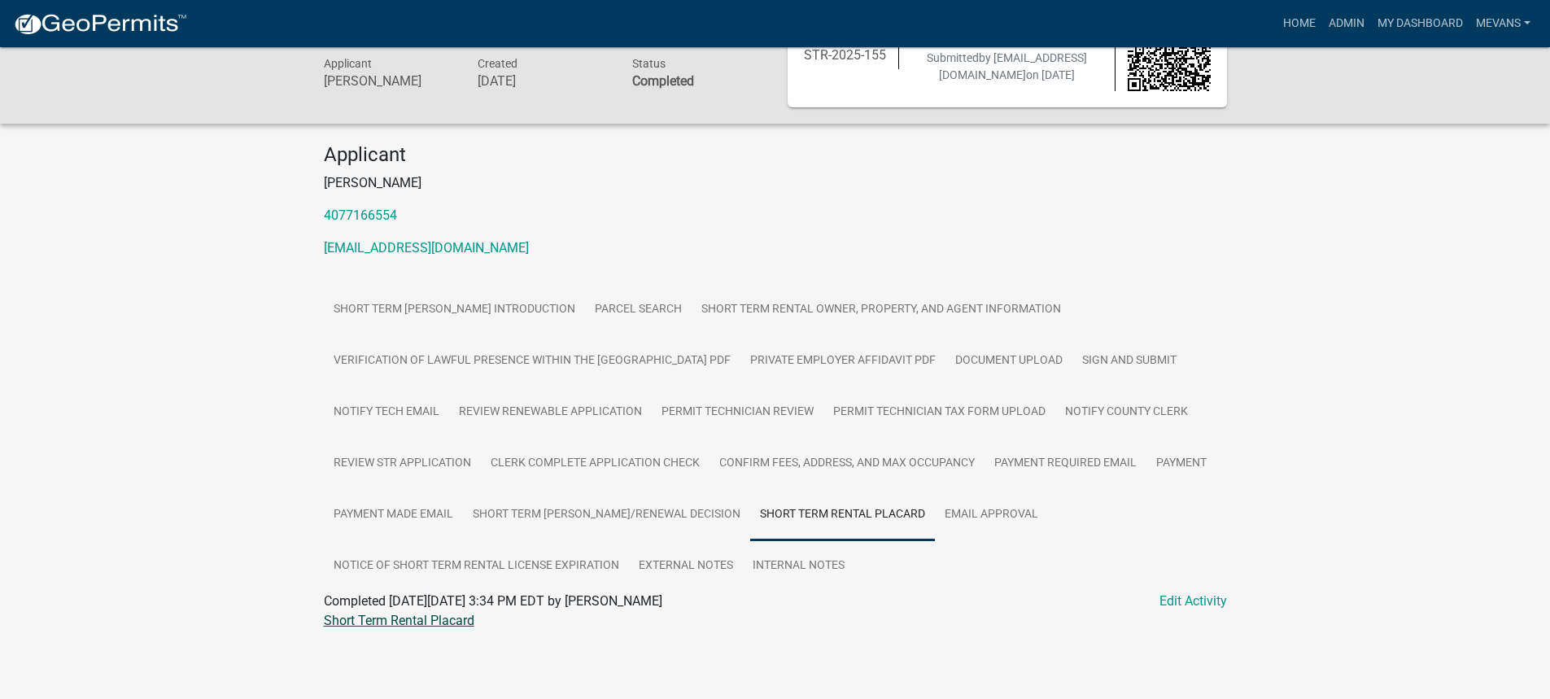
click at [411, 618] on link "Short Term Rental Placard" at bounding box center [399, 620] width 151 height 15
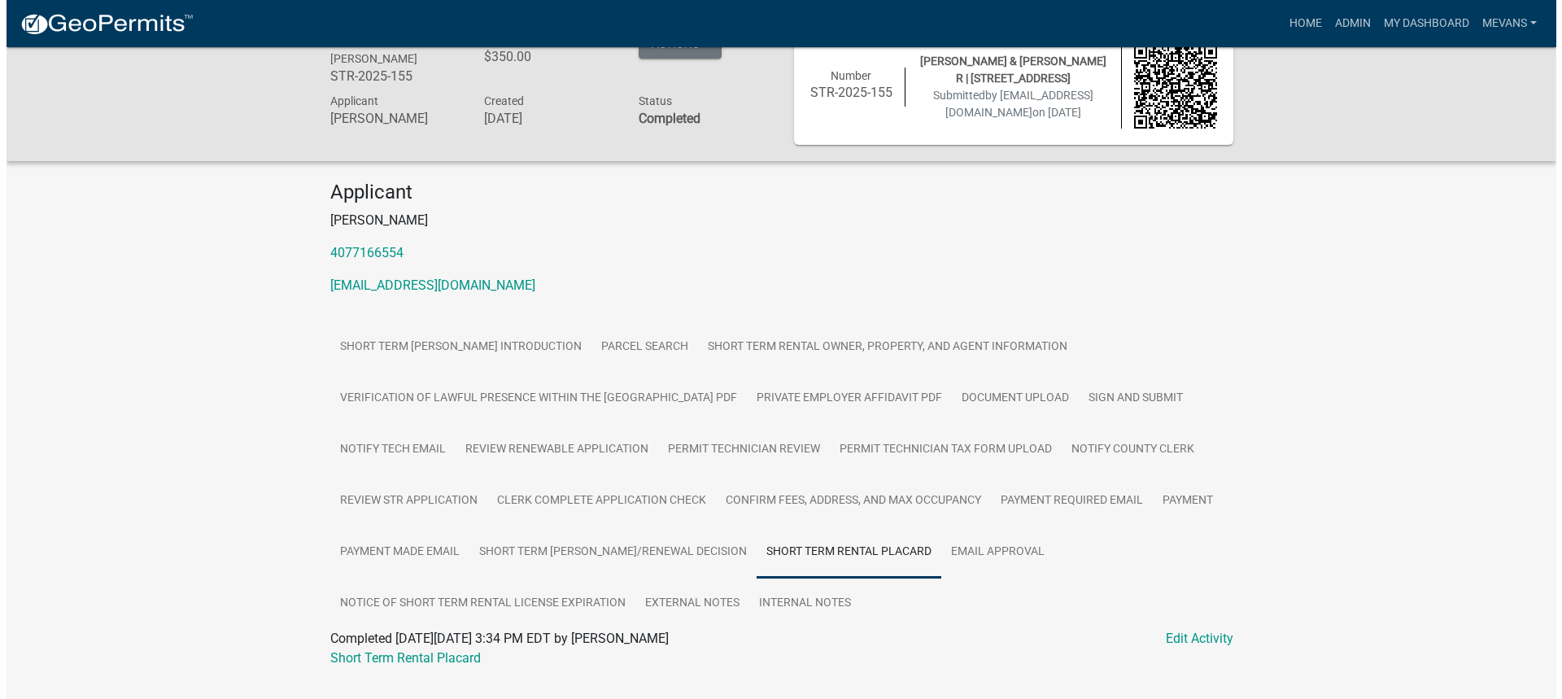
scroll to position [0, 0]
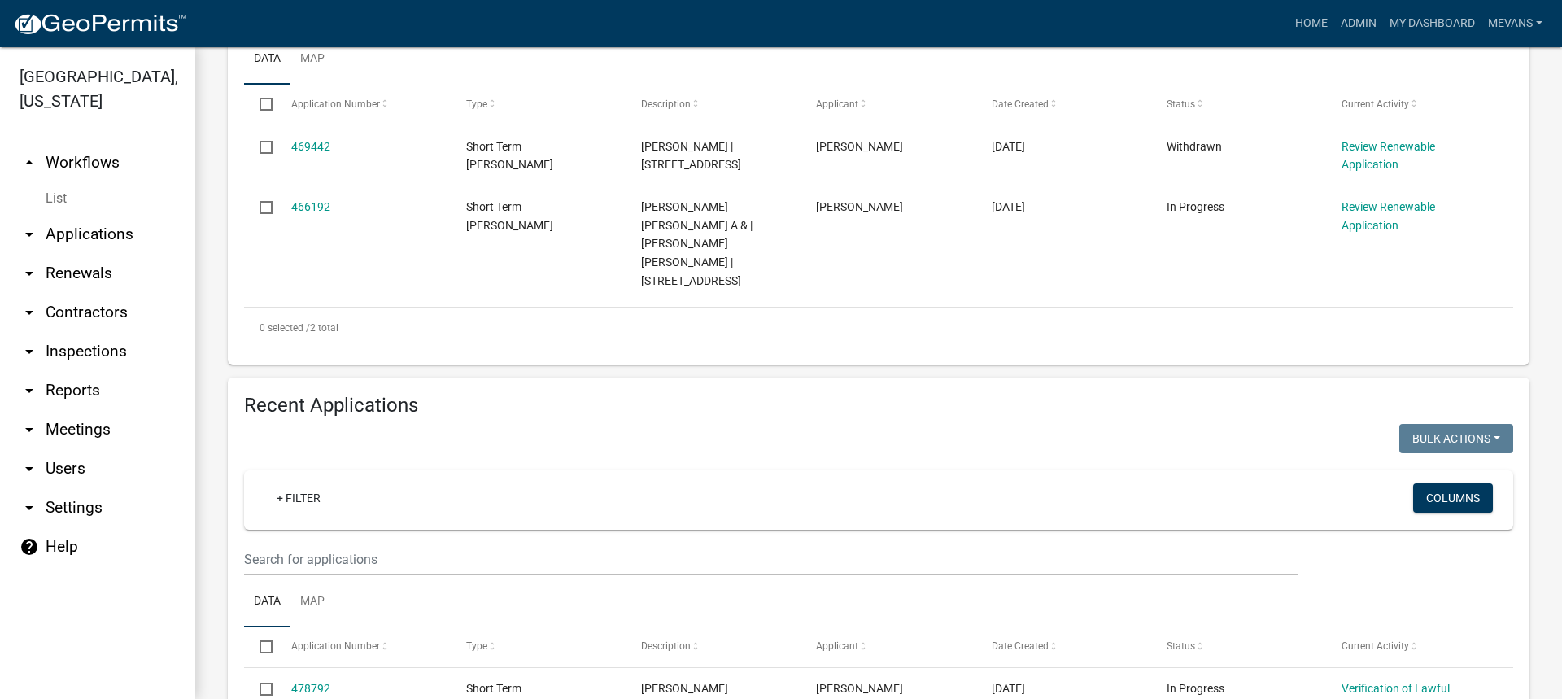
scroll to position [407, 0]
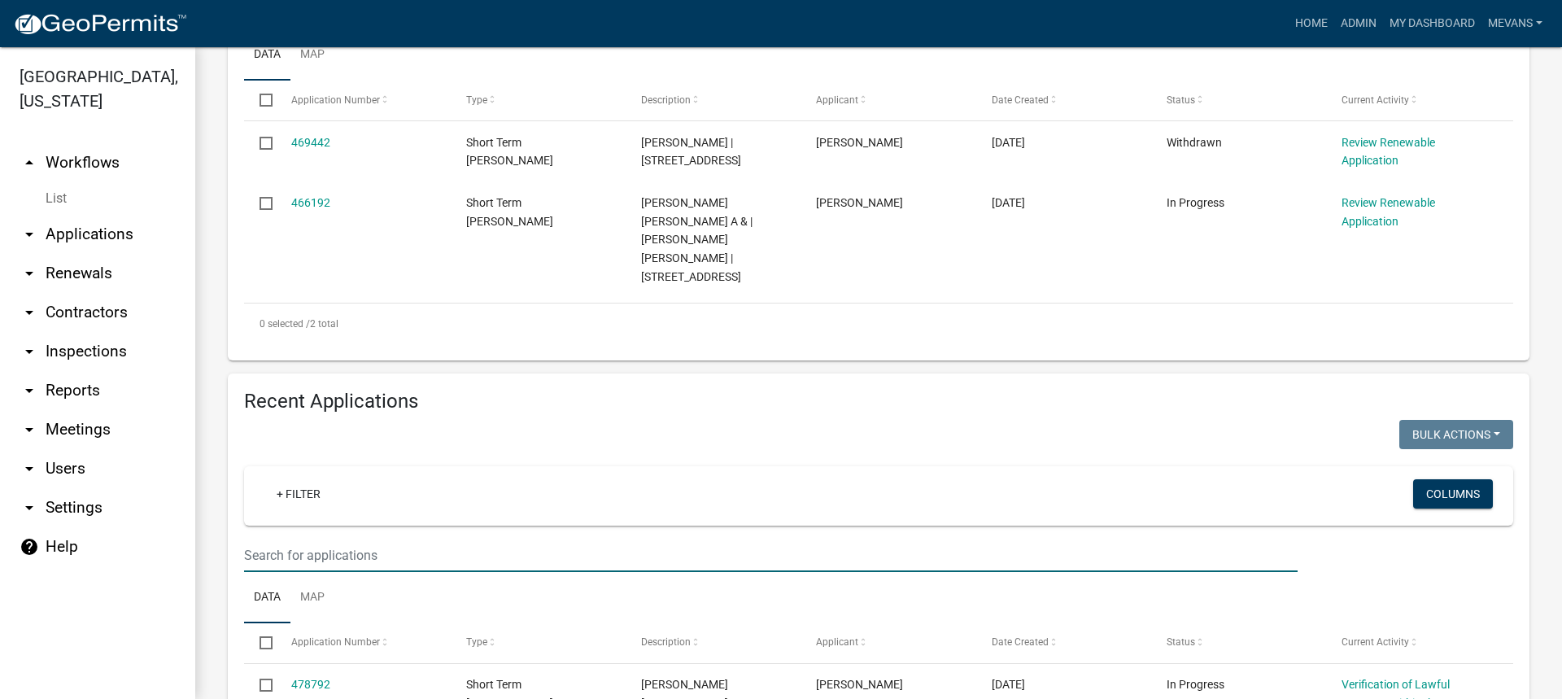
click at [273, 539] on input "text" at bounding box center [771, 555] width 1054 height 33
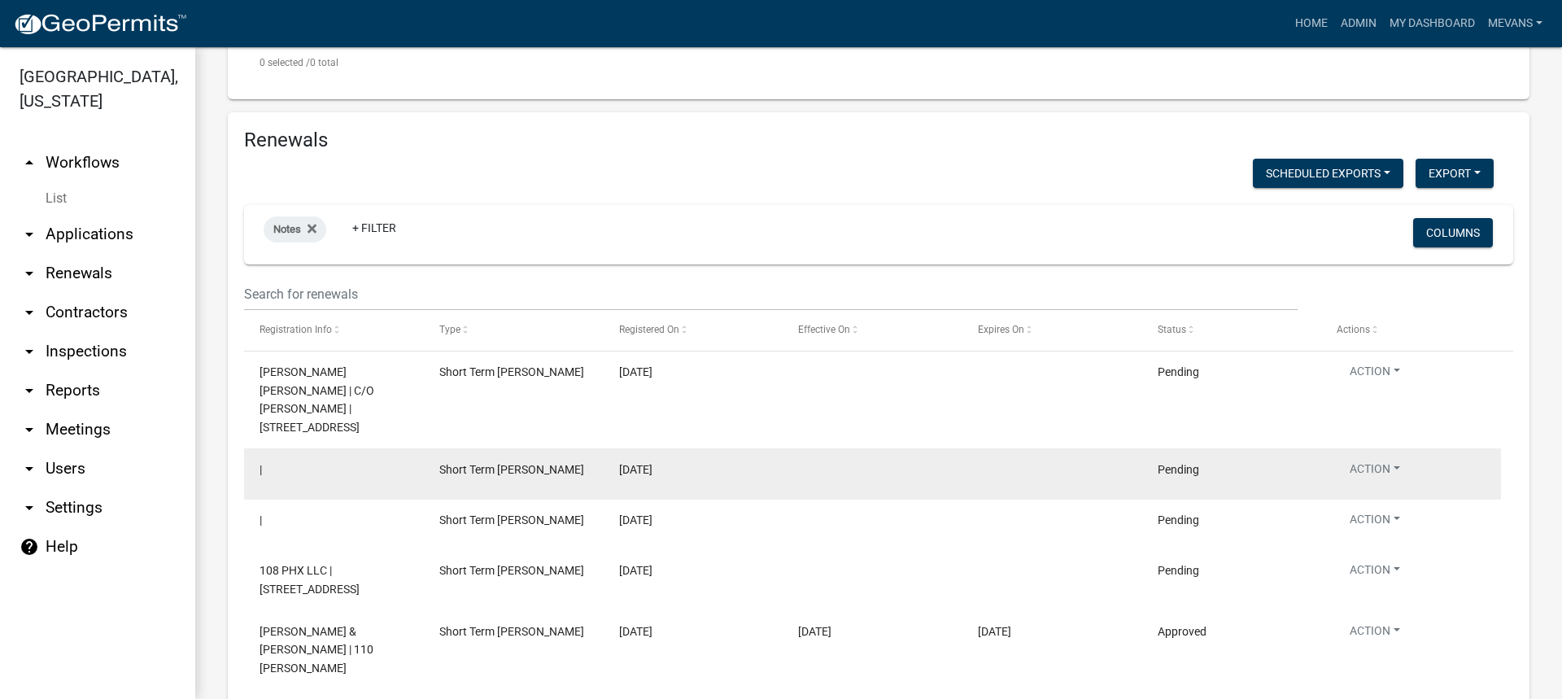
scroll to position [1101, 0]
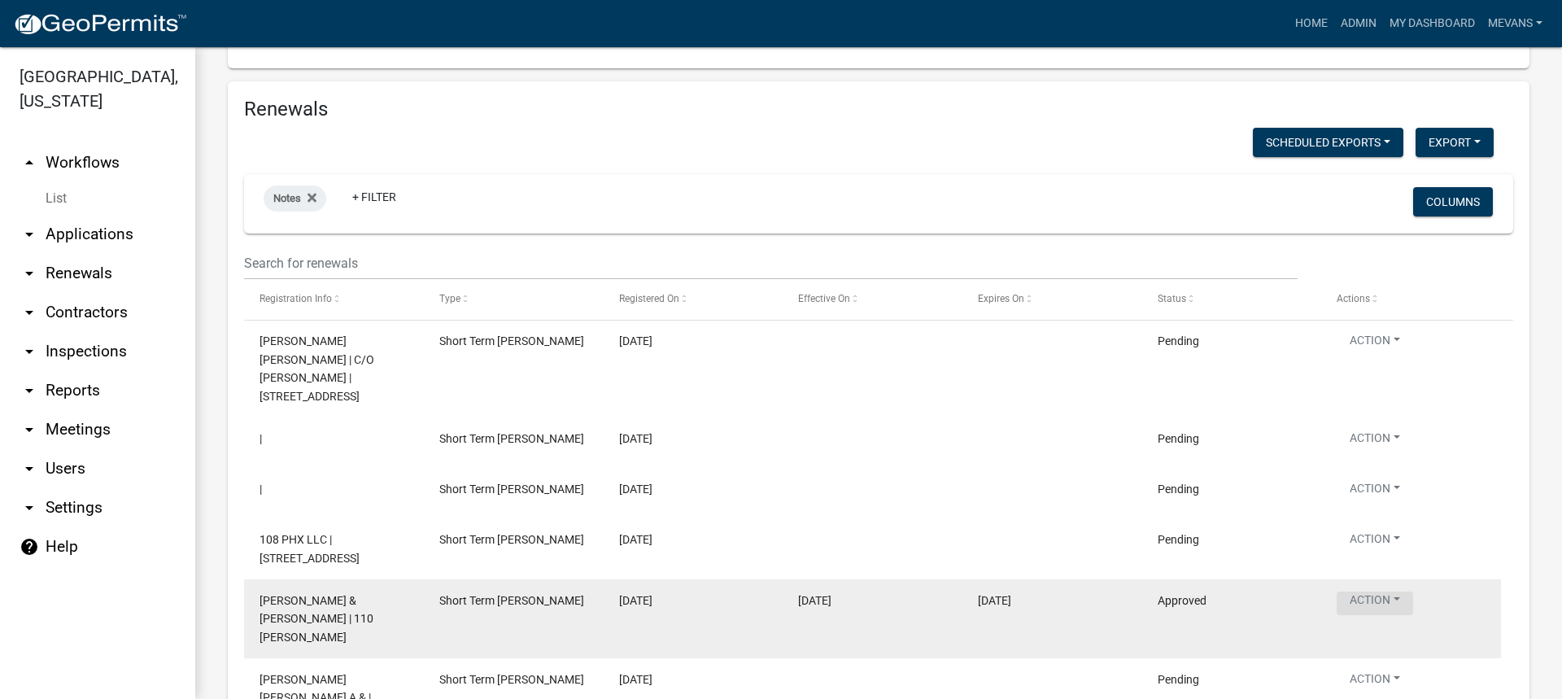
click at [1362, 592] on button "Action" at bounding box center [1375, 604] width 76 height 24
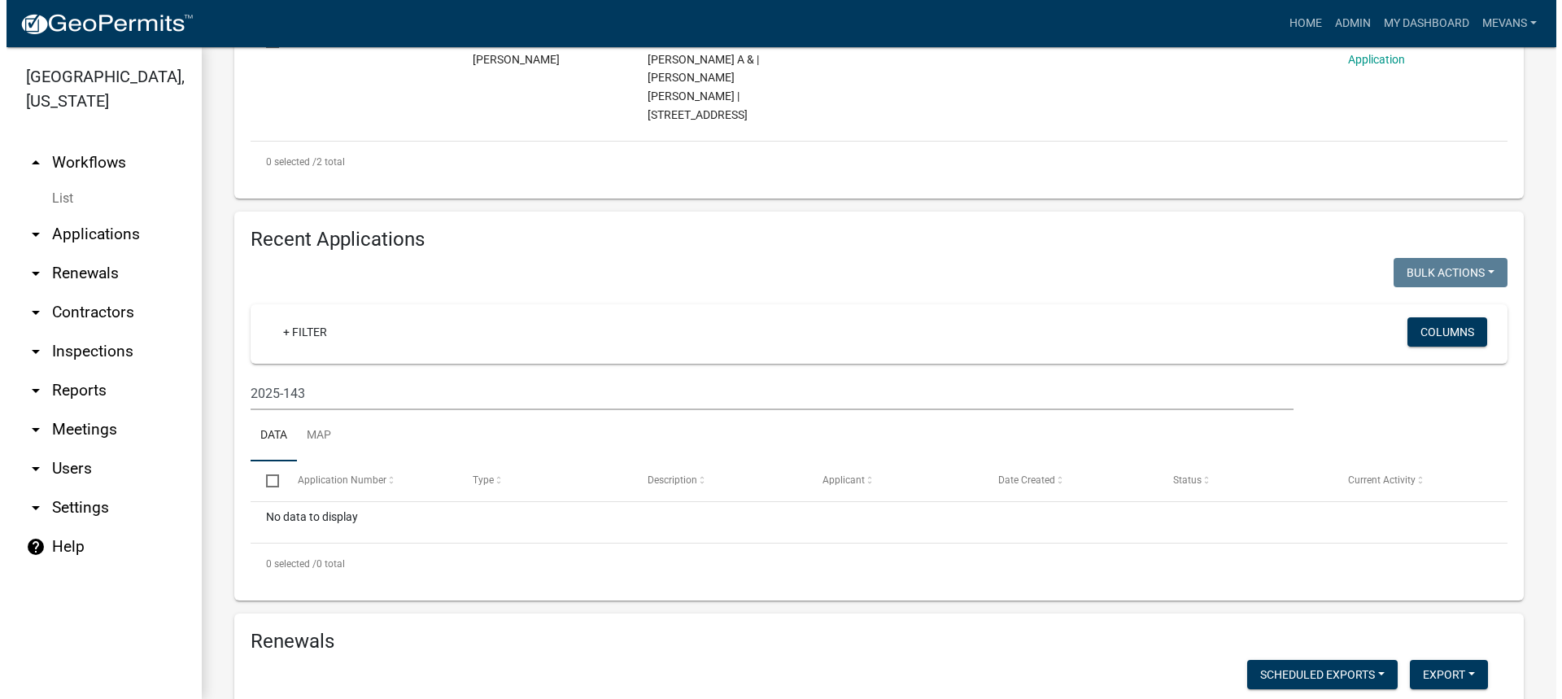
scroll to position [531, 0]
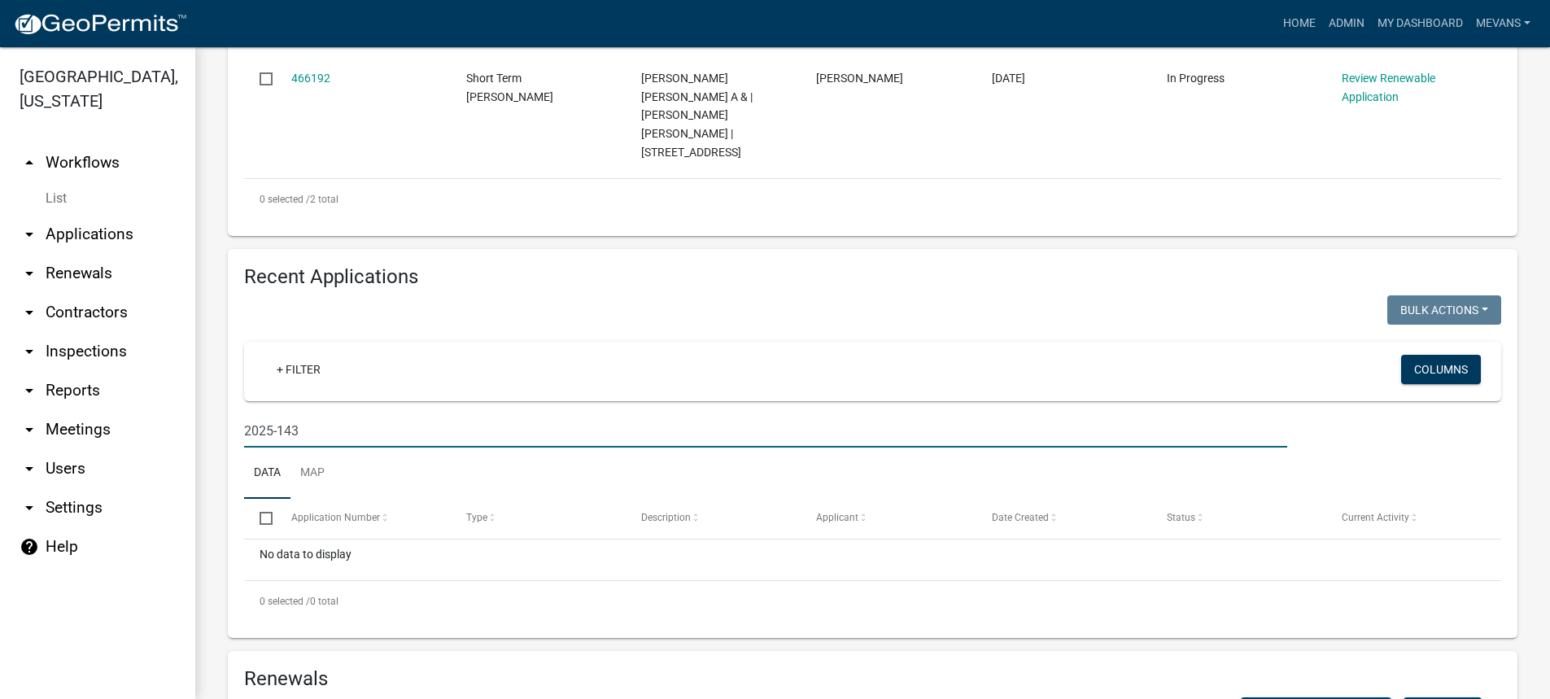
click at [316, 414] on input "2025-143" at bounding box center [765, 430] width 1043 height 33
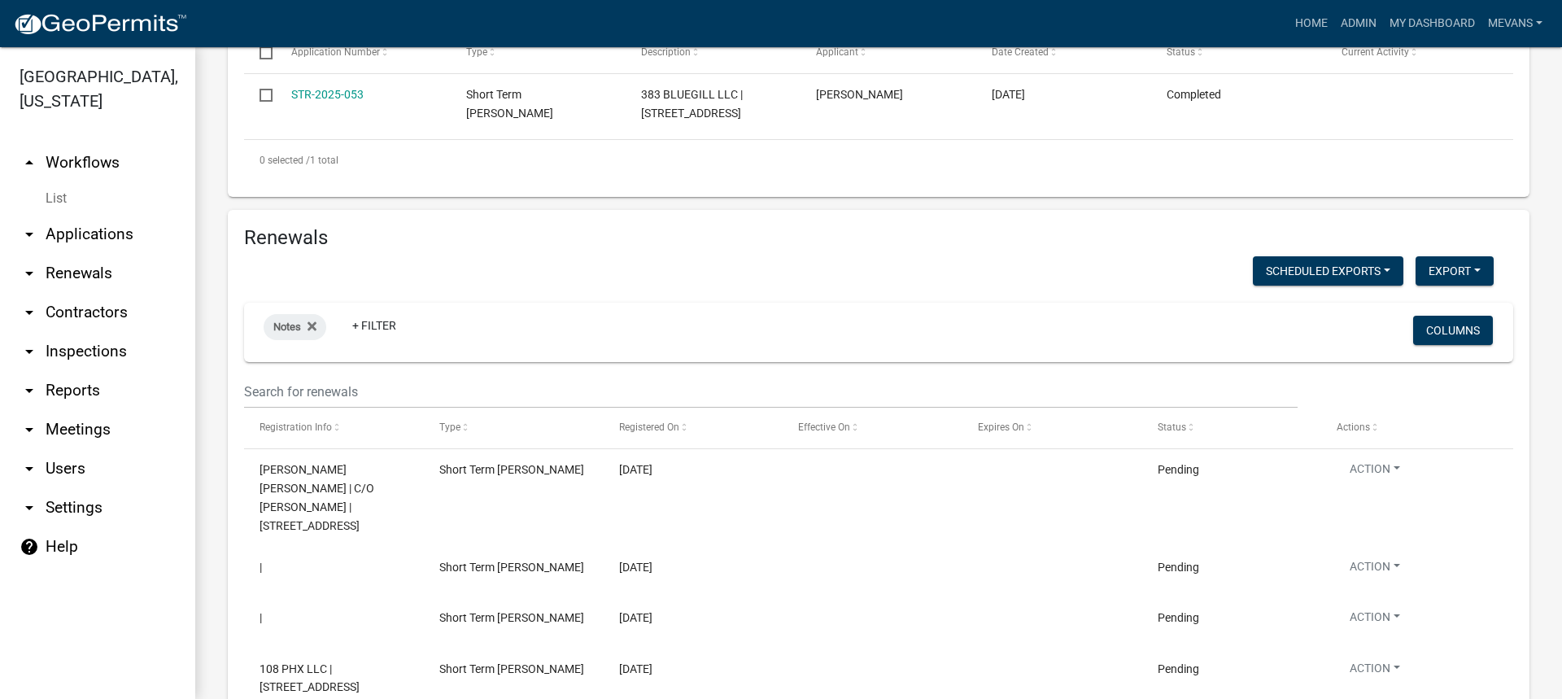
scroll to position [1020, 0]
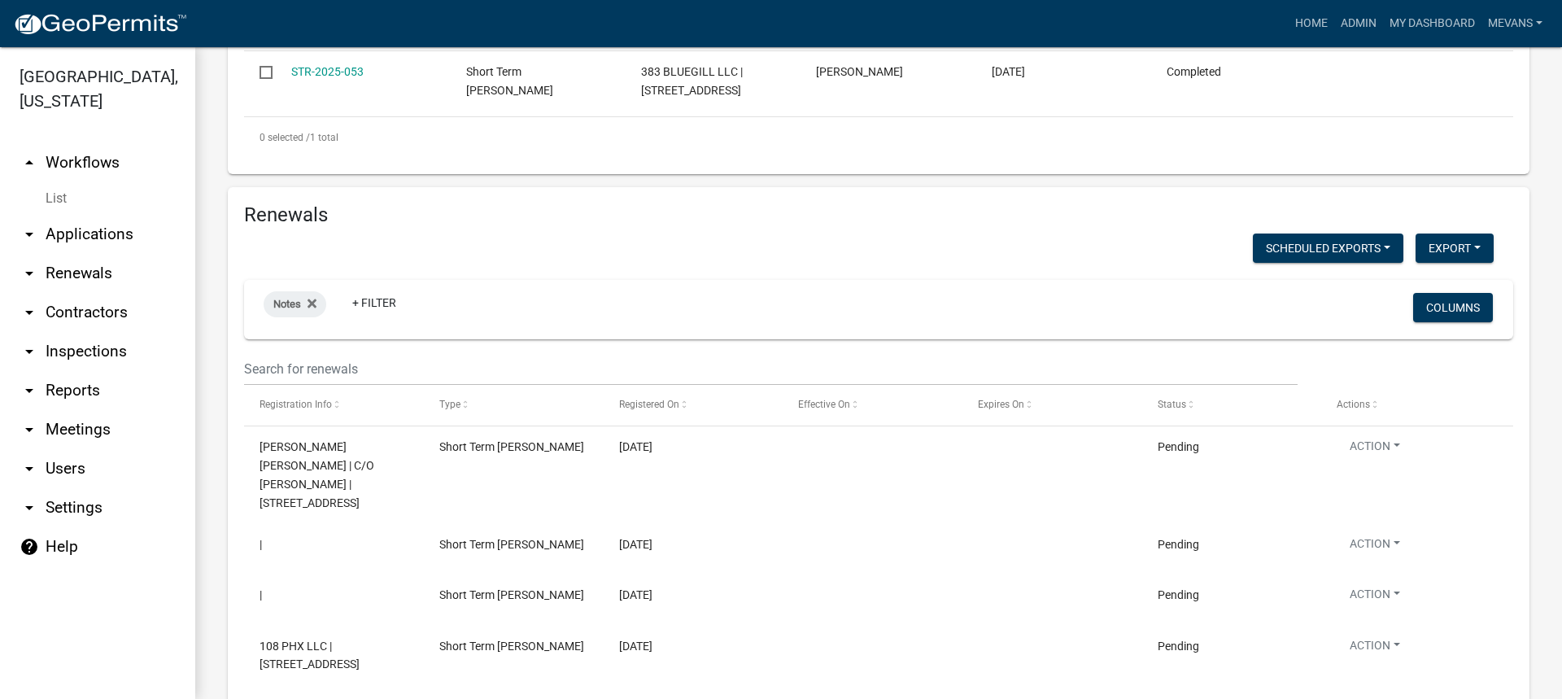
type input "2025-053"
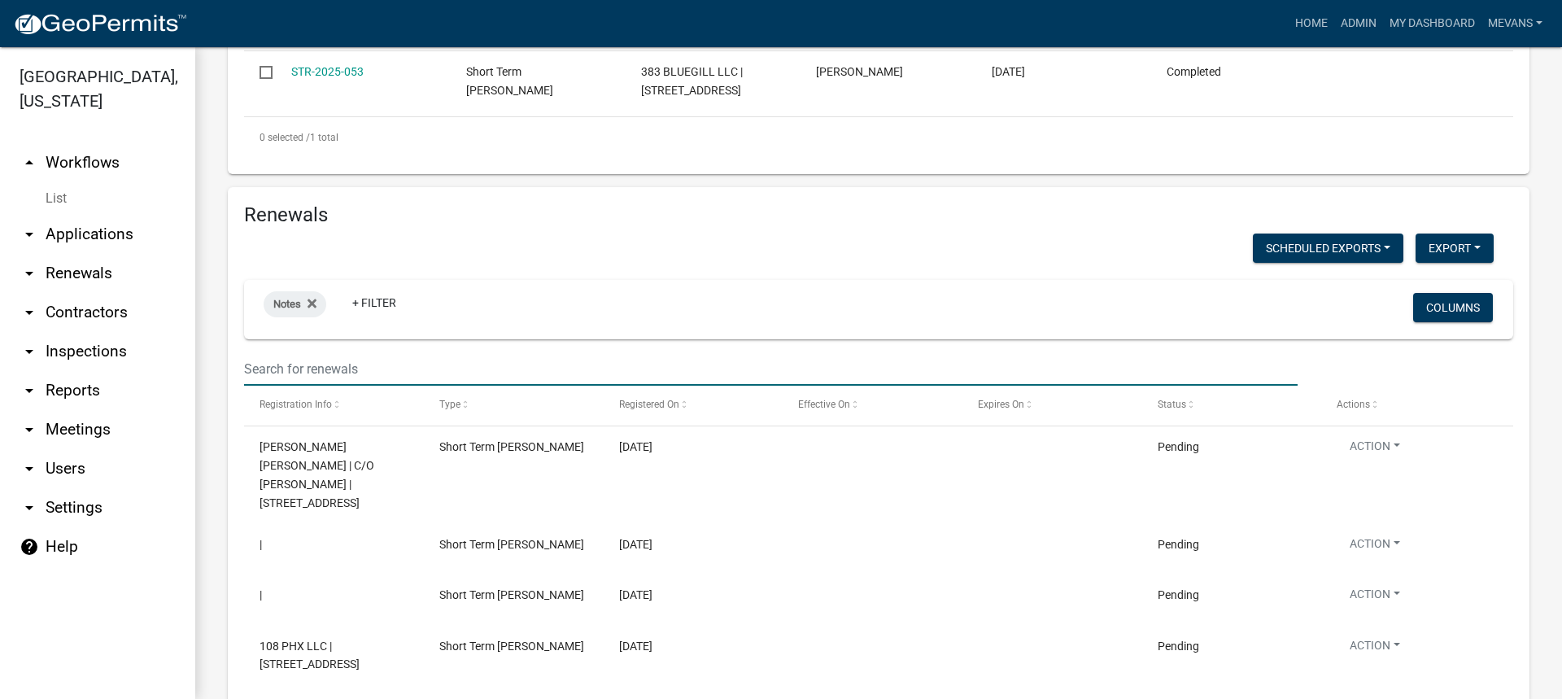
click at [279, 352] on input "text" at bounding box center [771, 368] width 1054 height 33
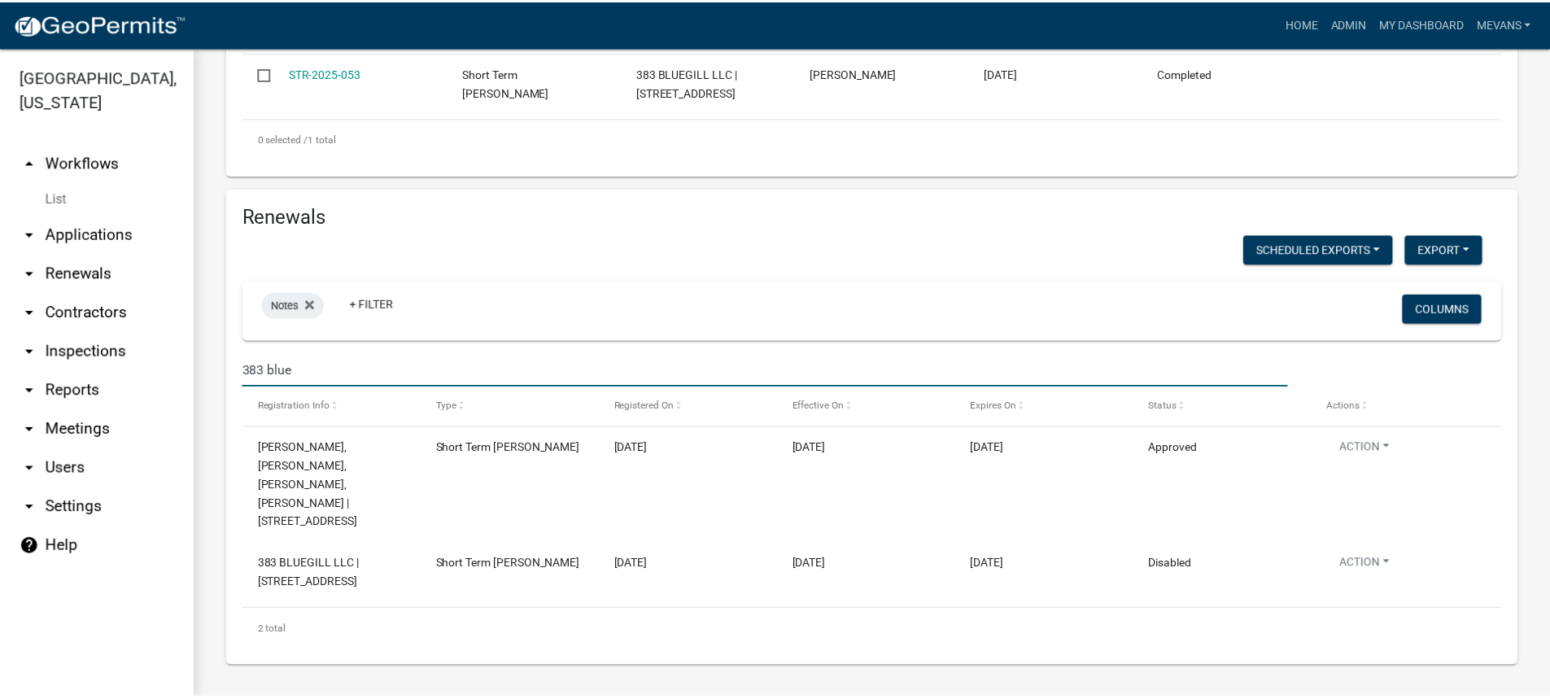
scroll to position [944, 0]
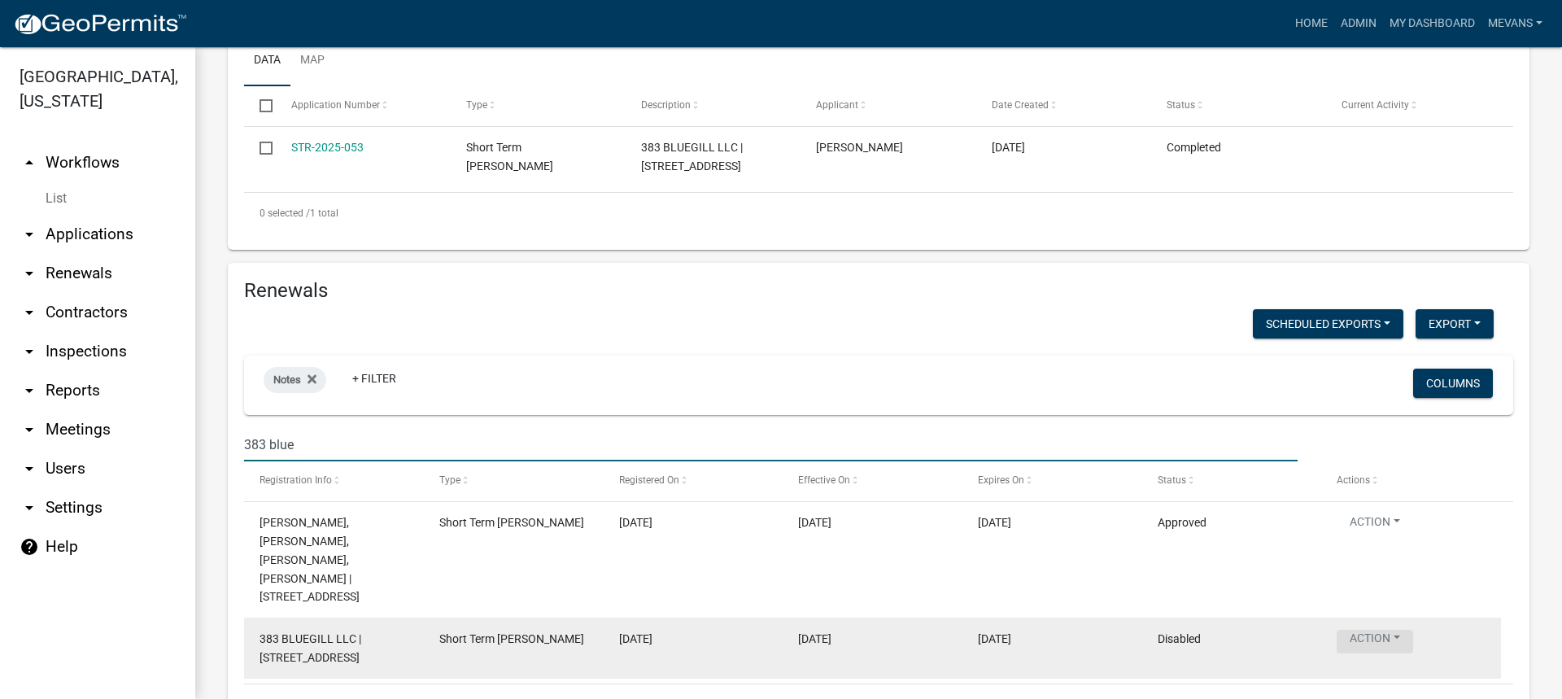
type input "383 blue"
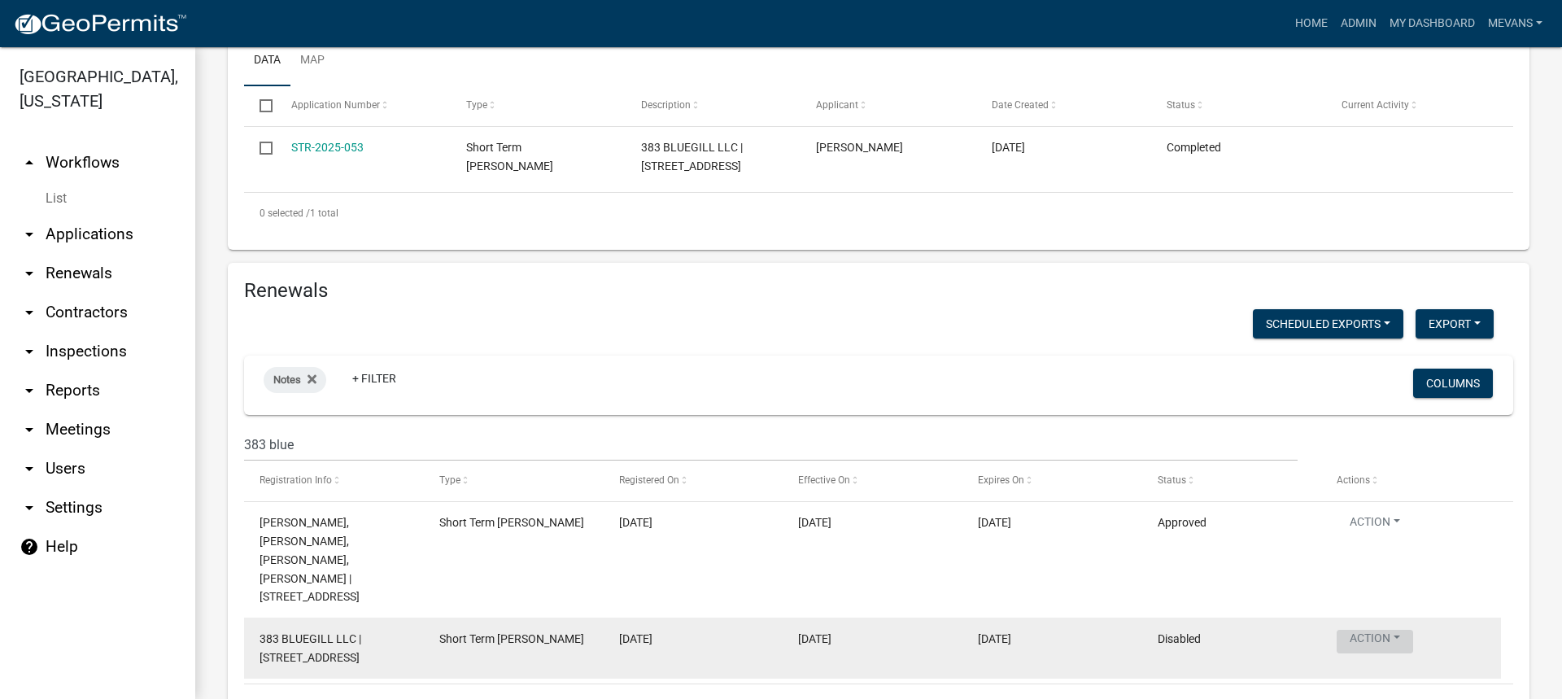
click at [1374, 630] on button "Action" at bounding box center [1375, 642] width 76 height 24
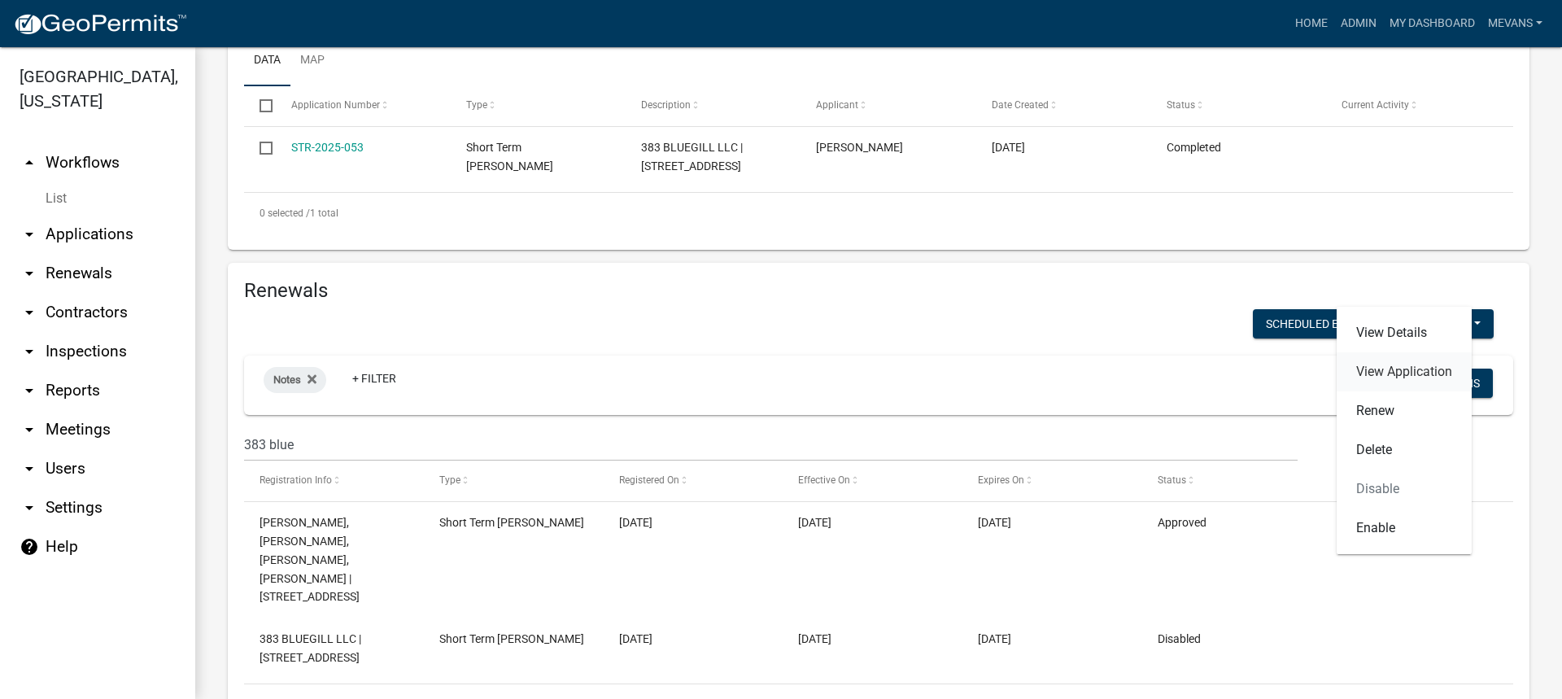
click at [1378, 369] on link "View Application" at bounding box center [1404, 371] width 135 height 39
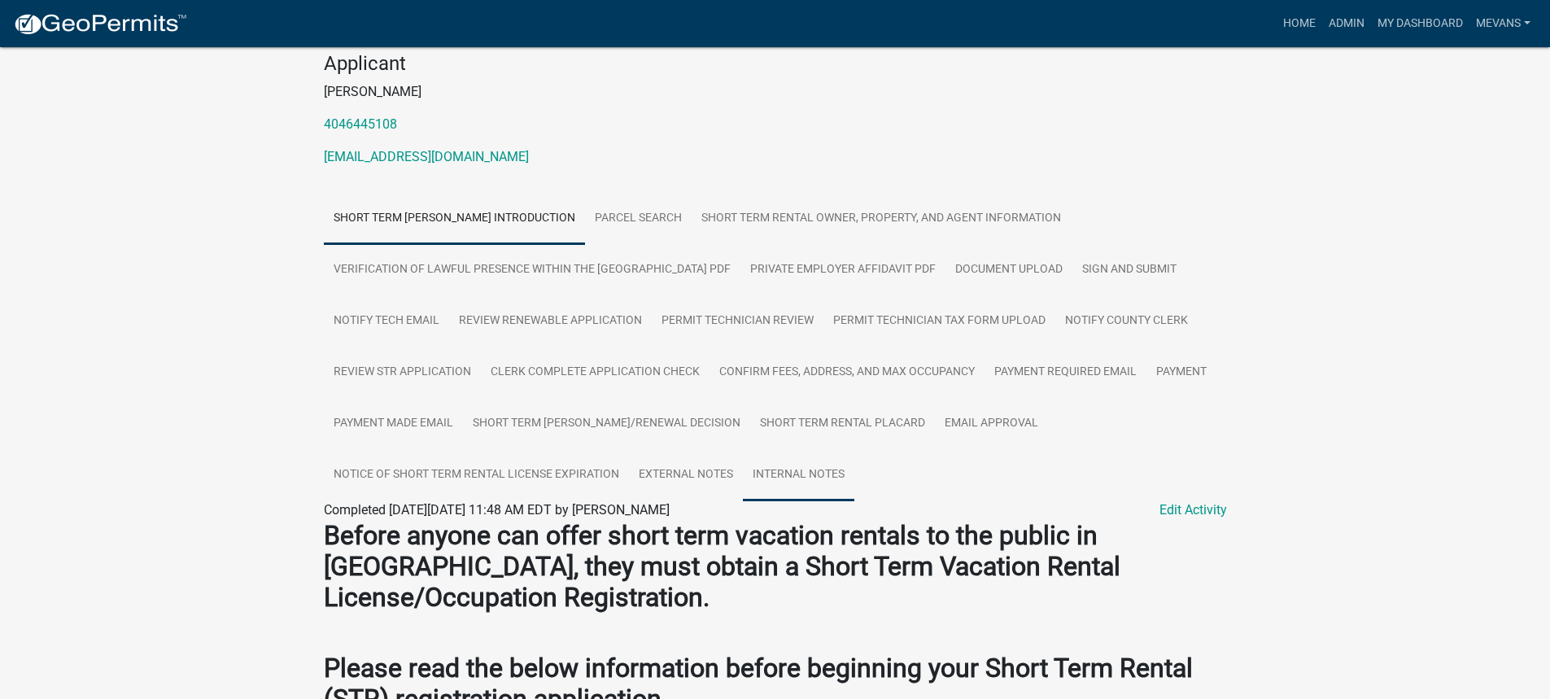
click at [784, 471] on link "Internal Notes" at bounding box center [798, 475] width 111 height 52
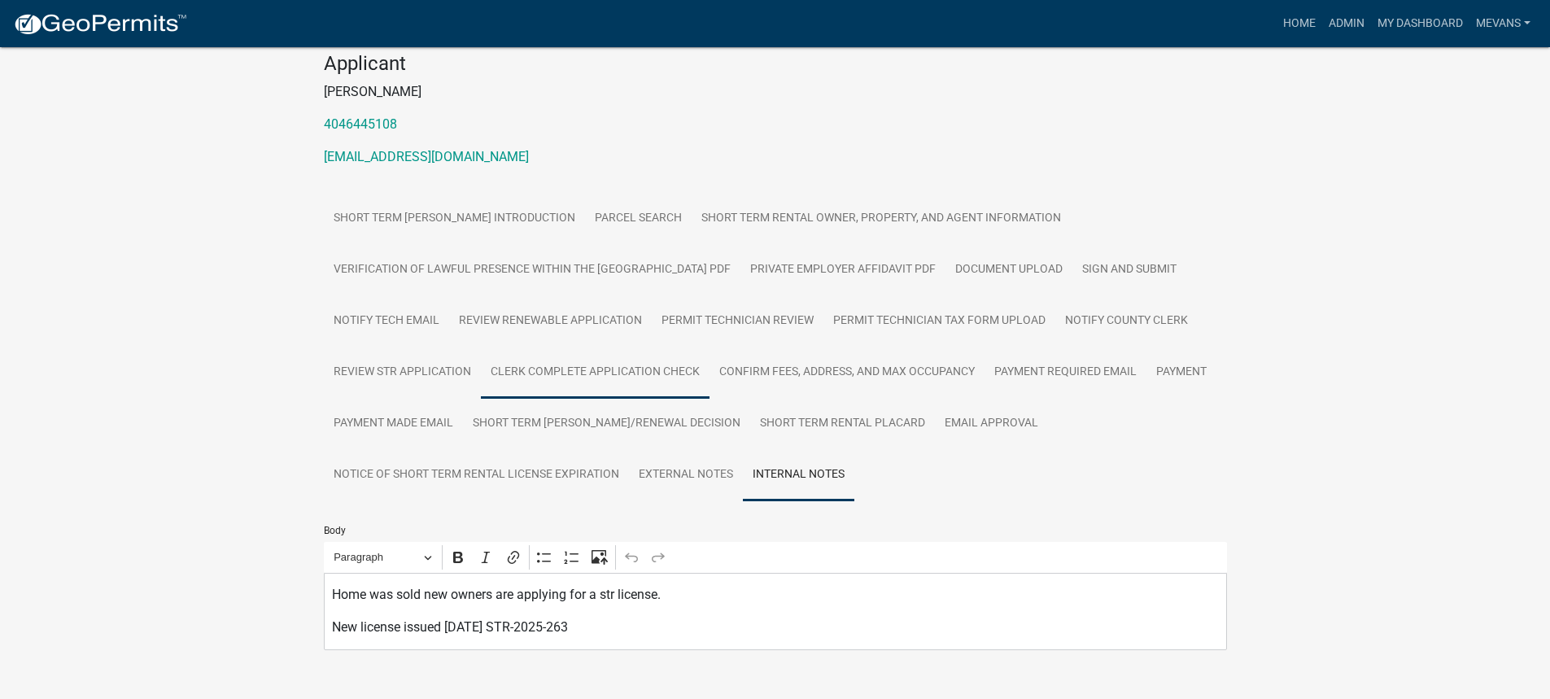
scroll to position [244, 0]
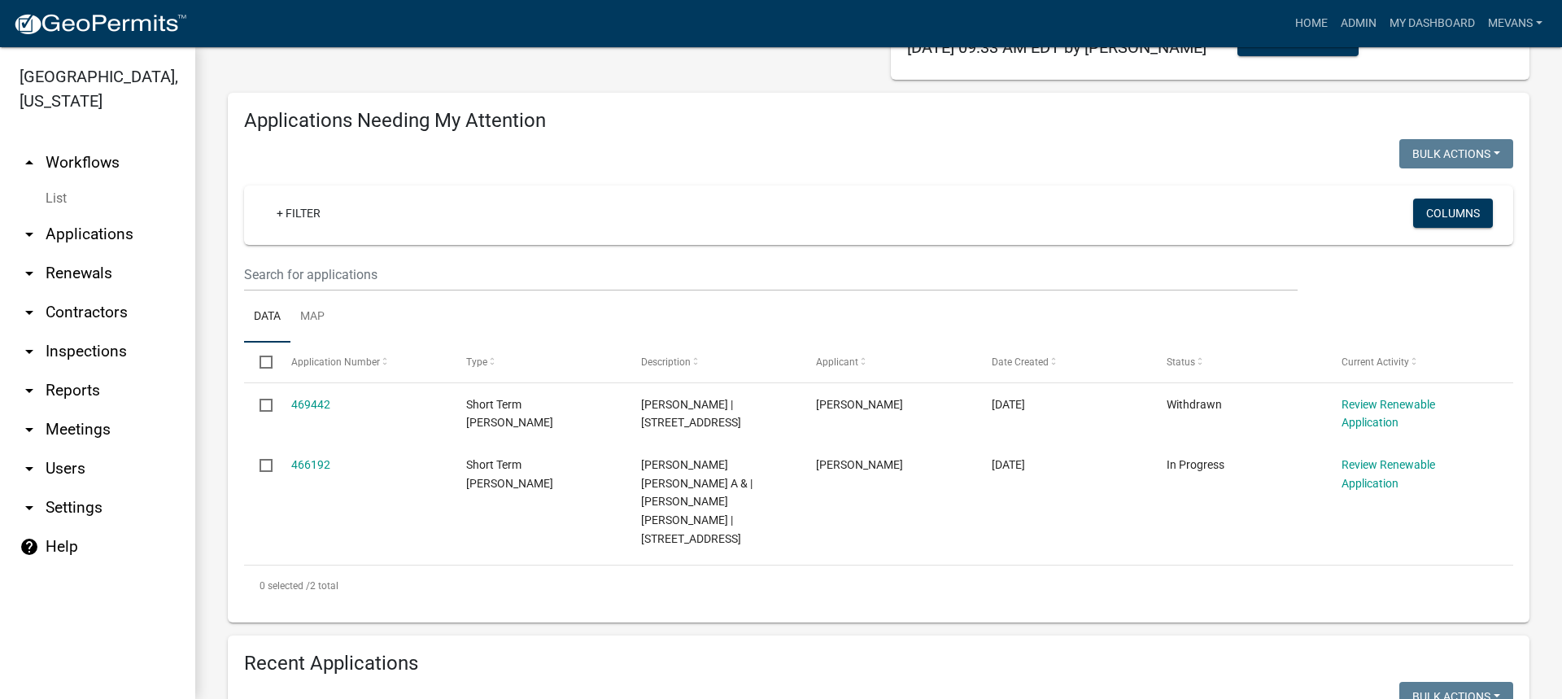
scroll to position [407, 0]
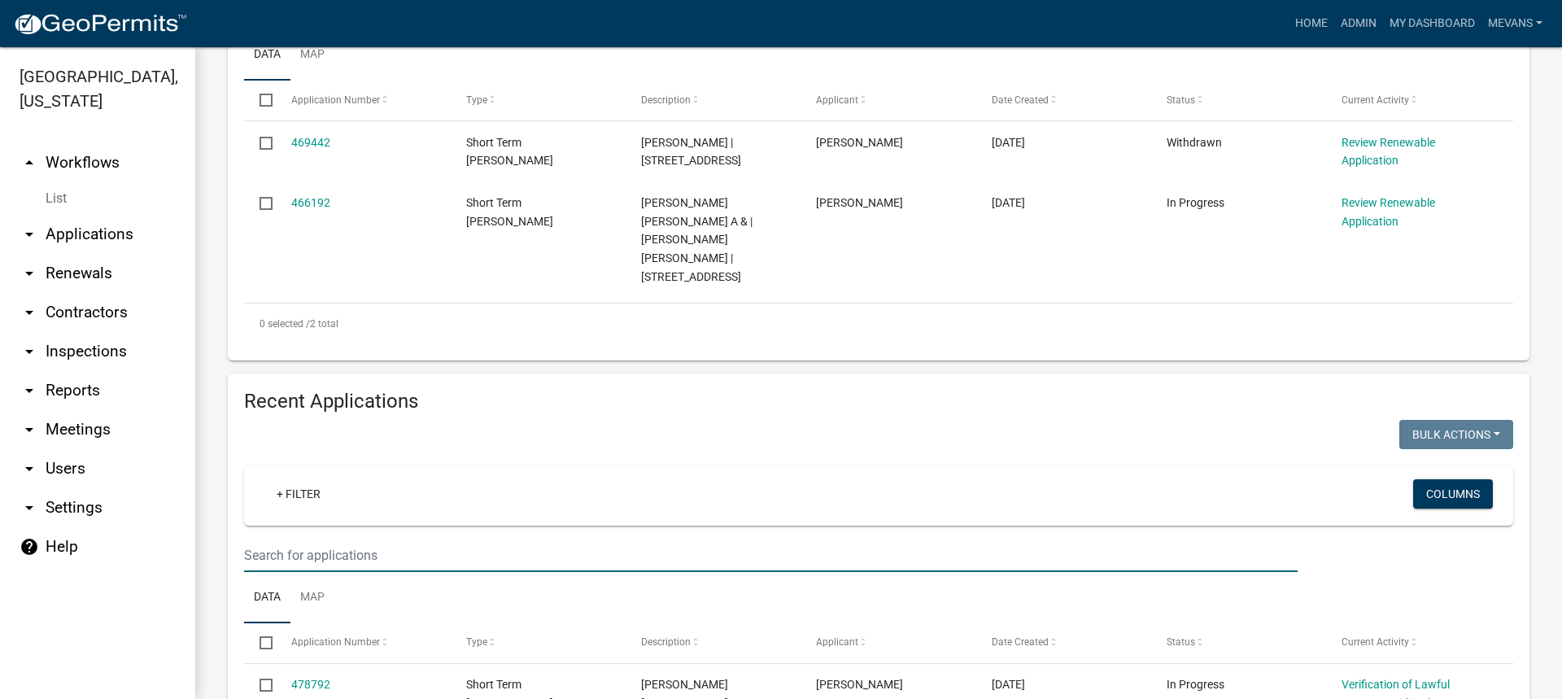
click at [297, 539] on input "text" at bounding box center [771, 555] width 1054 height 33
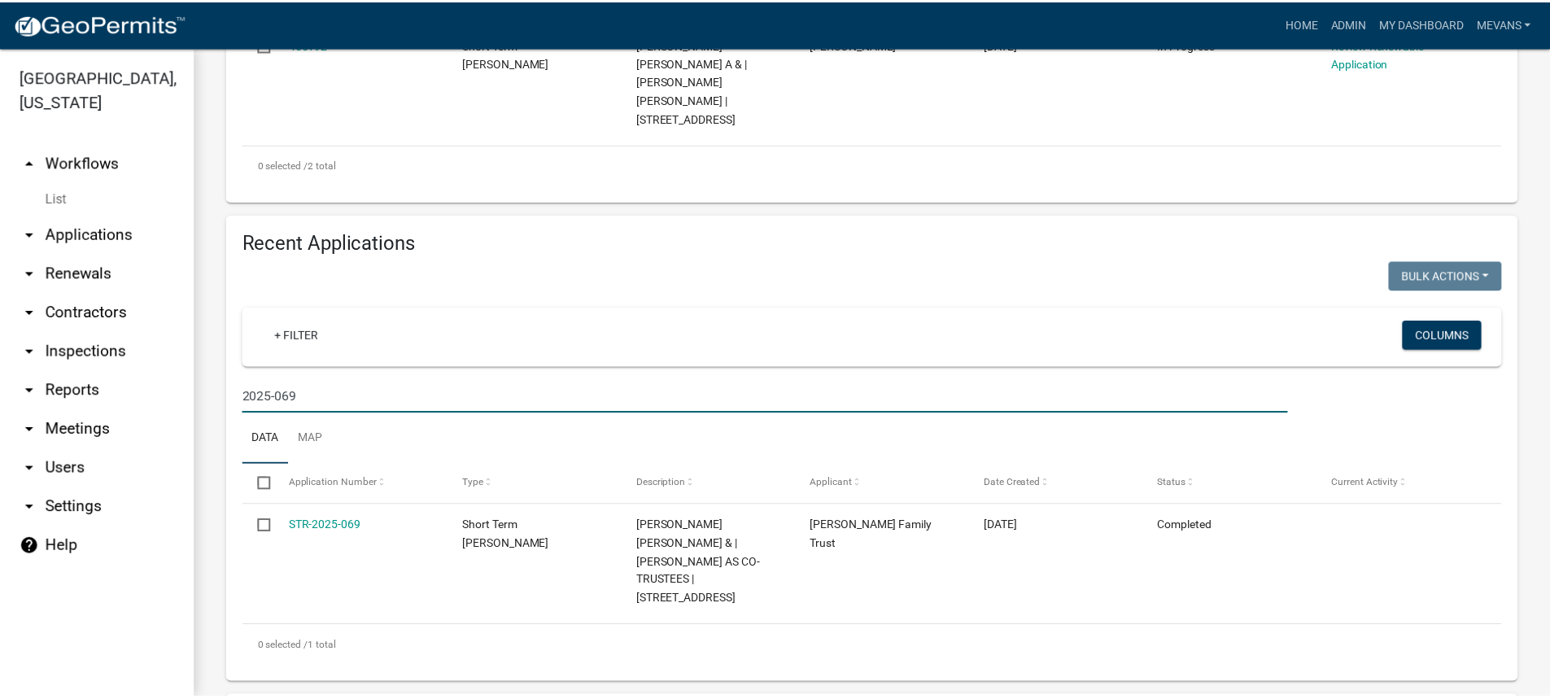
scroll to position [570, 0]
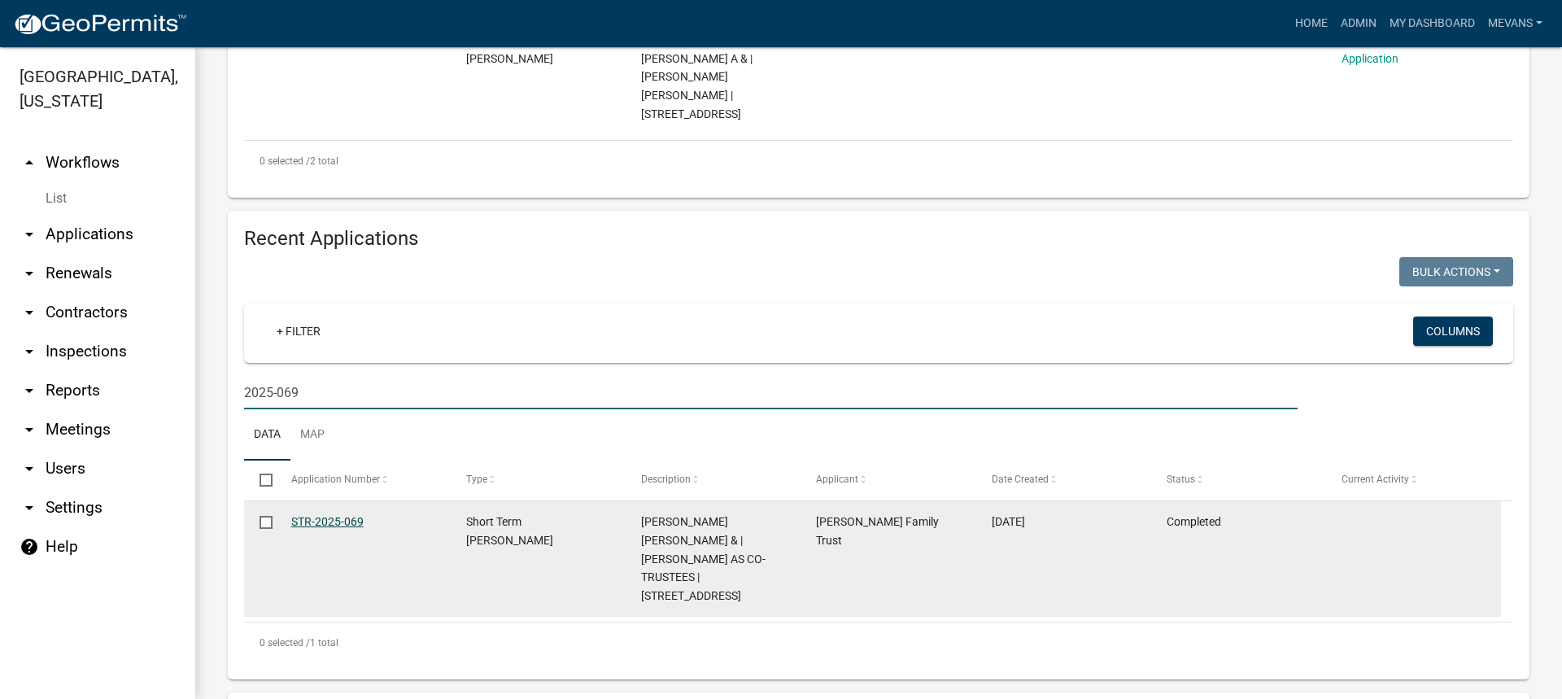
type input "2025-069"
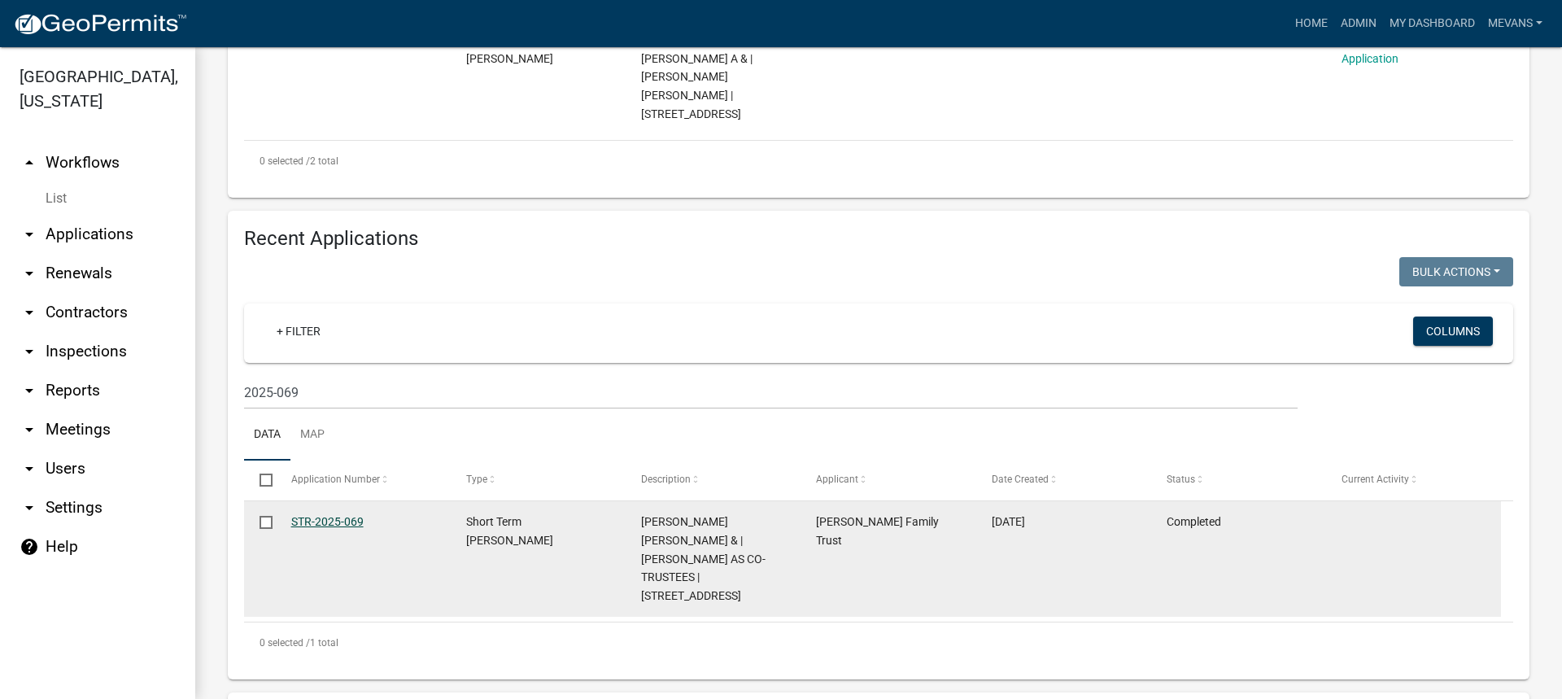
click at [335, 515] on link "STR-2025-069" at bounding box center [327, 521] width 72 height 13
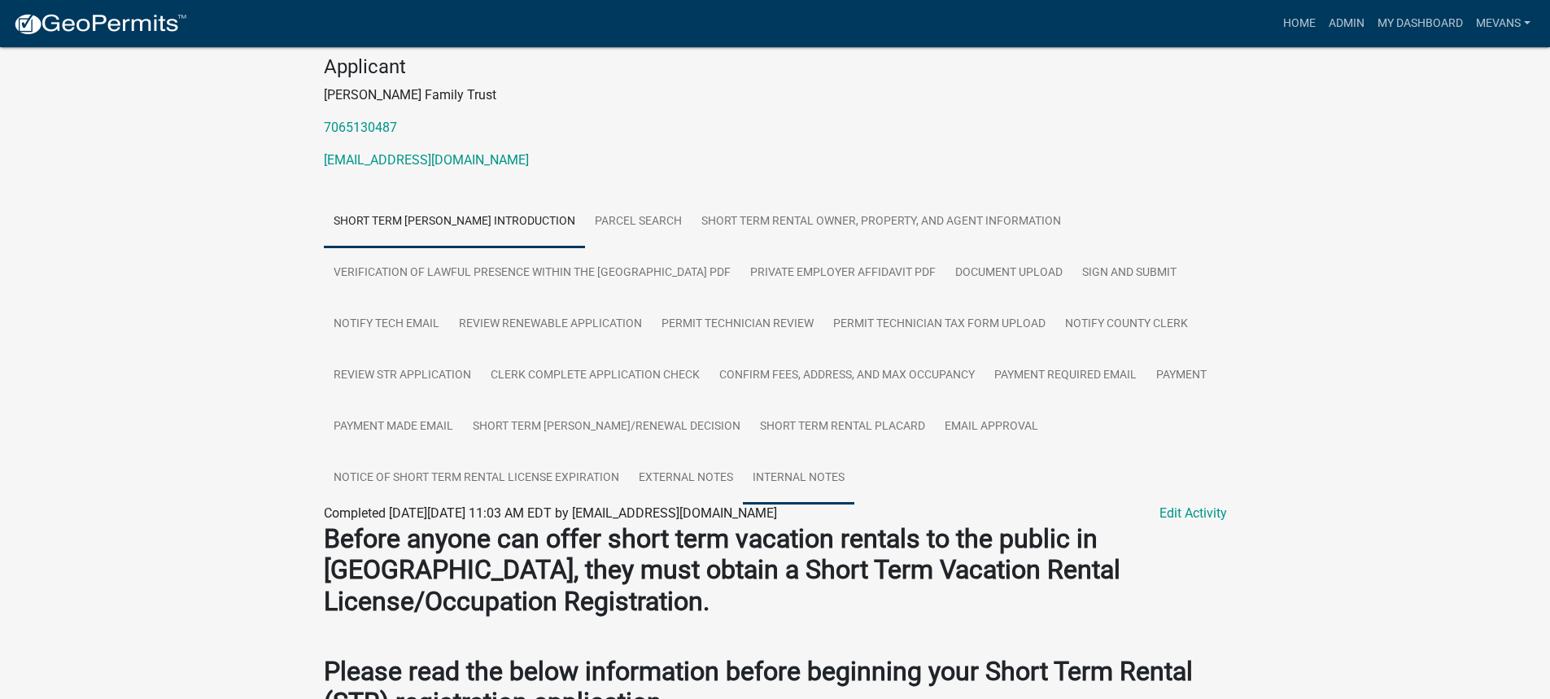
click at [796, 494] on link "Internal Notes" at bounding box center [798, 478] width 111 height 52
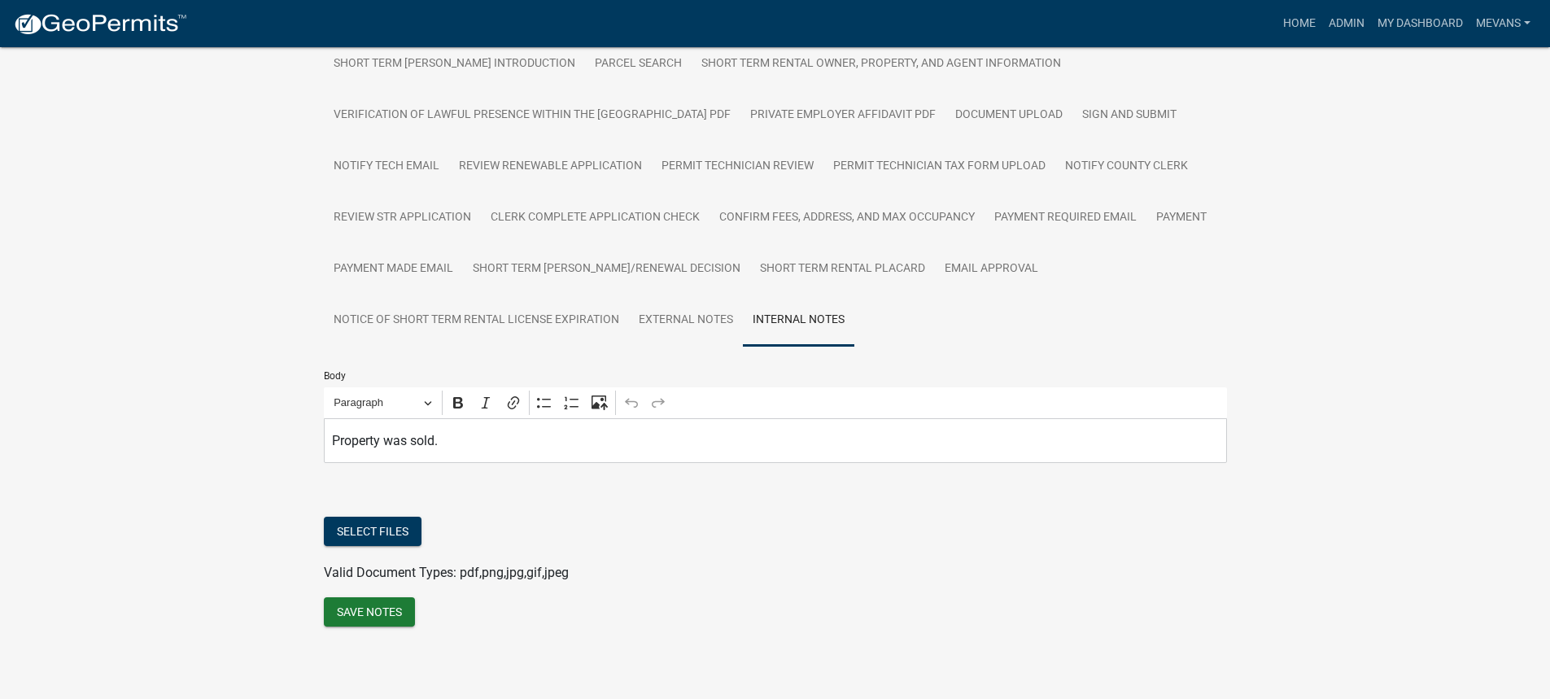
scroll to position [338, 0]
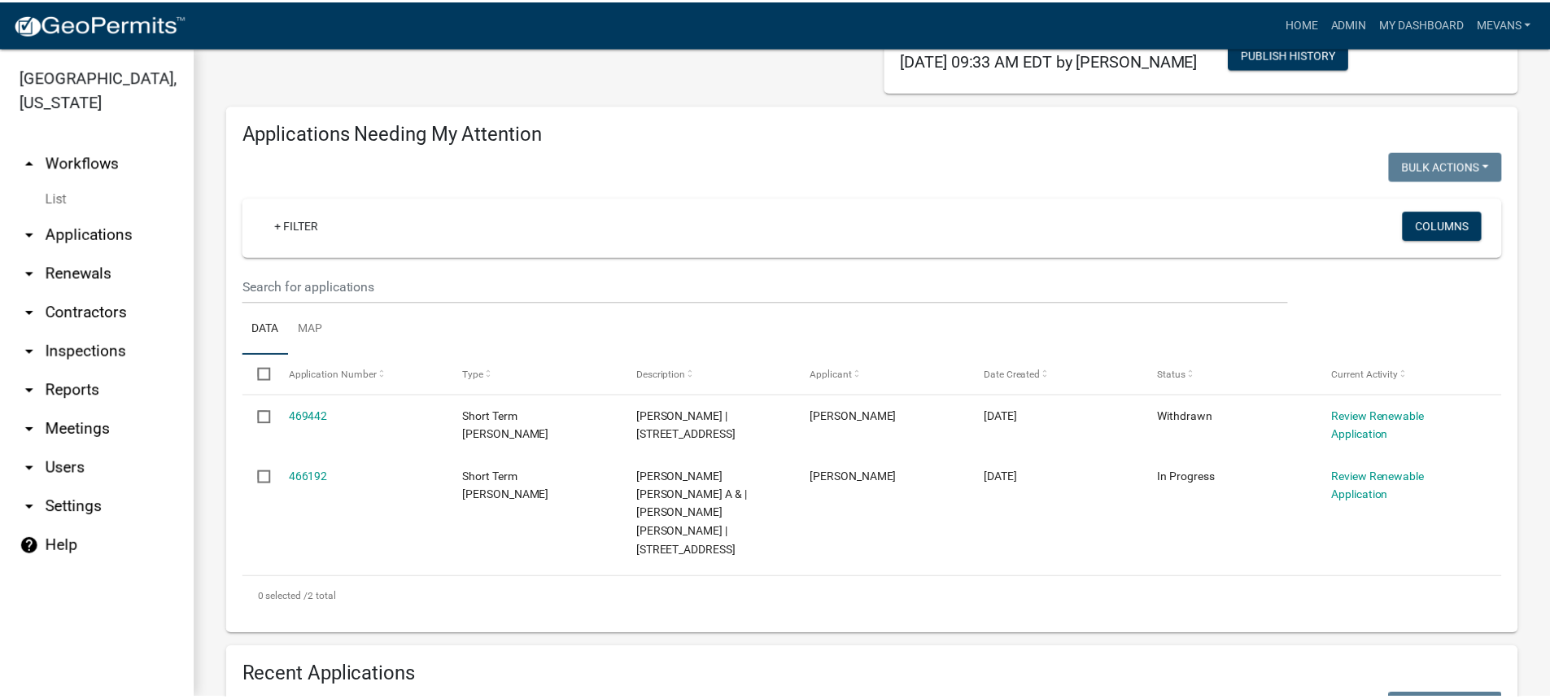
scroll to position [488, 0]
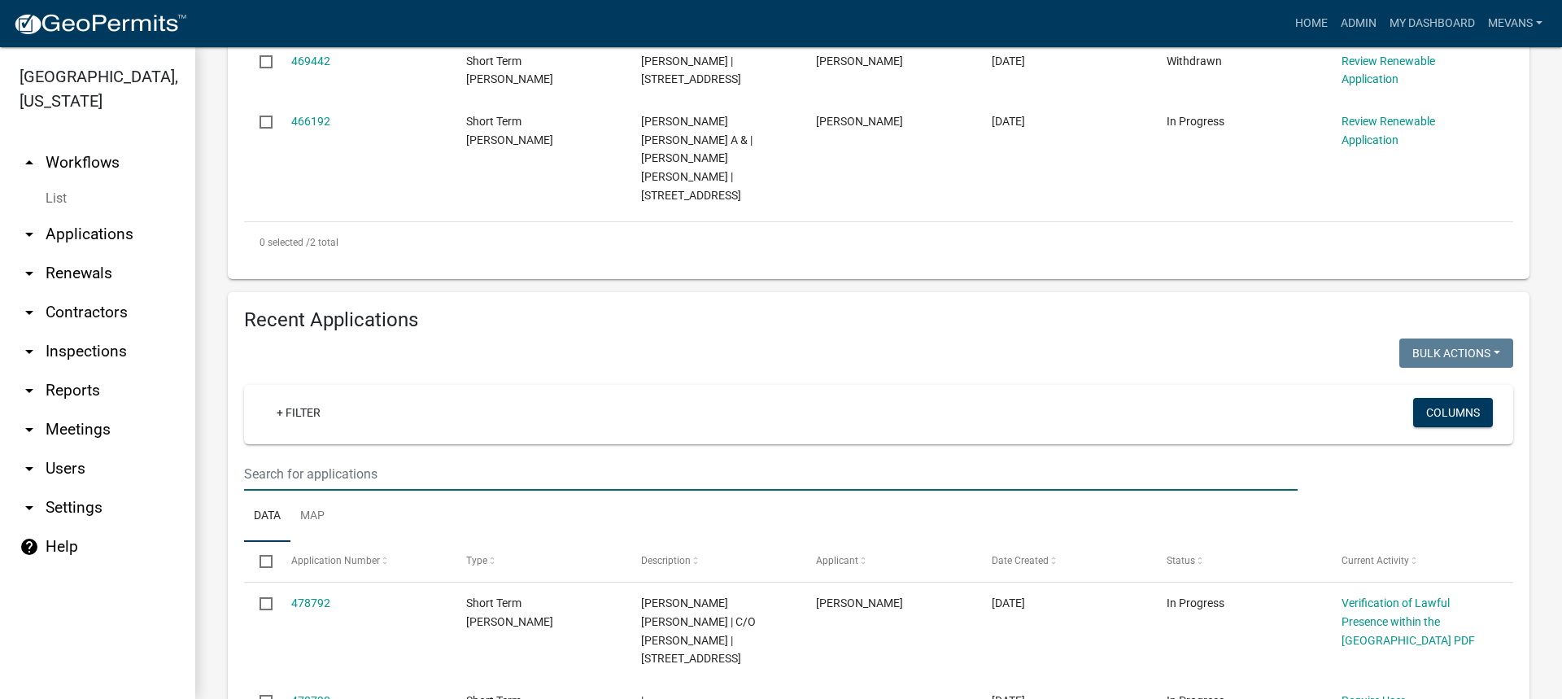
click at [299, 457] on input "text" at bounding box center [771, 473] width 1054 height 33
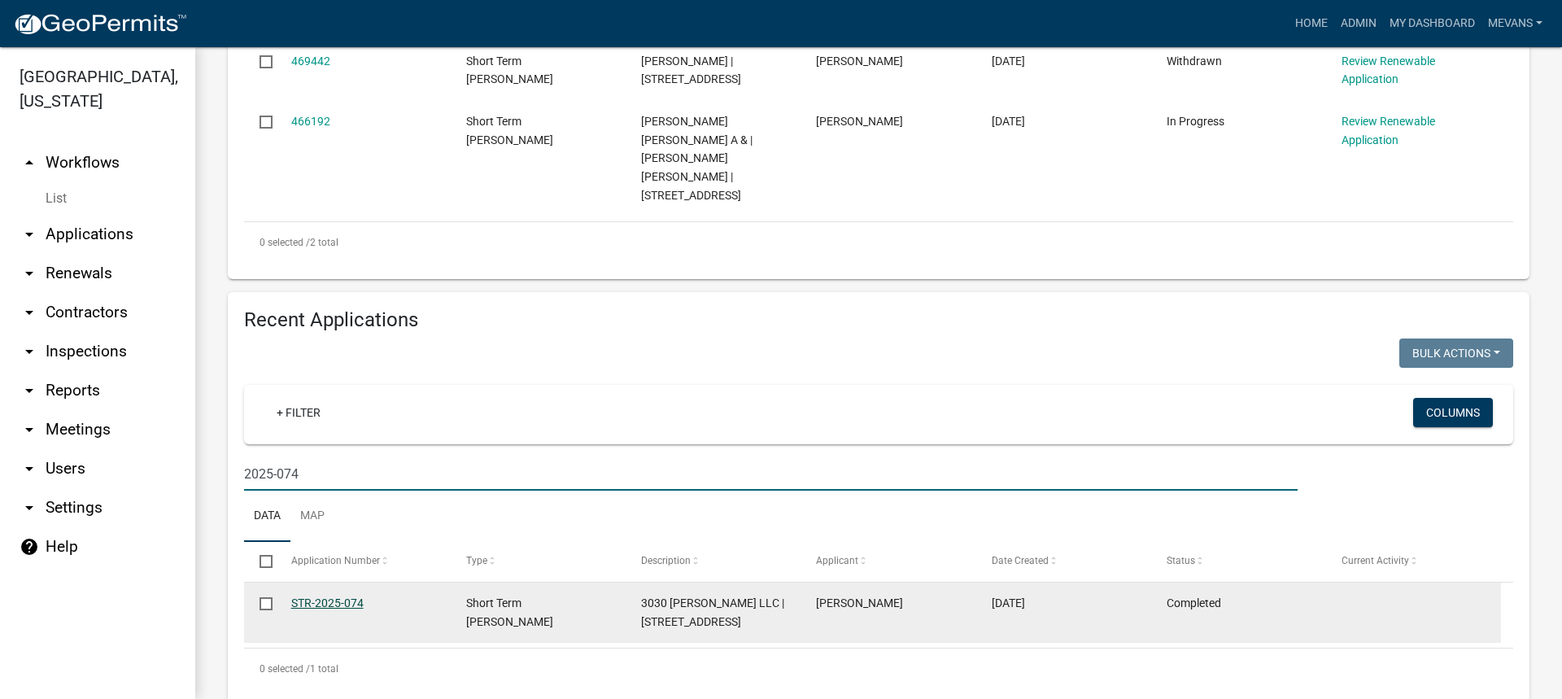
type input "2025-074"
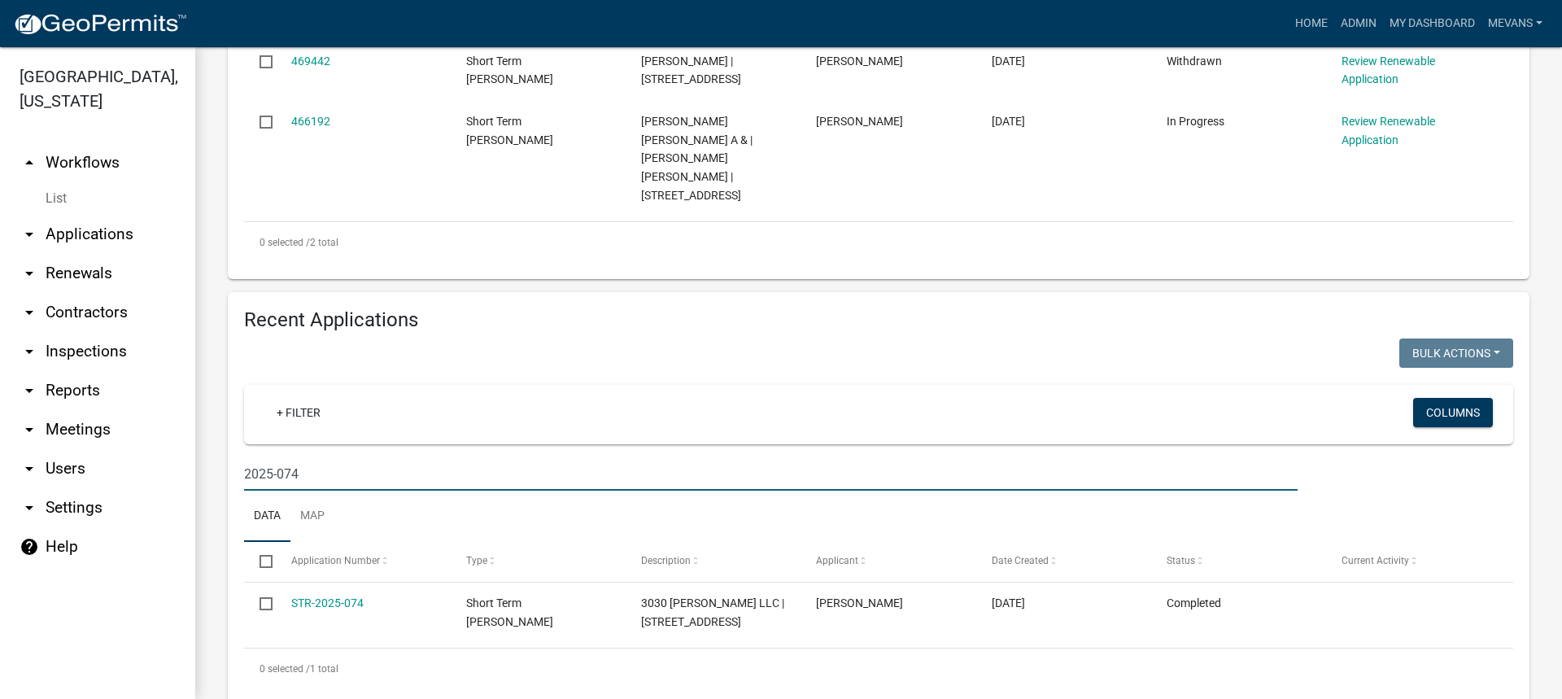
click at [317, 596] on link "STR-2025-074" at bounding box center [327, 602] width 72 height 13
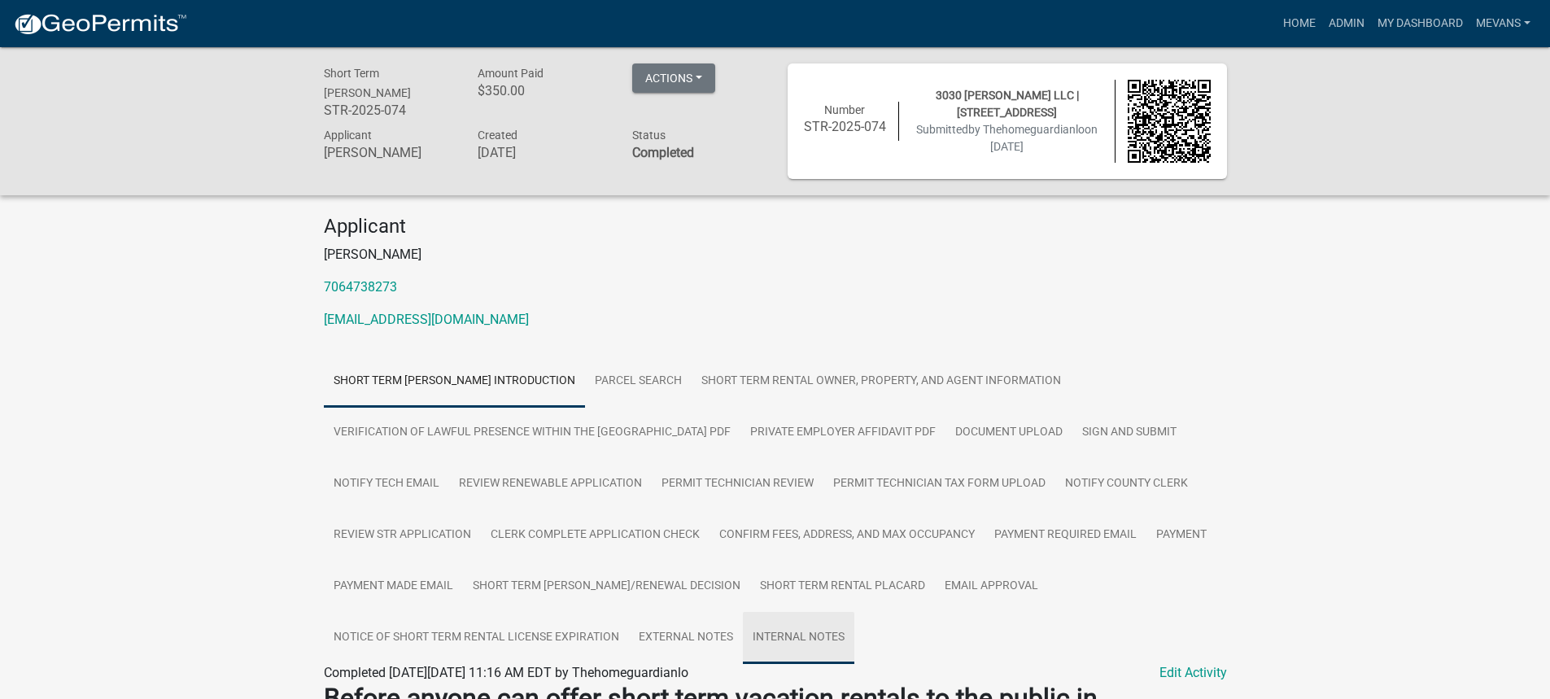
click at [785, 625] on link "Internal Notes" at bounding box center [798, 638] width 111 height 52
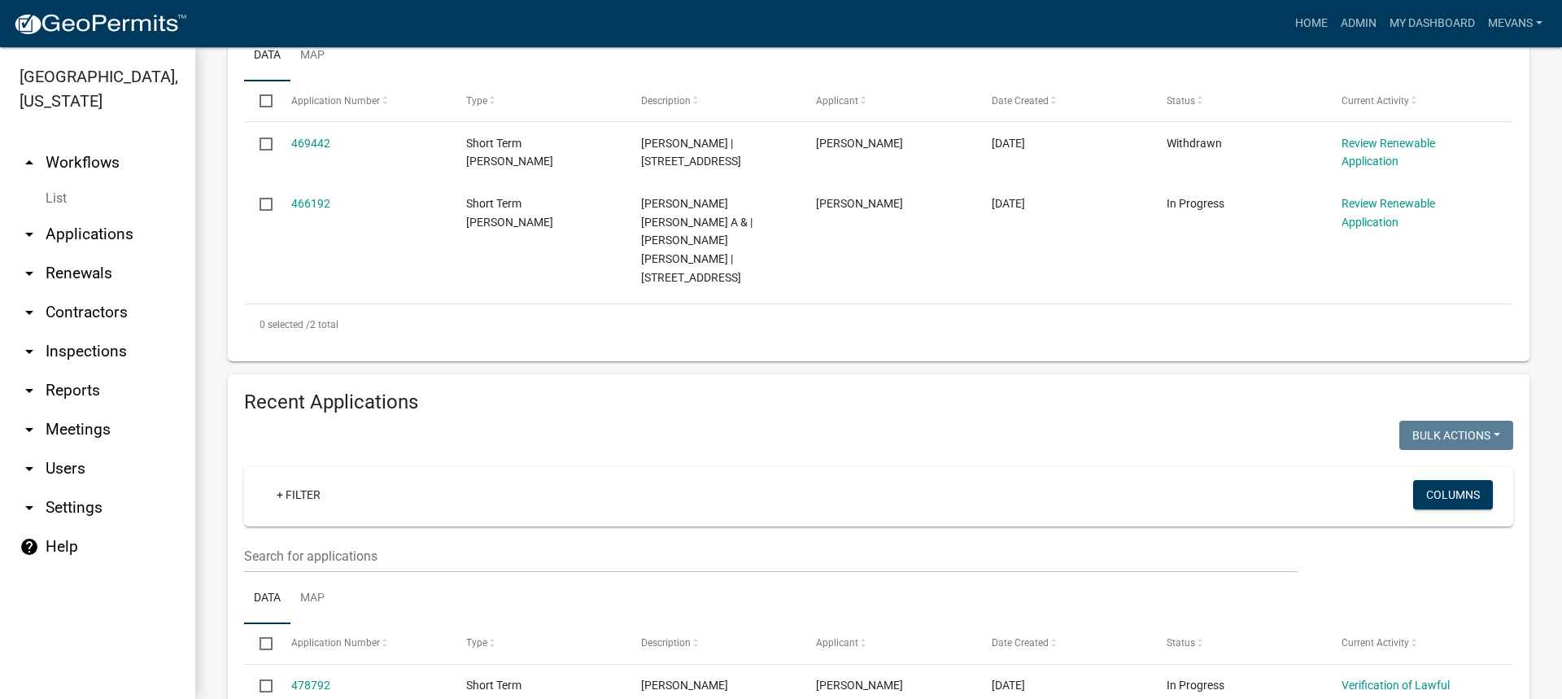
scroll to position [407, 0]
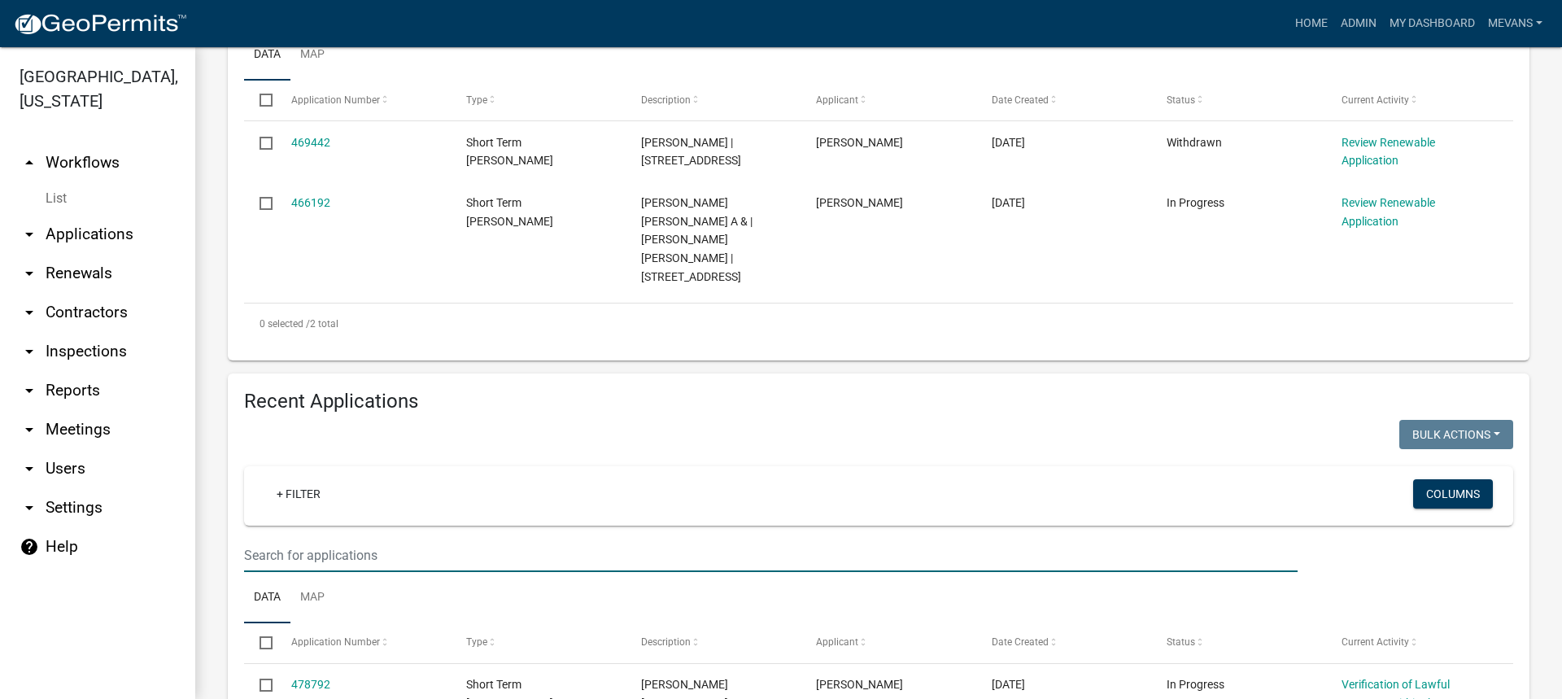
click at [271, 539] on input "text" at bounding box center [771, 555] width 1054 height 33
type input "0"
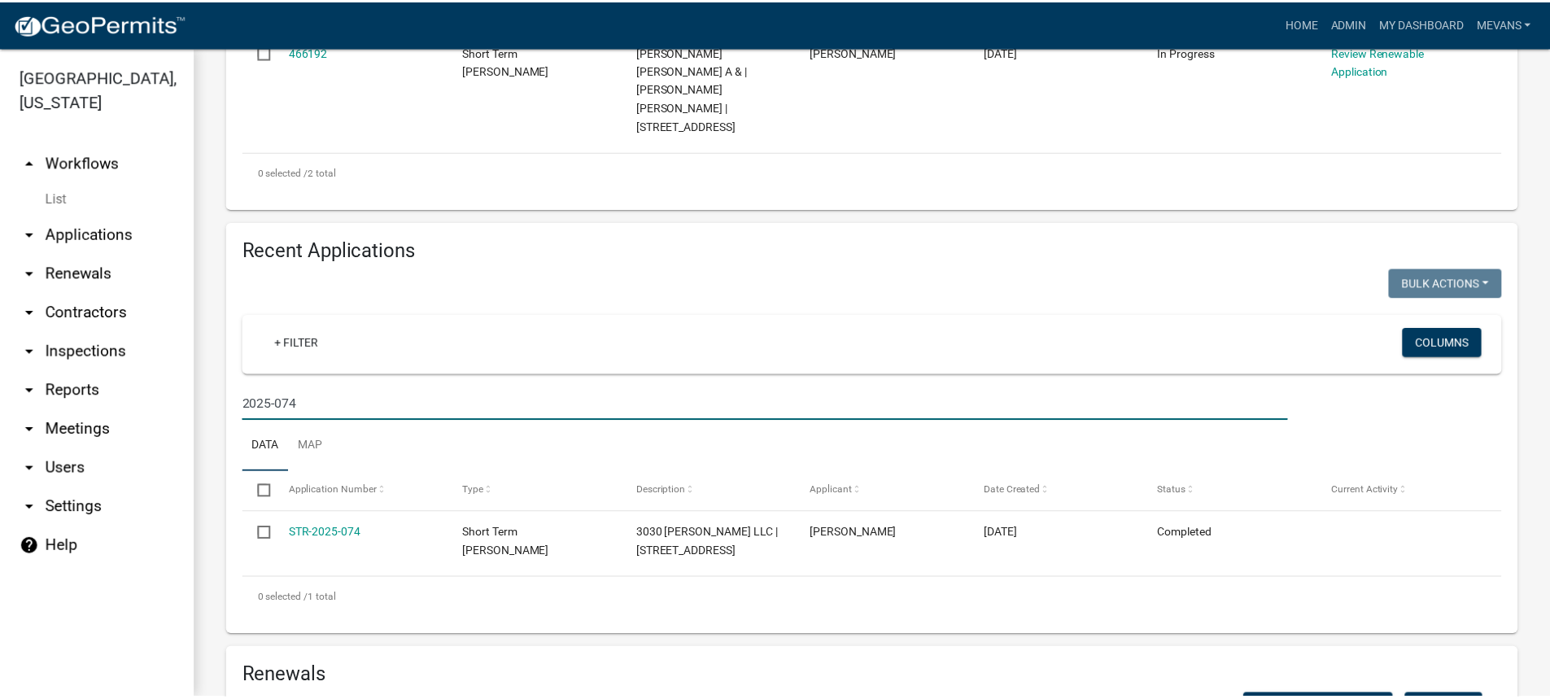
scroll to position [570, 0]
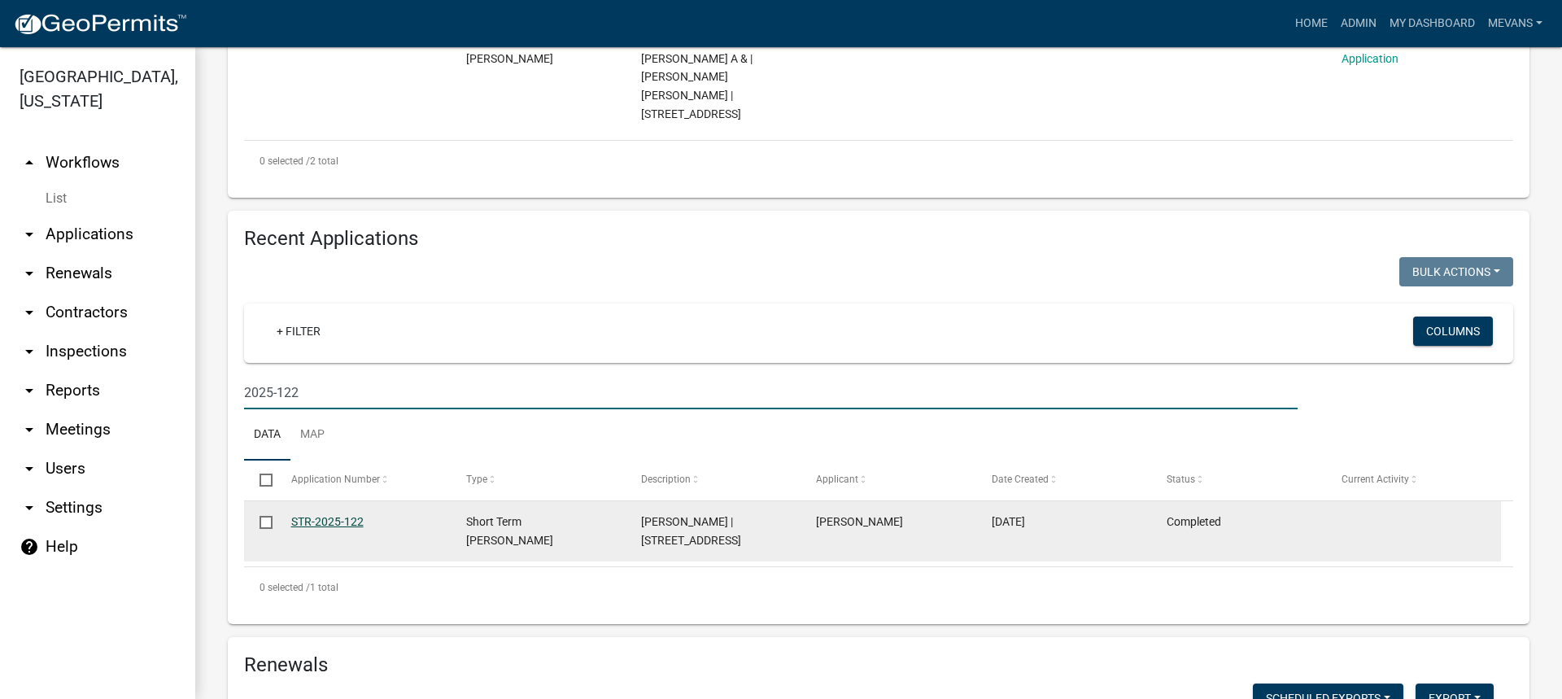
type input "2025-122"
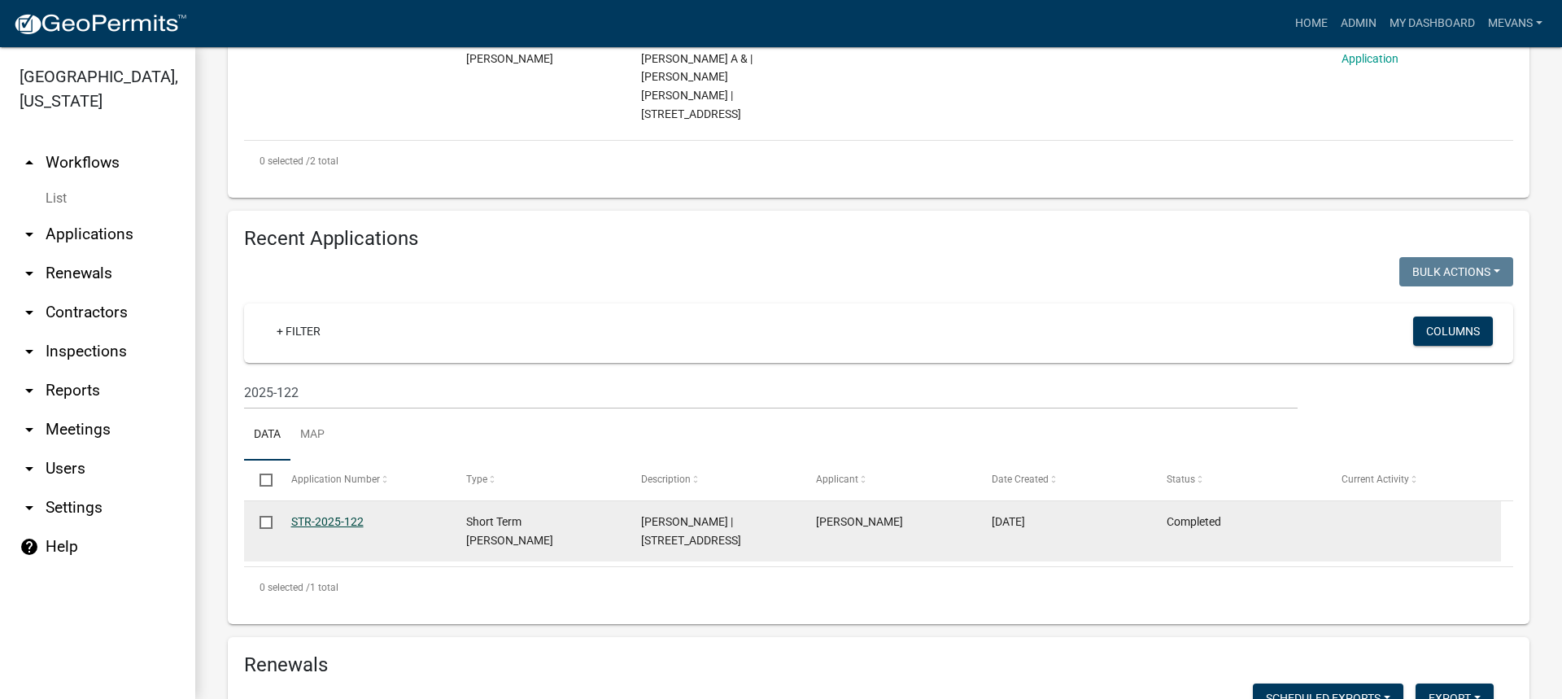
click at [329, 515] on link "STR-2025-122" at bounding box center [327, 521] width 72 height 13
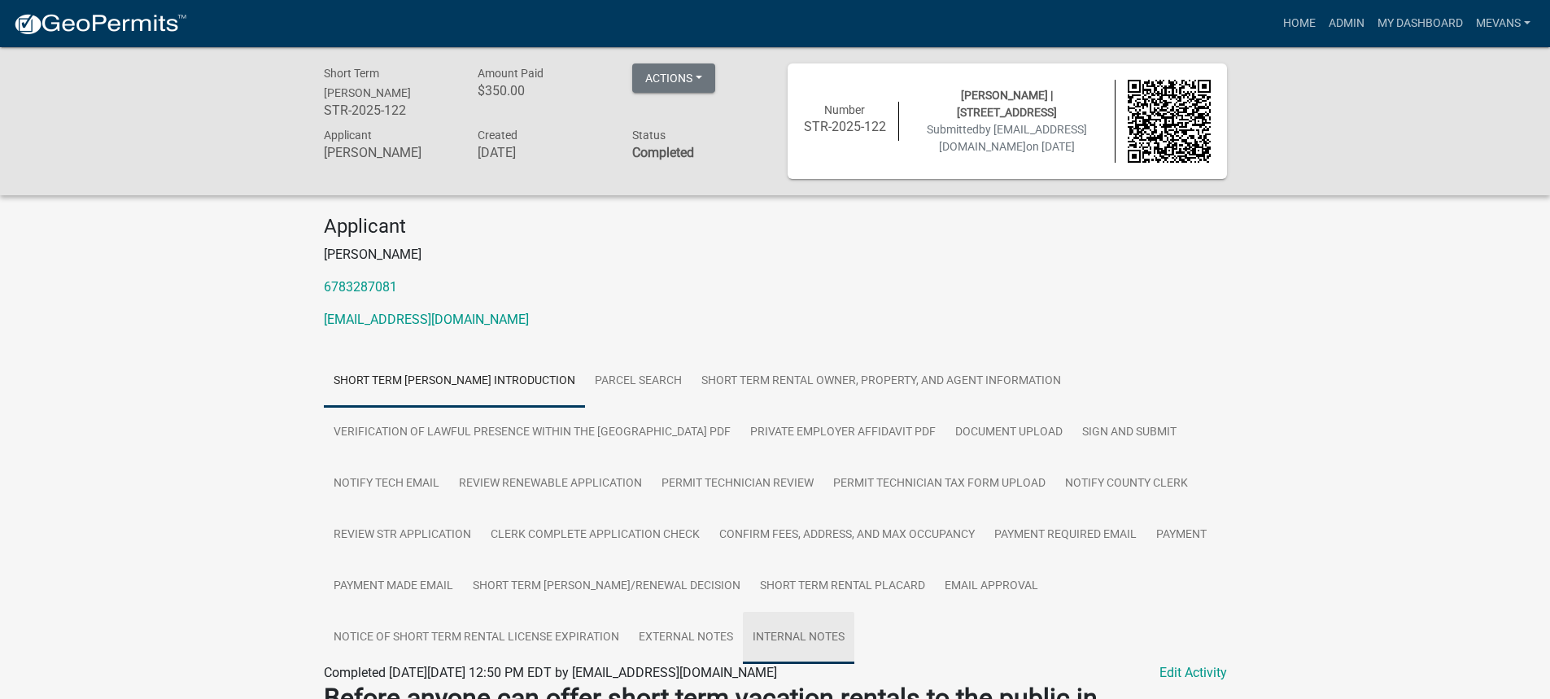
click at [800, 638] on link "Internal Notes" at bounding box center [798, 638] width 111 height 52
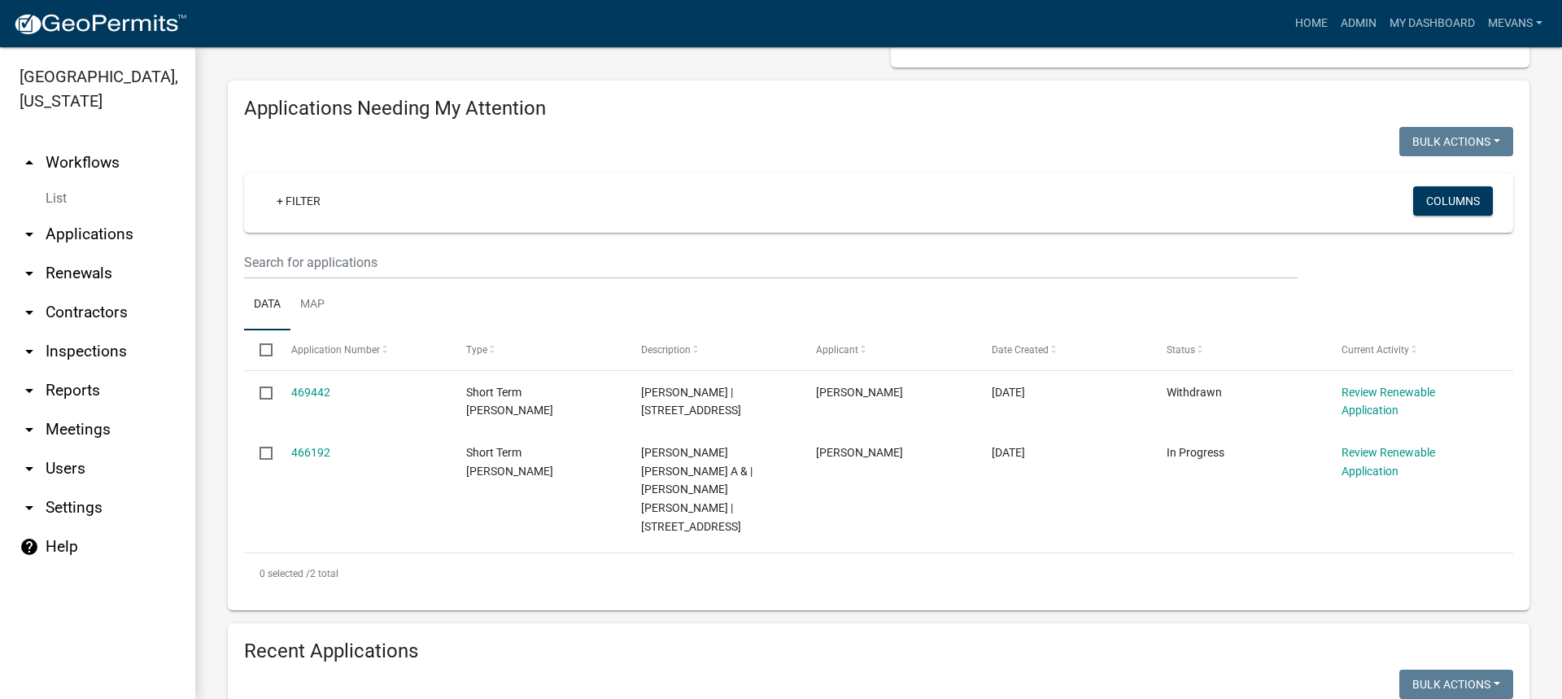
scroll to position [407, 0]
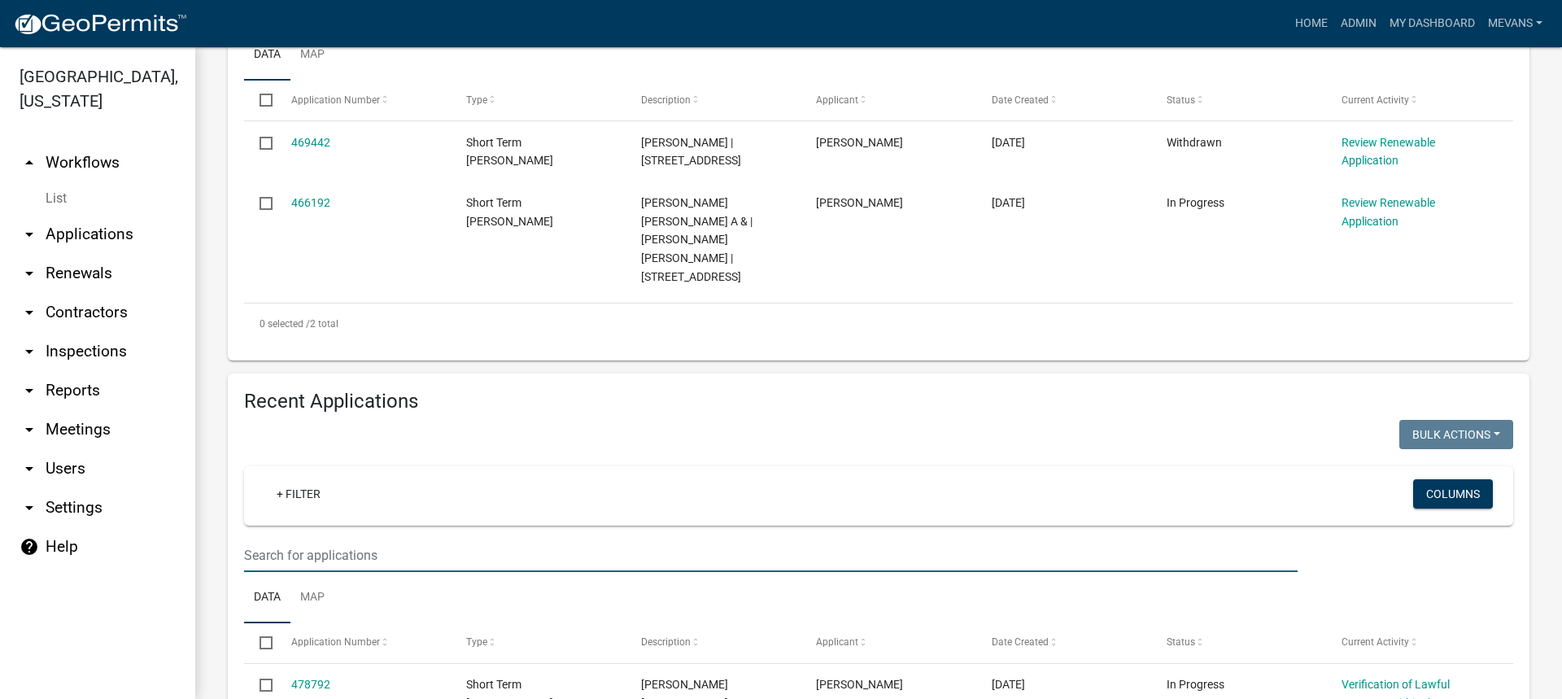
click at [303, 539] on input "text" at bounding box center [771, 555] width 1054 height 33
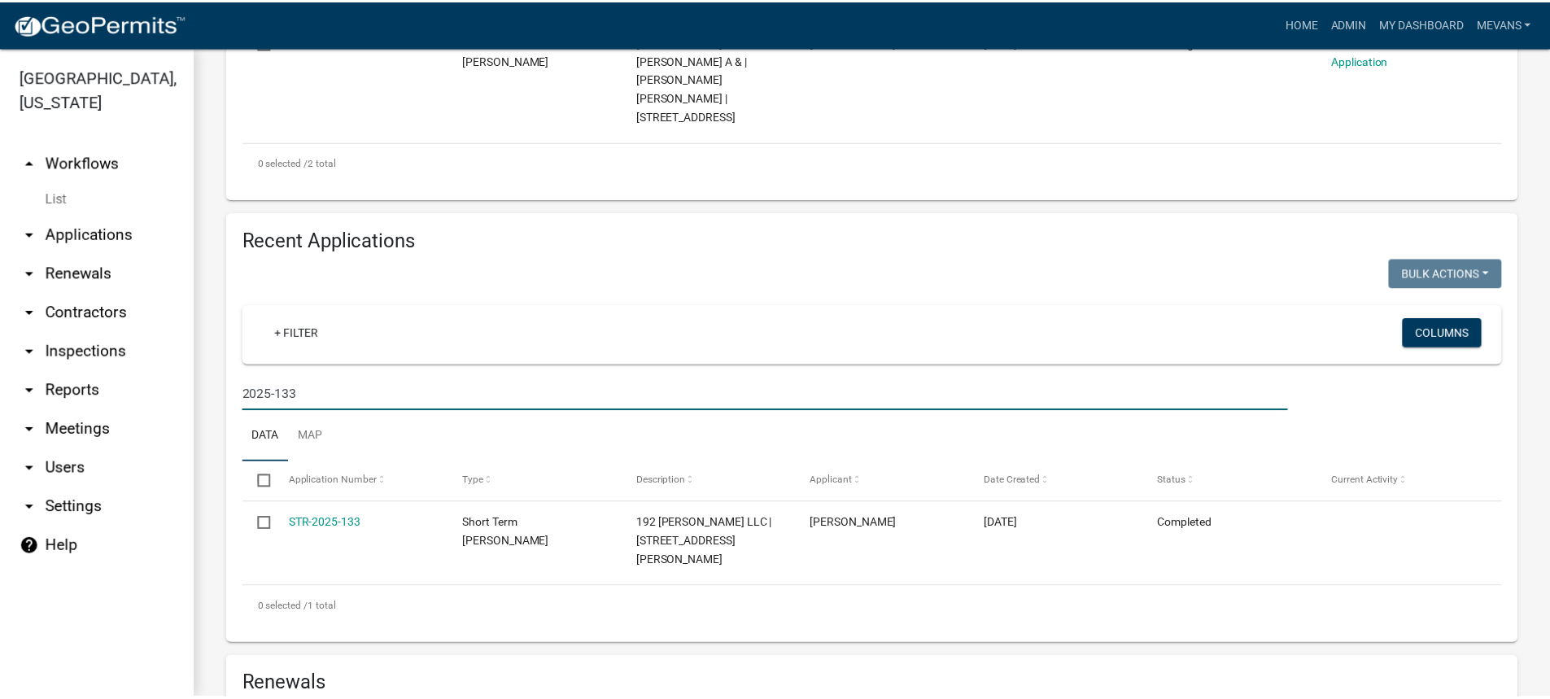
scroll to position [570, 0]
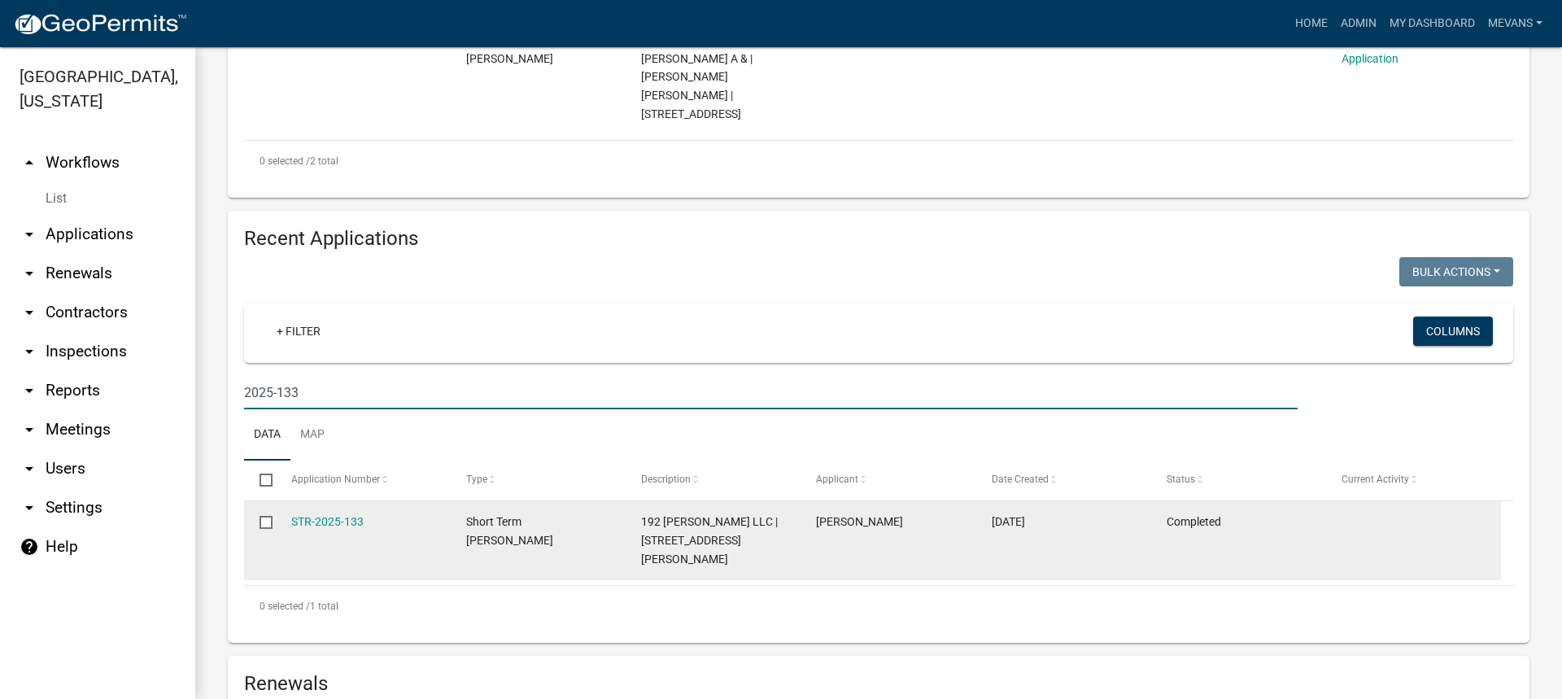
type input "2025-133"
click at [365, 513] on div "STR-2025-133" at bounding box center [363, 522] width 144 height 19
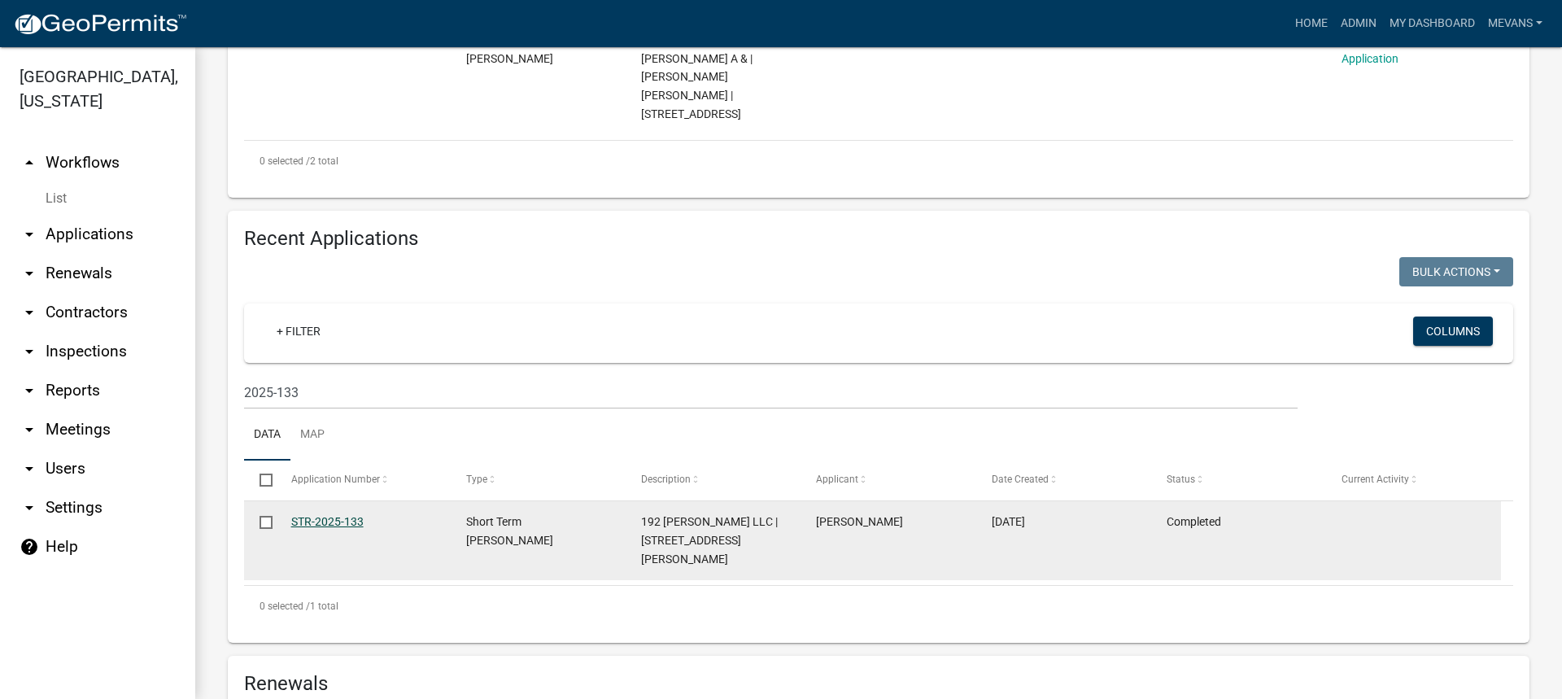
click at [339, 515] on link "STR-2025-133" at bounding box center [327, 521] width 72 height 13
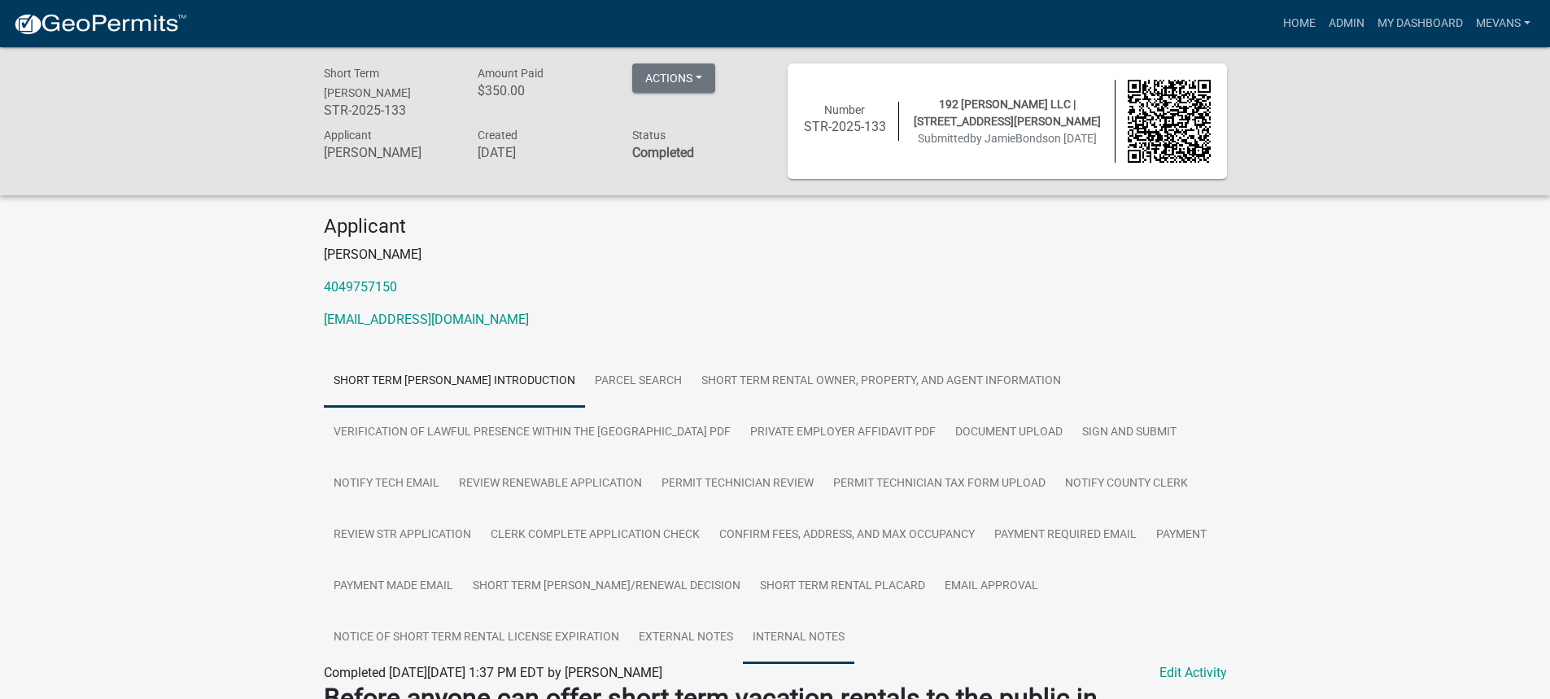
click at [784, 635] on link "Internal Notes" at bounding box center [798, 638] width 111 height 52
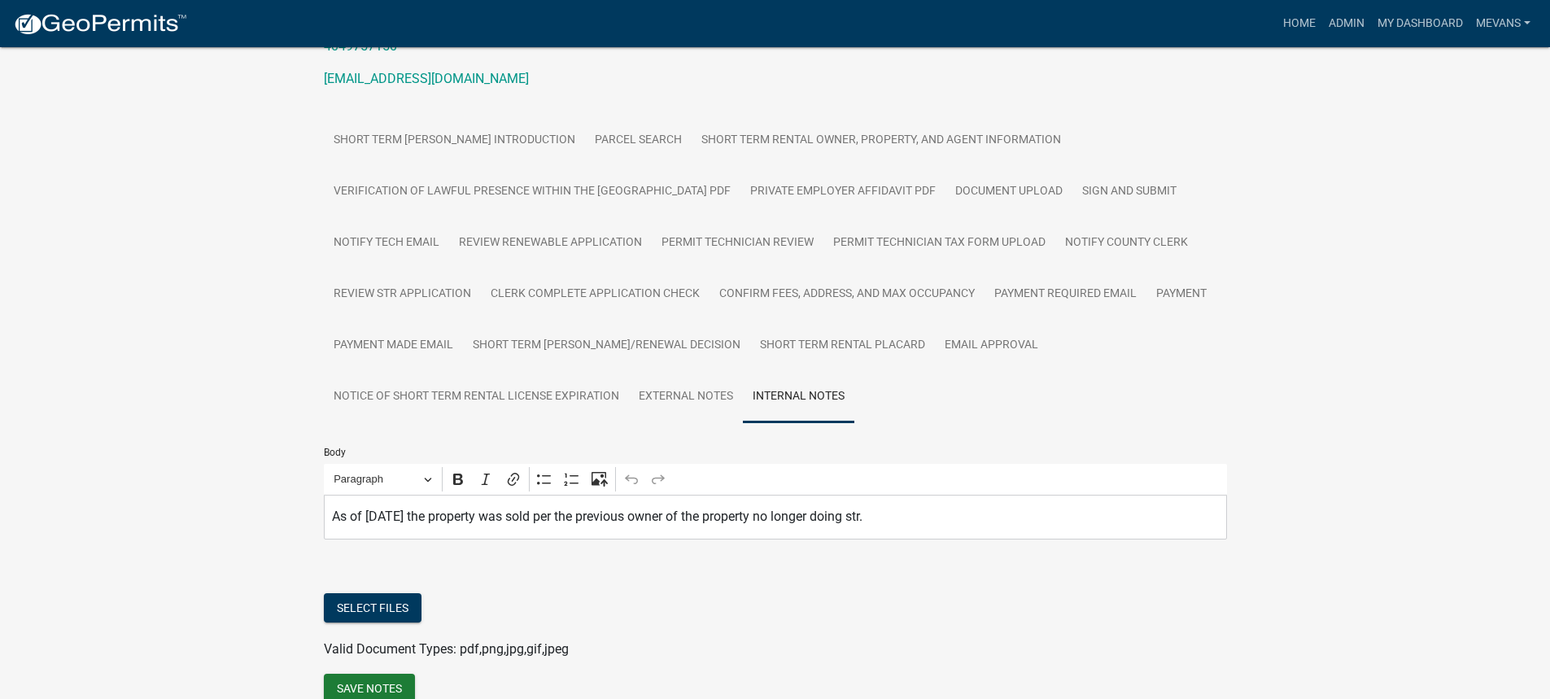
scroll to position [244, 0]
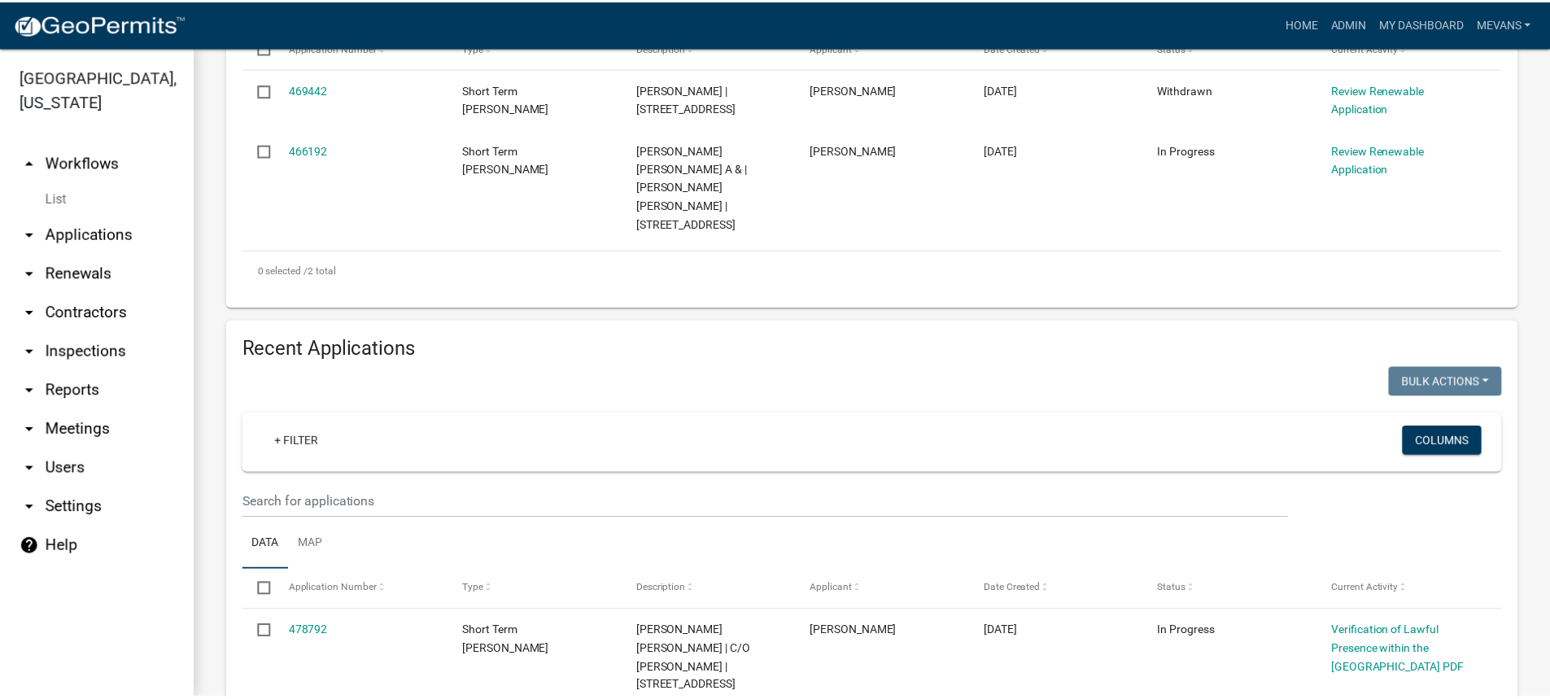
scroll to position [488, 0]
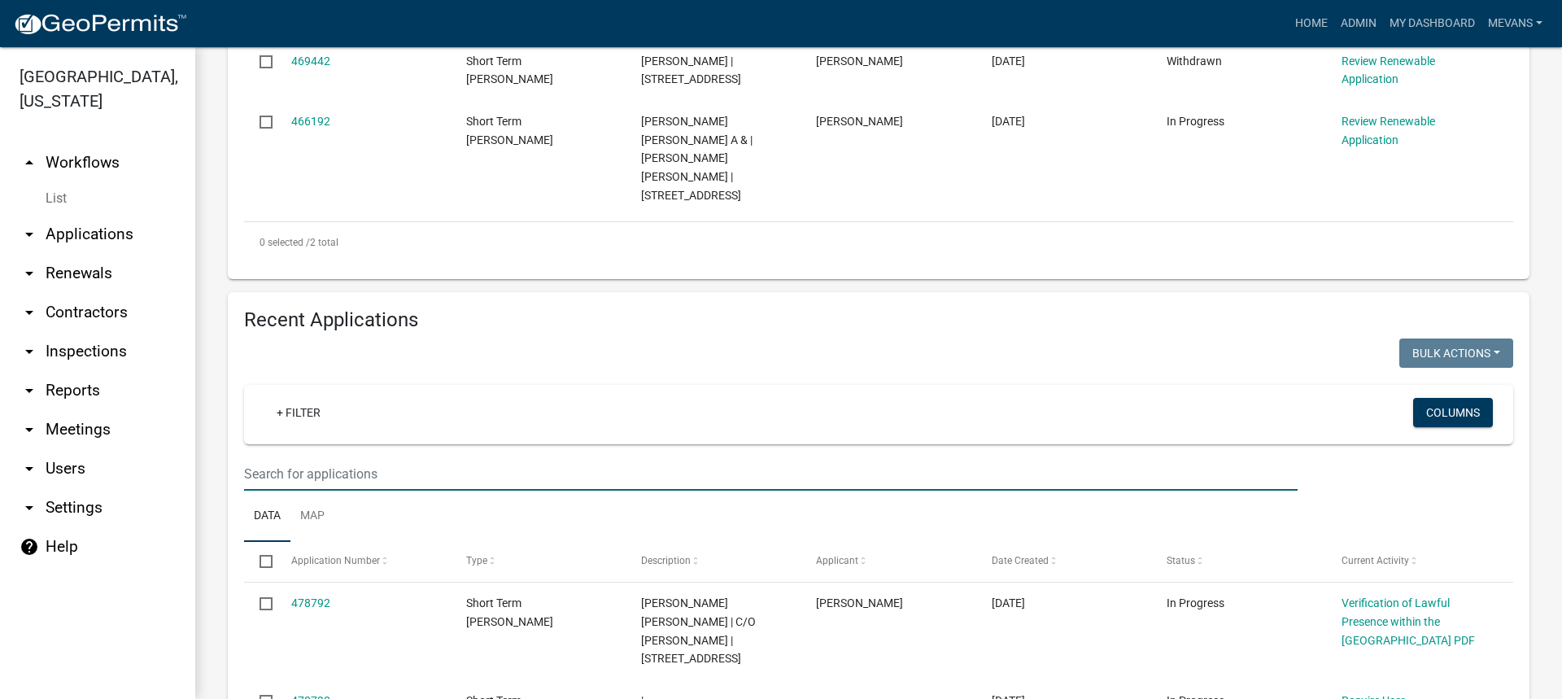
click at [277, 457] on input "text" at bounding box center [771, 473] width 1054 height 33
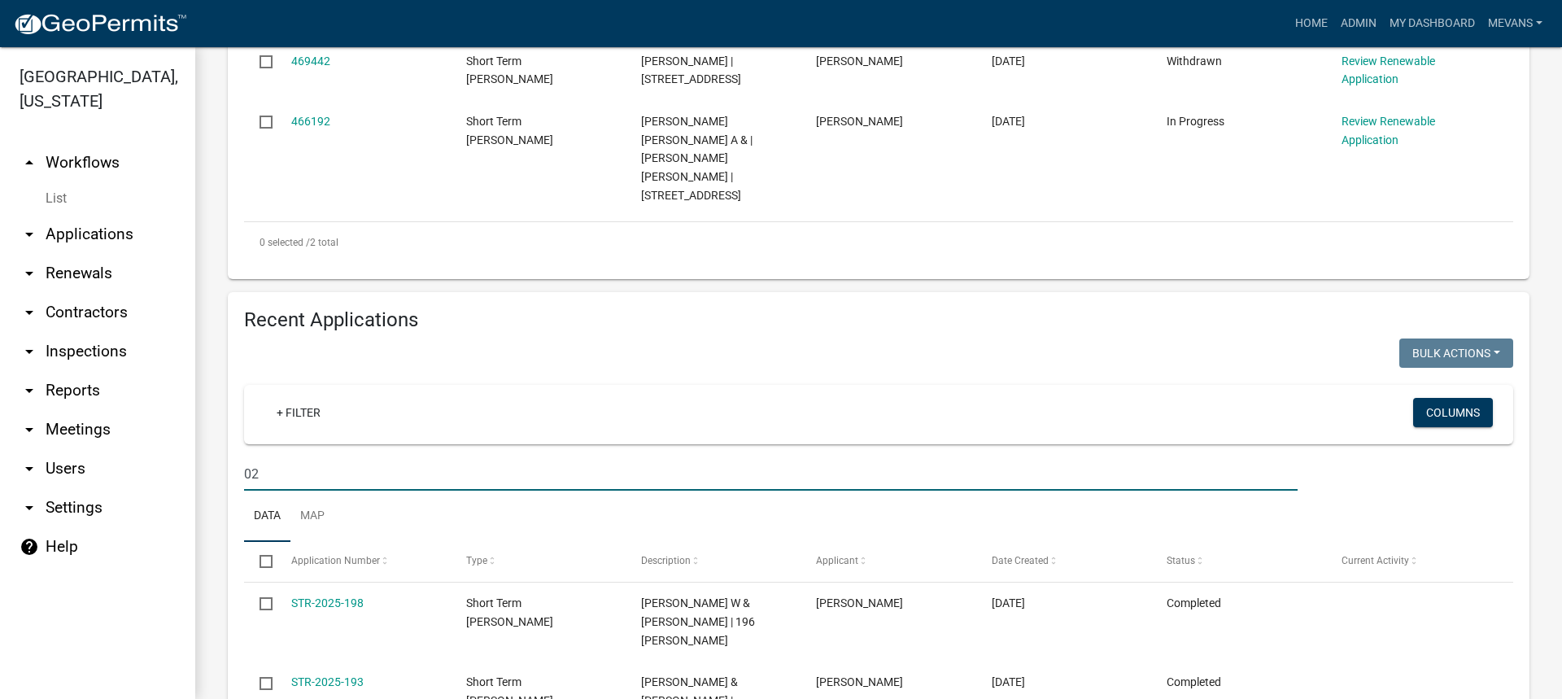
type input "0"
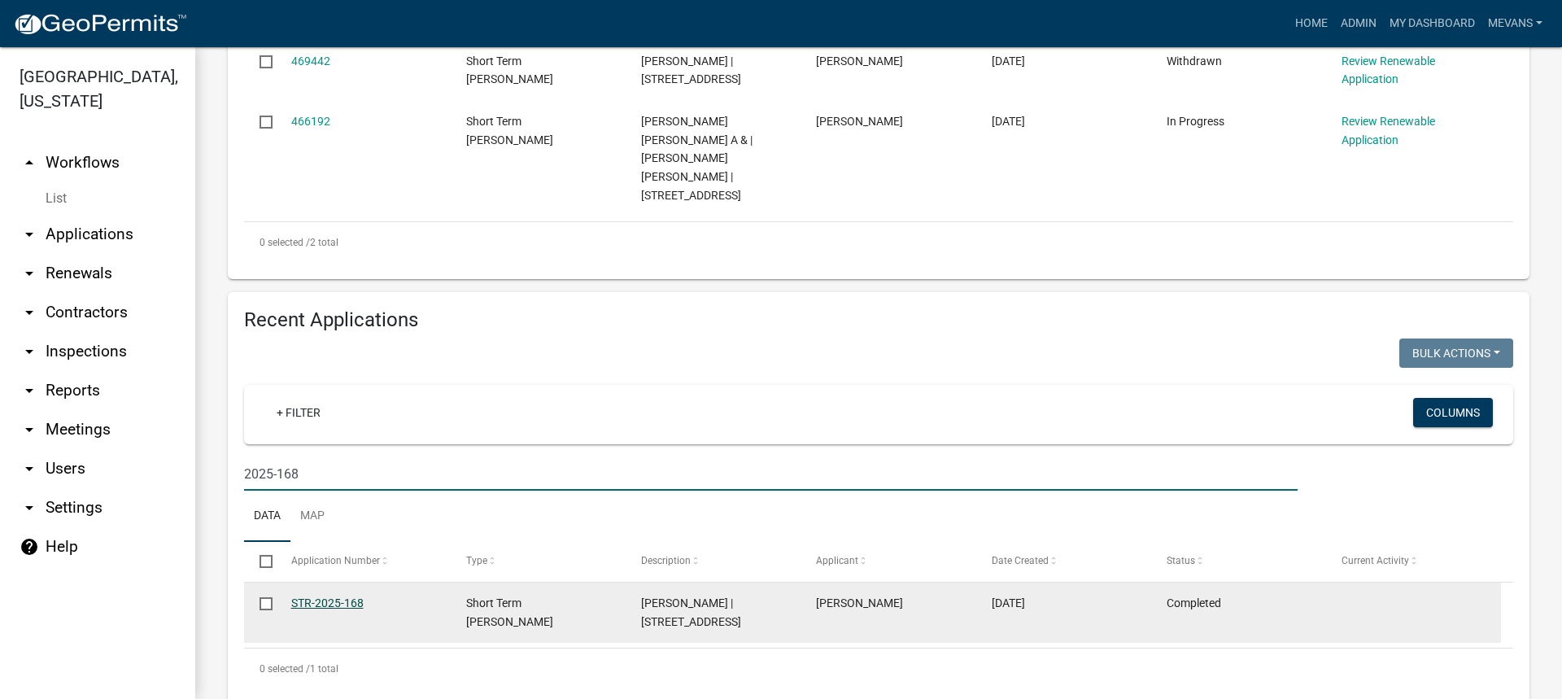
type input "2025-168"
click at [349, 596] on link "STR-2025-168" at bounding box center [327, 602] width 72 height 13
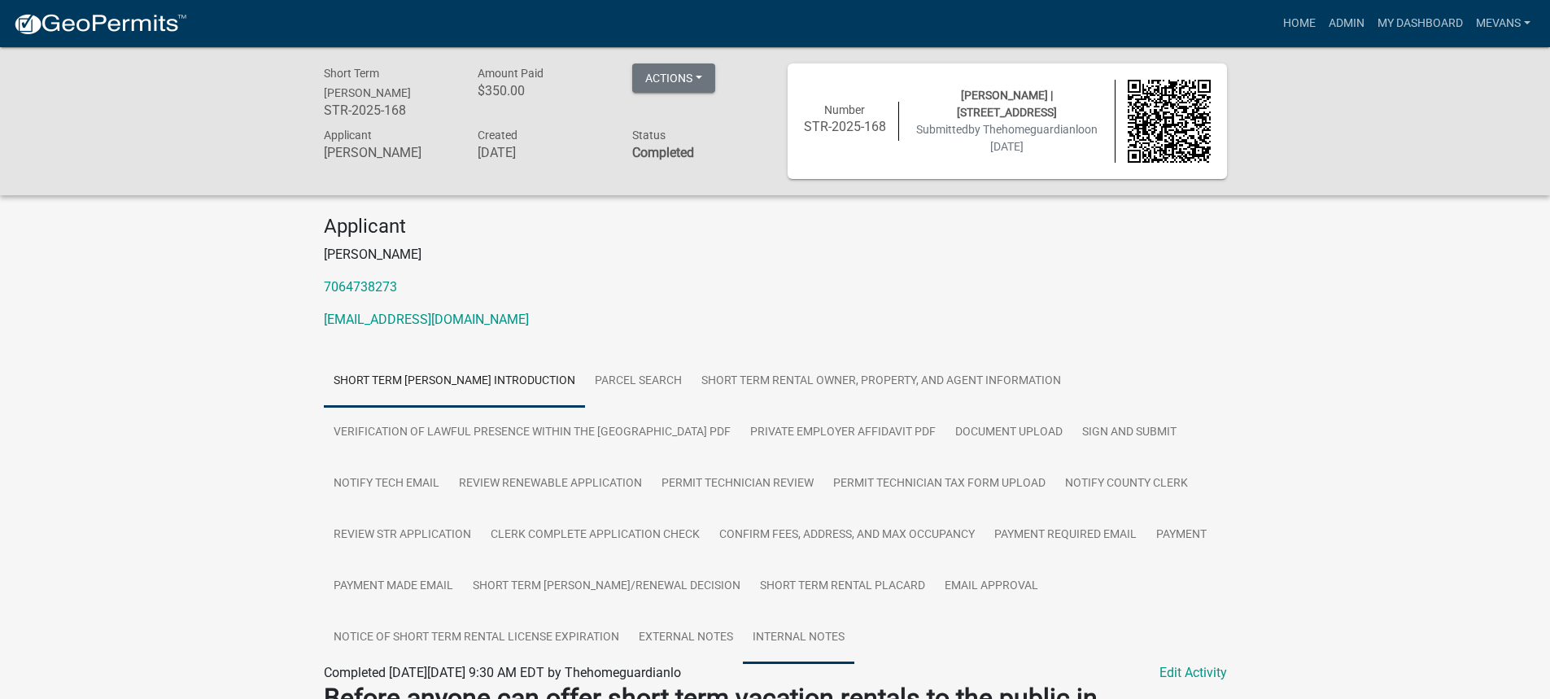
click at [803, 629] on link "Internal Notes" at bounding box center [798, 638] width 111 height 52
